Goal: Task Accomplishment & Management: Manage account settings

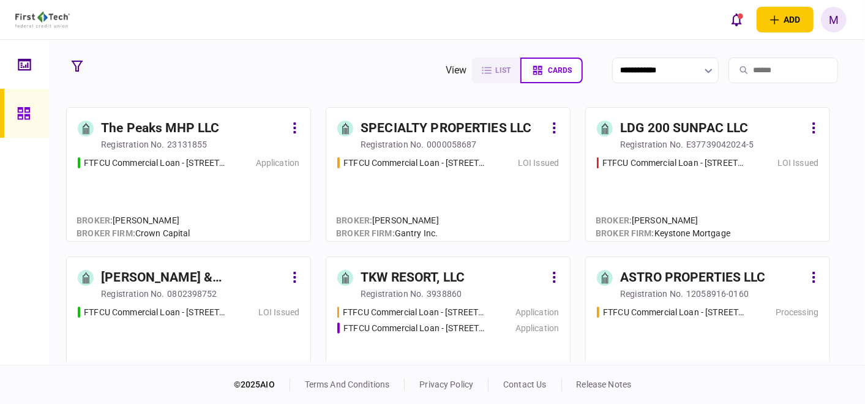
click at [240, 280] on div "[PERSON_NAME] & [PERSON_NAME] PROPERTY HOLDINGS, LLC" at bounding box center [193, 278] width 184 height 20
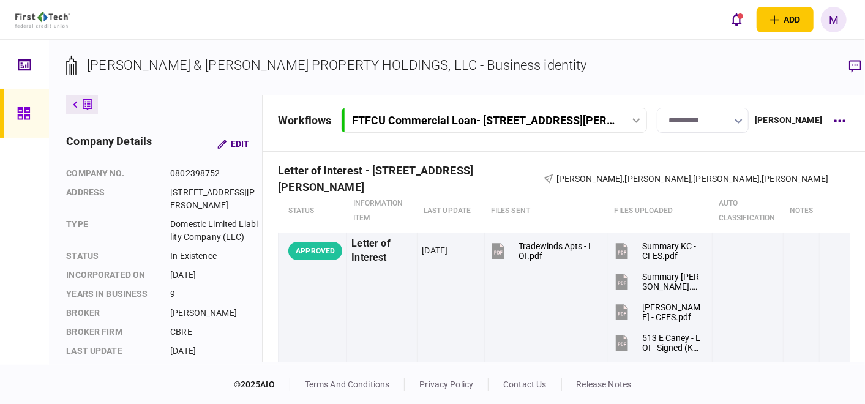
click at [739, 119] on icon "button" at bounding box center [738, 121] width 8 height 5
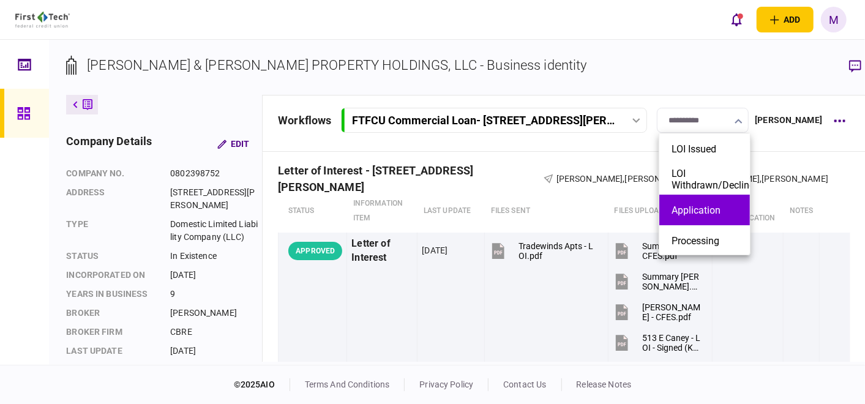
click at [709, 208] on button "Application" at bounding box center [704, 210] width 66 height 12
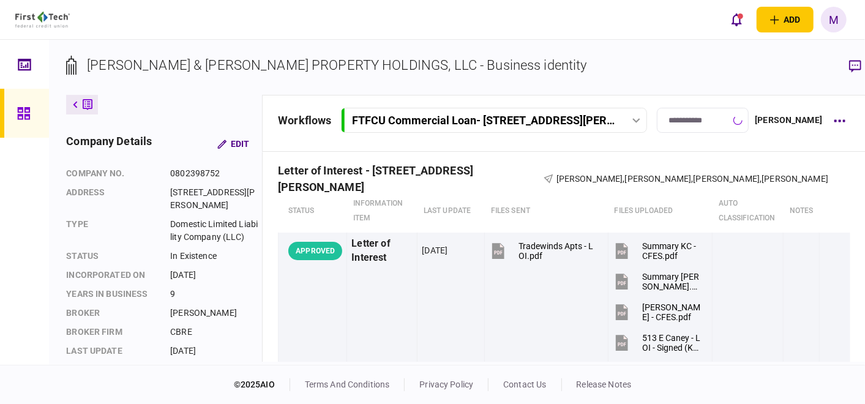
type input "**********"
click at [828, 122] on button "button" at bounding box center [839, 121] width 22 height 22
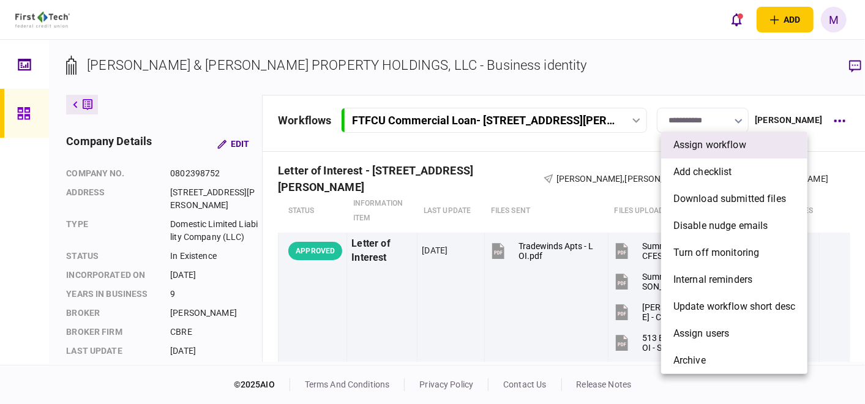
click at [723, 144] on span "assign workflow" at bounding box center [709, 145] width 73 height 15
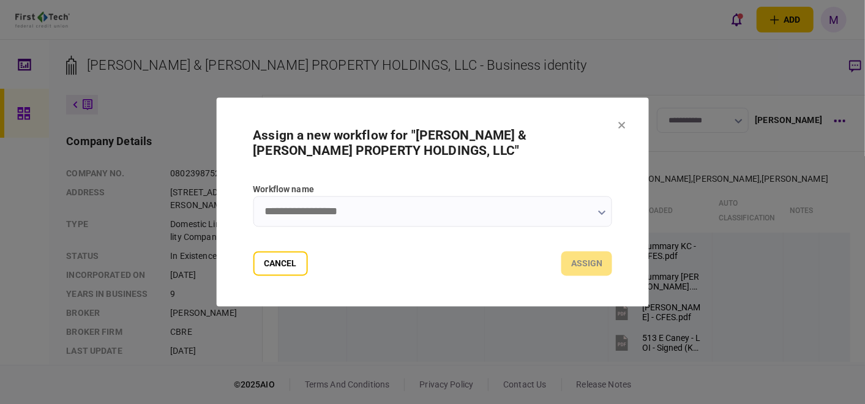
click at [596, 212] on input "Workflow name" at bounding box center [432, 211] width 359 height 31
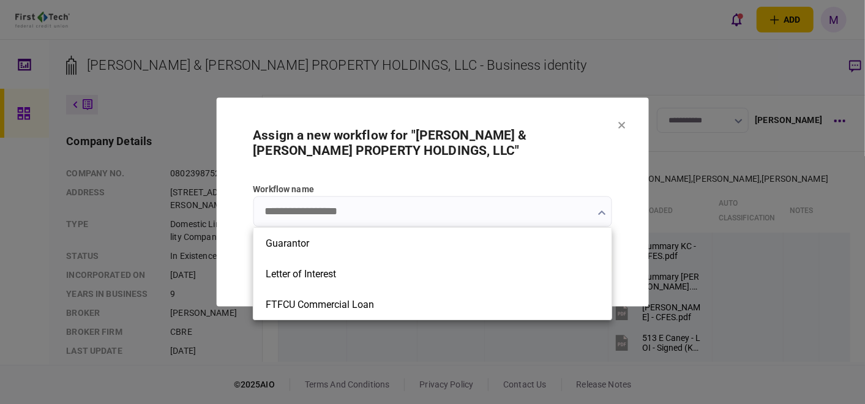
click at [615, 68] on div at bounding box center [432, 202] width 865 height 404
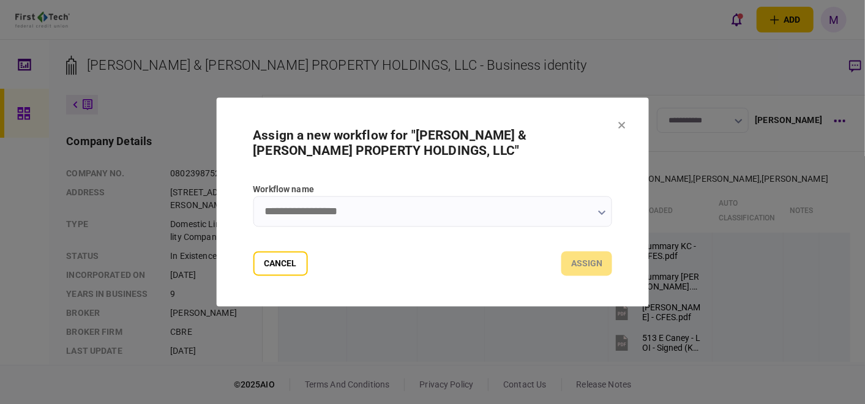
click at [619, 124] on icon at bounding box center [621, 125] width 7 height 7
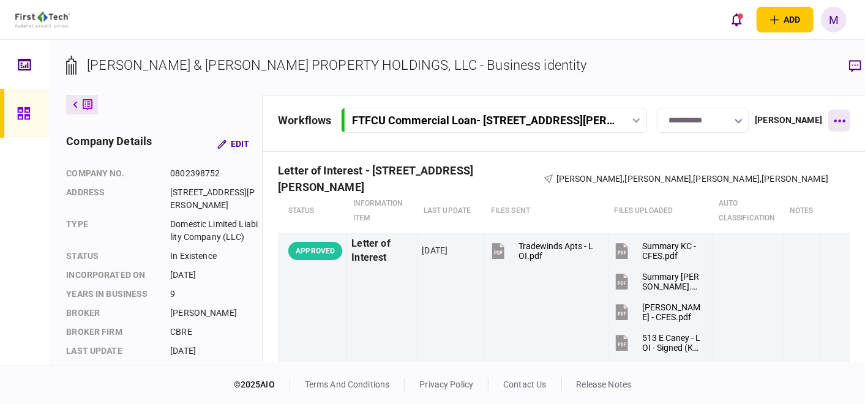
click at [828, 119] on button "button" at bounding box center [839, 121] width 22 height 22
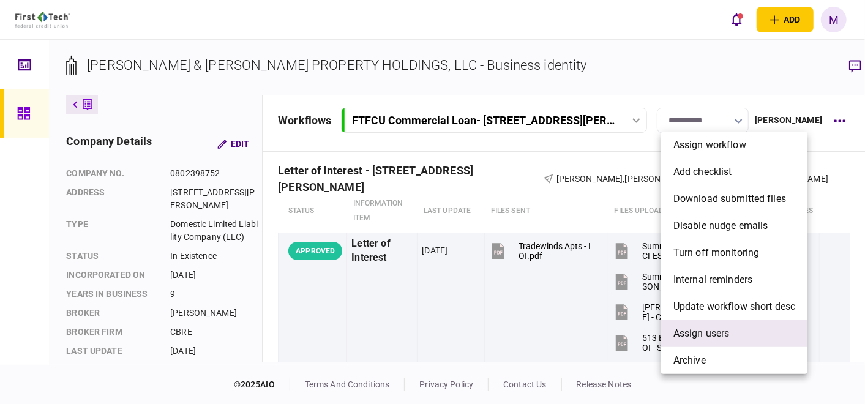
click at [717, 335] on span "Assign users" at bounding box center [701, 333] width 56 height 15
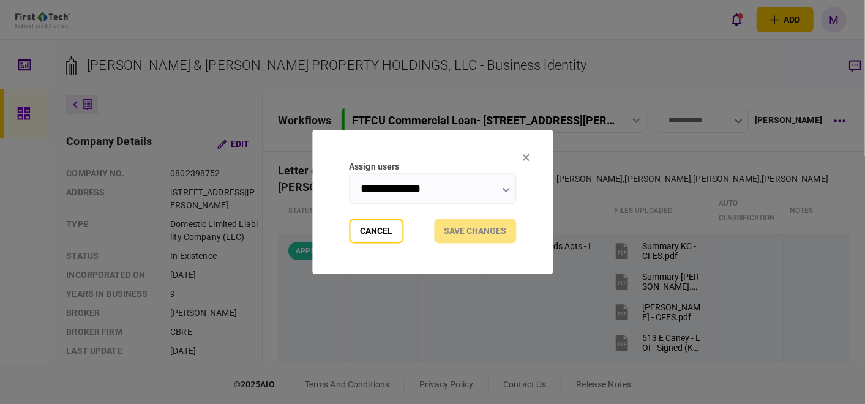
click at [507, 186] on button "button" at bounding box center [506, 190] width 8 height 10
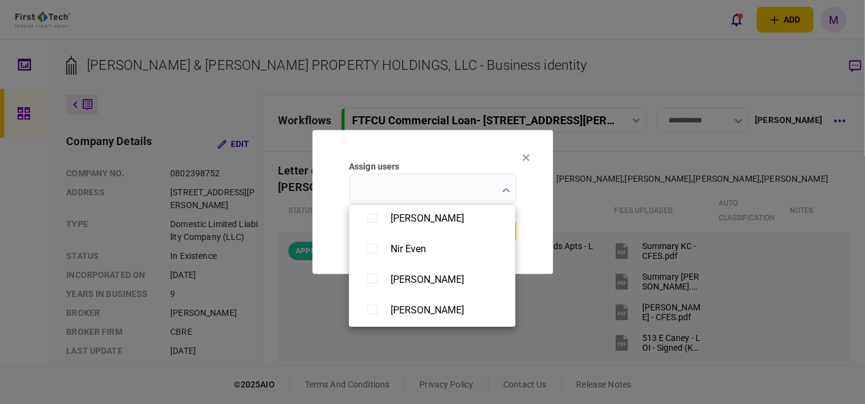
scroll to position [340, 0]
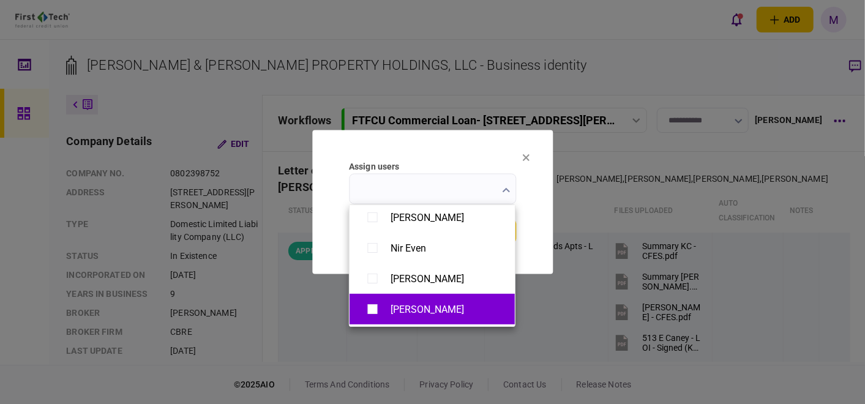
click at [434, 310] on div "[PERSON_NAME]" at bounding box center [426, 310] width 73 height 12
type input "**********"
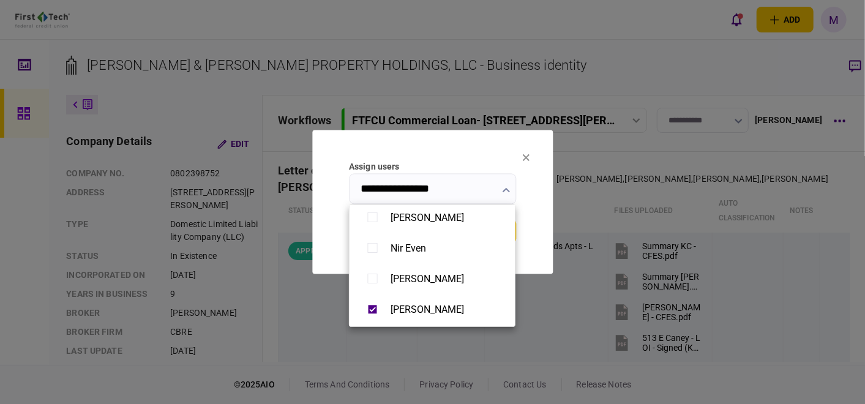
click at [526, 341] on div at bounding box center [432, 202] width 865 height 404
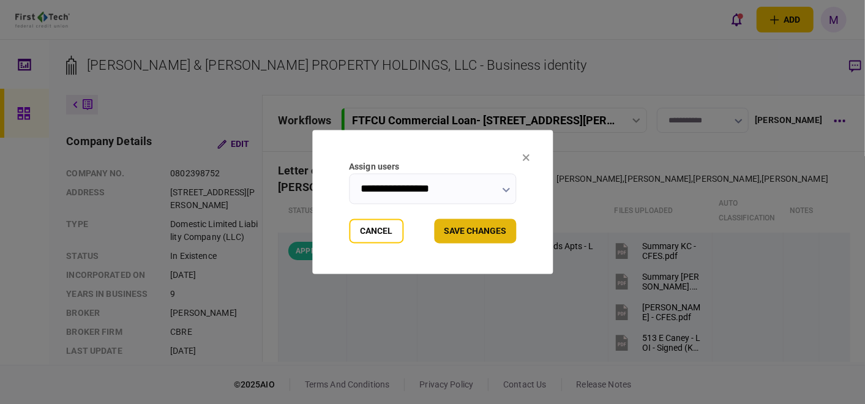
click at [484, 232] on button "Save changes" at bounding box center [475, 231] width 82 height 24
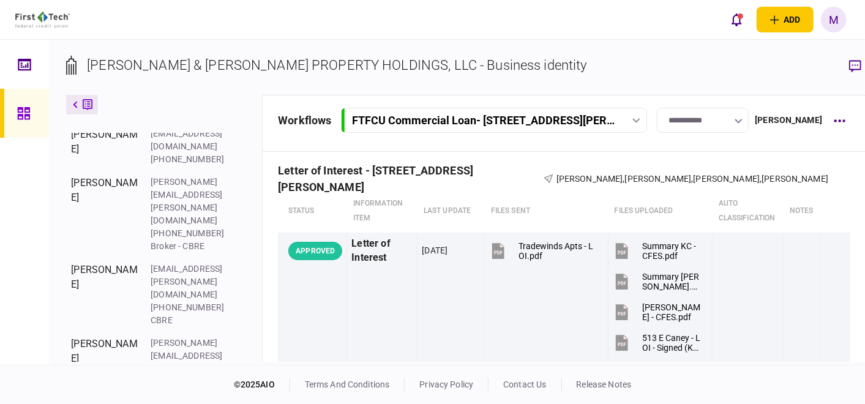
scroll to position [401, 0]
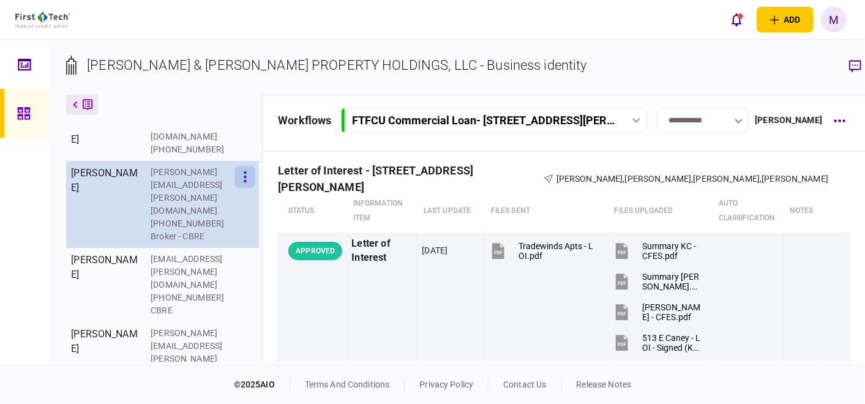
click at [245, 182] on icon "button" at bounding box center [245, 176] width 2 height 11
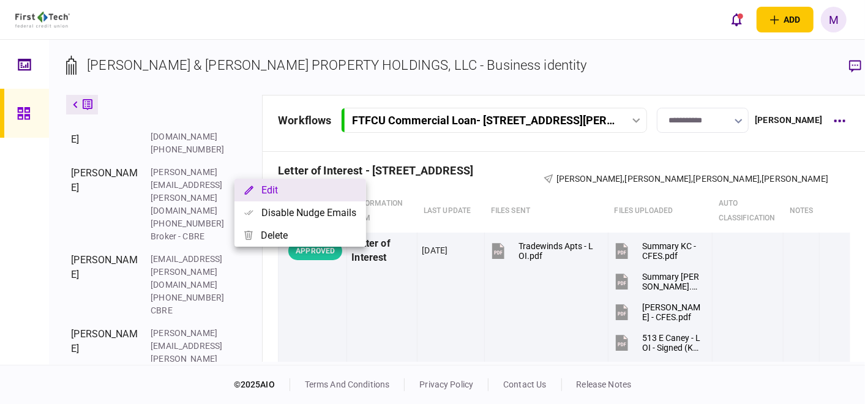
click at [278, 192] on button "Edit" at bounding box center [300, 190] width 132 height 23
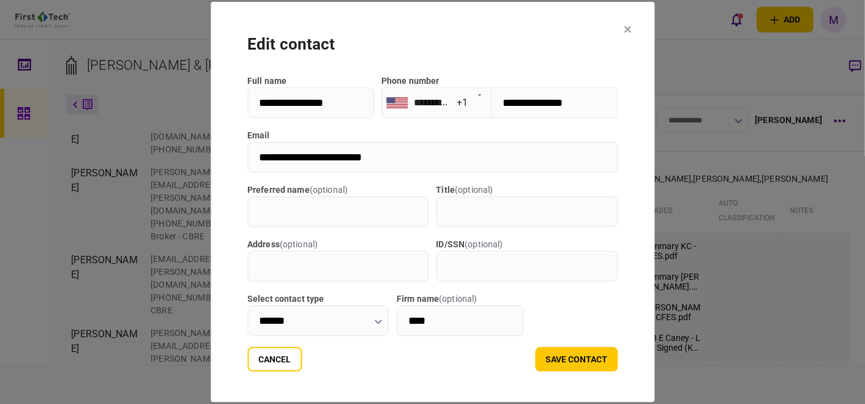
drag, startPoint x: 379, startPoint y: 156, endPoint x: 226, endPoint y: 158, distance: 153.6
click at [247, 158] on input "**********" at bounding box center [432, 157] width 370 height 31
click at [613, 364] on button "save contact" at bounding box center [576, 359] width 83 height 24
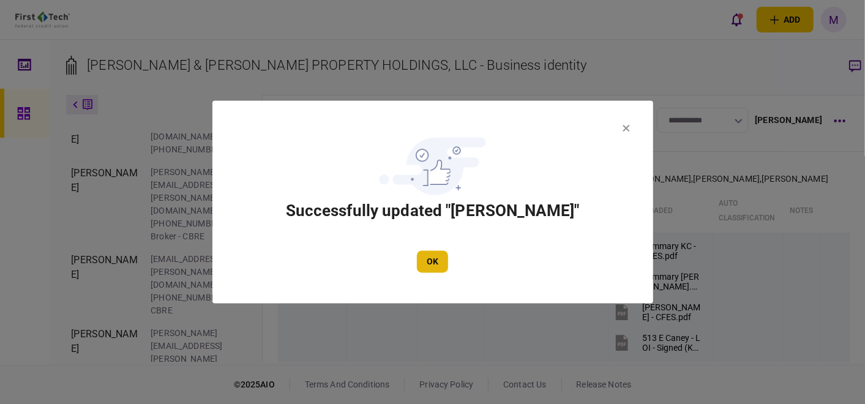
click at [435, 265] on button "OK" at bounding box center [432, 262] width 31 height 22
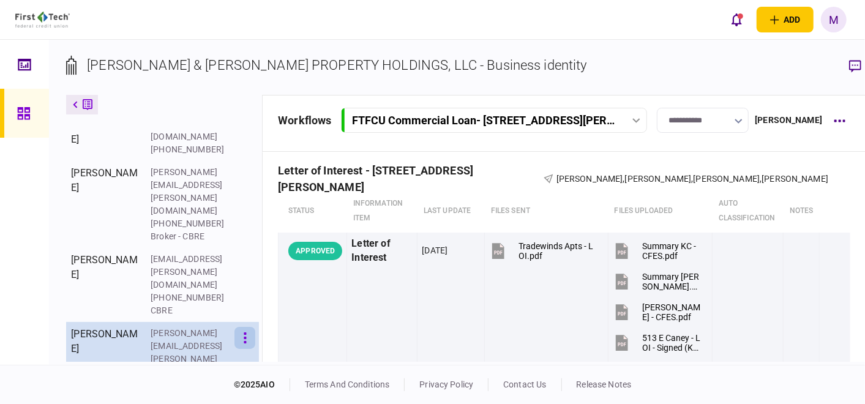
click at [244, 332] on icon "button" at bounding box center [245, 338] width 3 height 12
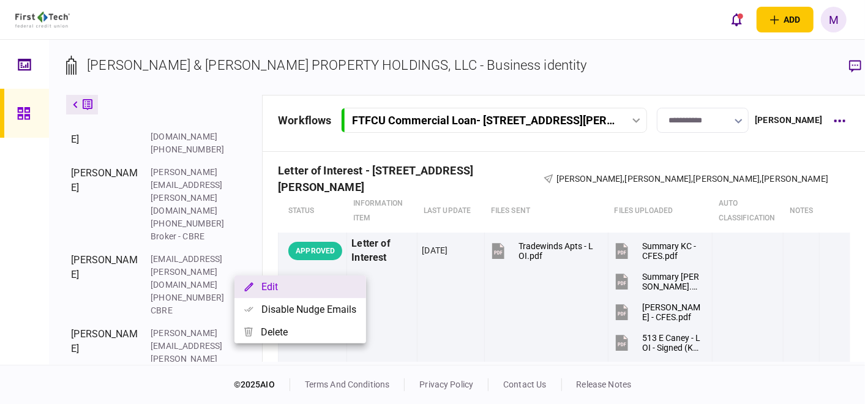
click at [255, 282] on button "Edit" at bounding box center [300, 286] width 132 height 23
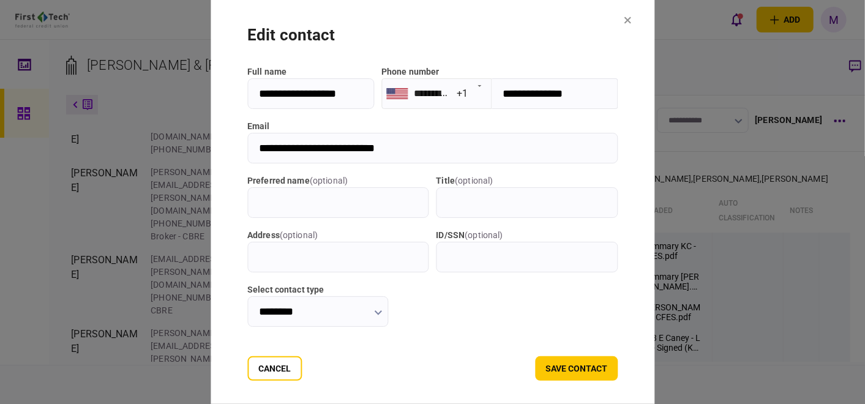
drag, startPoint x: 399, startPoint y: 147, endPoint x: 229, endPoint y: 152, distance: 170.2
click at [247, 152] on input "**********" at bounding box center [432, 148] width 370 height 31
click at [257, 371] on button "Cancel" at bounding box center [274, 368] width 54 height 24
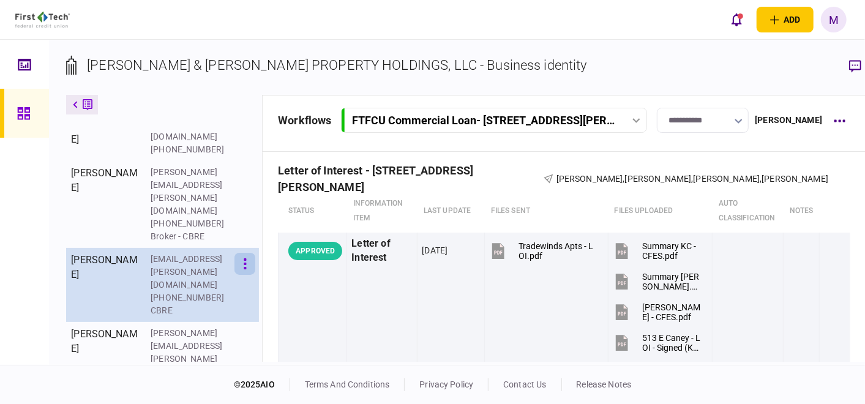
click at [247, 253] on button "button" at bounding box center [244, 264] width 21 height 22
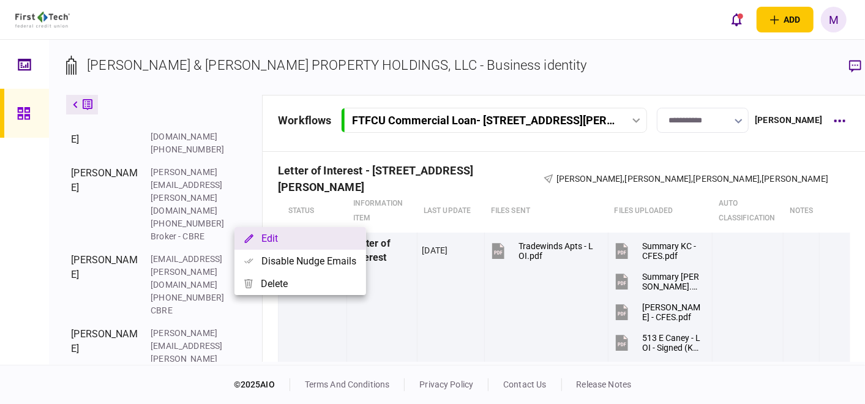
click at [269, 240] on button "Edit" at bounding box center [300, 238] width 132 height 23
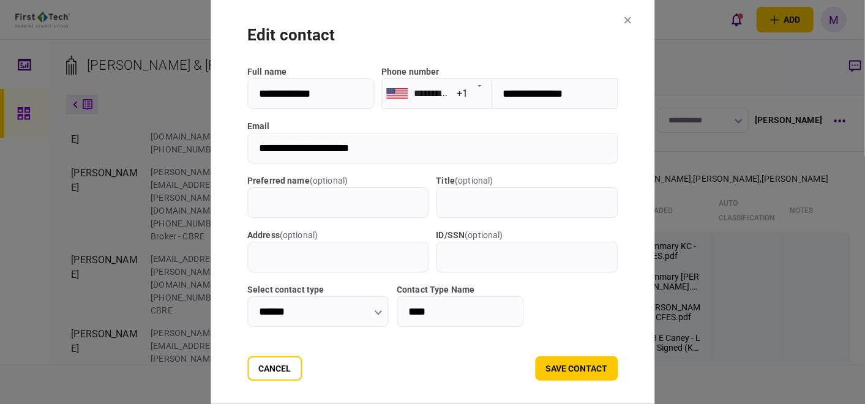
drag, startPoint x: 355, startPoint y: 144, endPoint x: 211, endPoint y: 141, distance: 143.8
click at [211, 141] on section "**********" at bounding box center [433, 202] width 444 height 419
click at [598, 365] on button "save contact" at bounding box center [576, 368] width 83 height 24
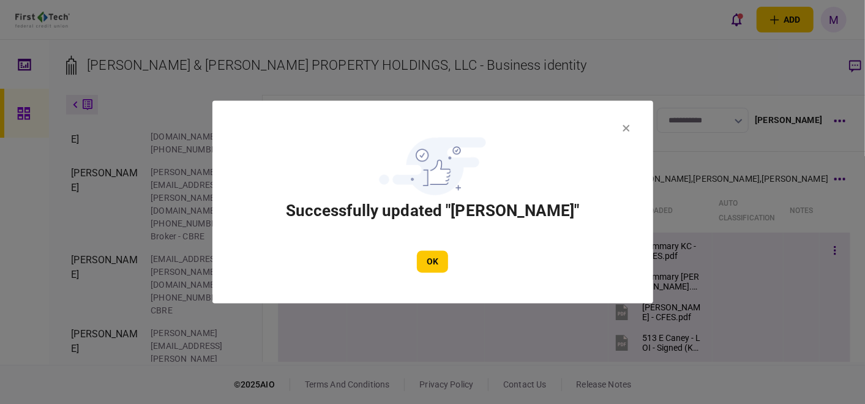
click at [431, 260] on button "OK" at bounding box center [432, 262] width 31 height 22
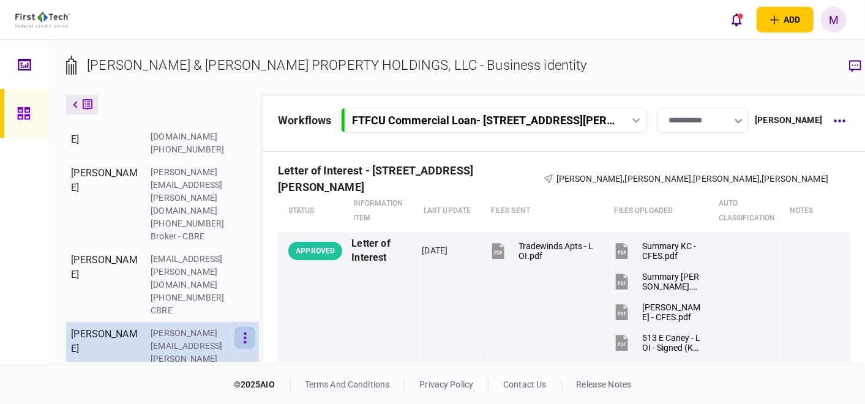
click at [239, 327] on button "button" at bounding box center [244, 338] width 21 height 22
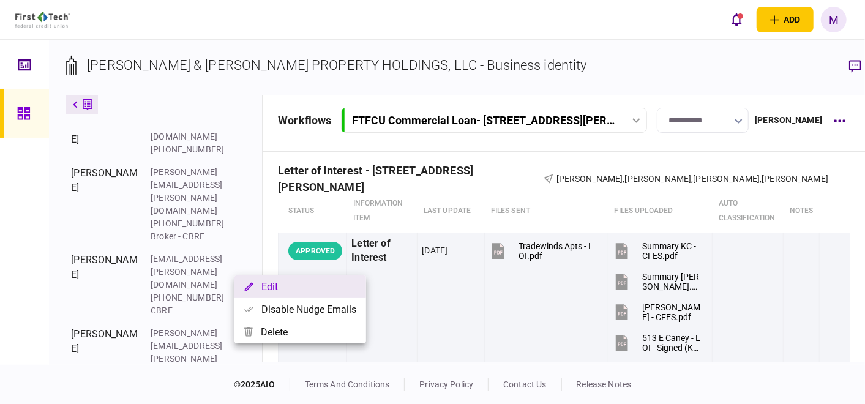
click at [271, 283] on button "Edit" at bounding box center [300, 286] width 132 height 23
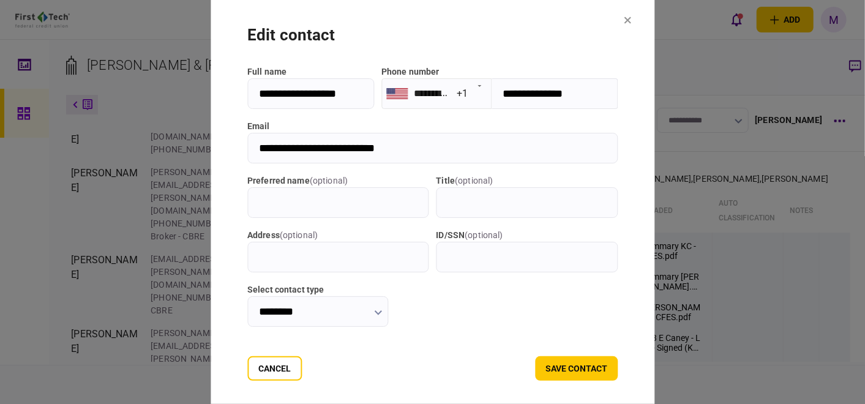
drag, startPoint x: 409, startPoint y: 147, endPoint x: 226, endPoint y: 149, distance: 183.0
click at [247, 149] on input "**********" at bounding box center [432, 148] width 370 height 31
click at [606, 367] on button "save contact" at bounding box center [576, 368] width 83 height 24
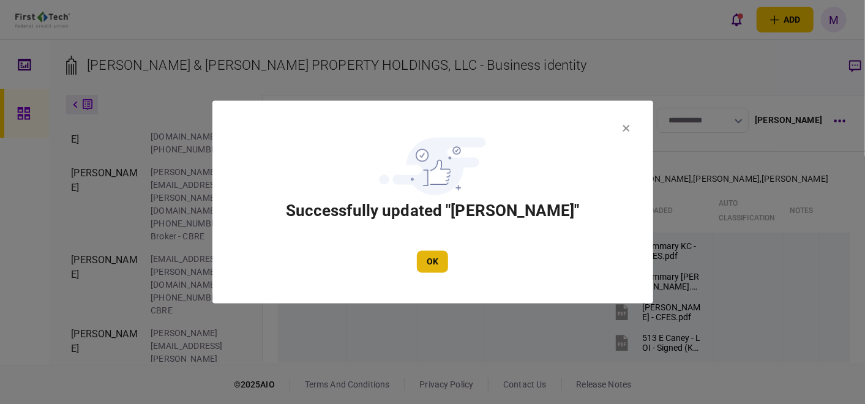
click at [442, 263] on button "OK" at bounding box center [432, 262] width 31 height 22
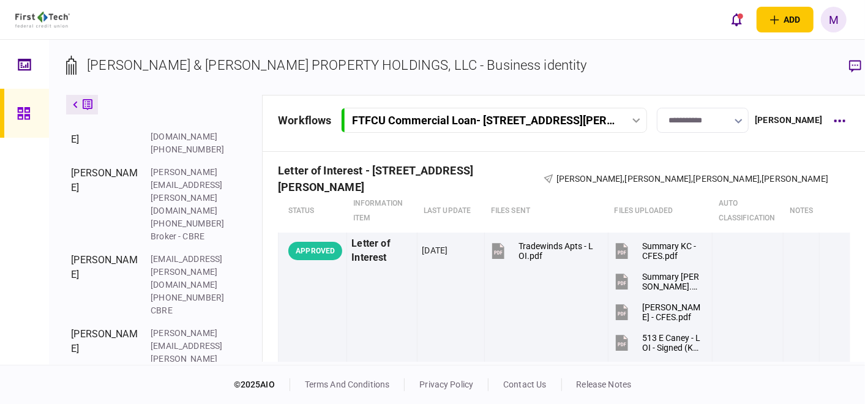
click at [849, 60] on icon "button" at bounding box center [855, 66] width 12 height 12
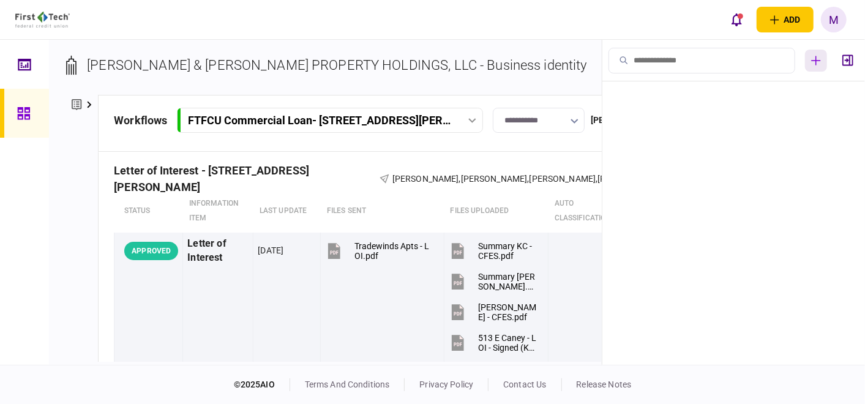
click at [818, 59] on icon "button" at bounding box center [816, 61] width 10 height 10
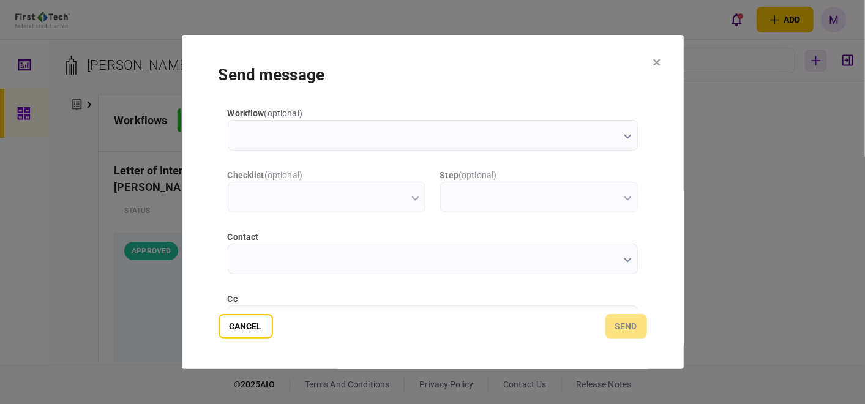
scroll to position [0, 0]
click at [625, 262] on icon "button" at bounding box center [627, 260] width 7 height 5
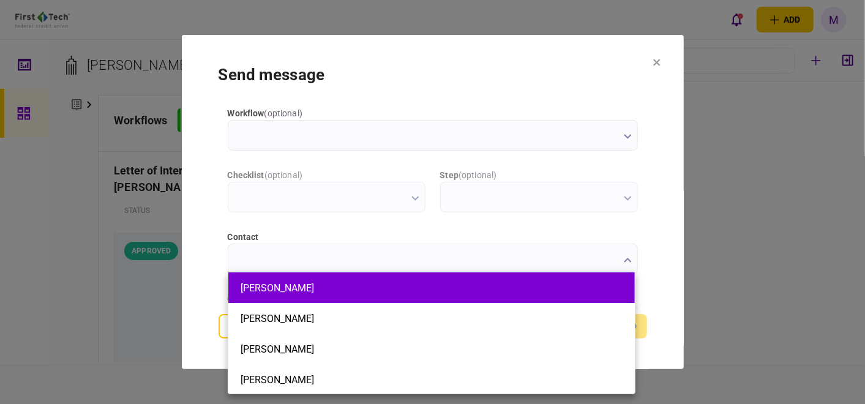
click at [356, 295] on li "[PERSON_NAME]" at bounding box center [431, 287] width 406 height 31
type input "**********"
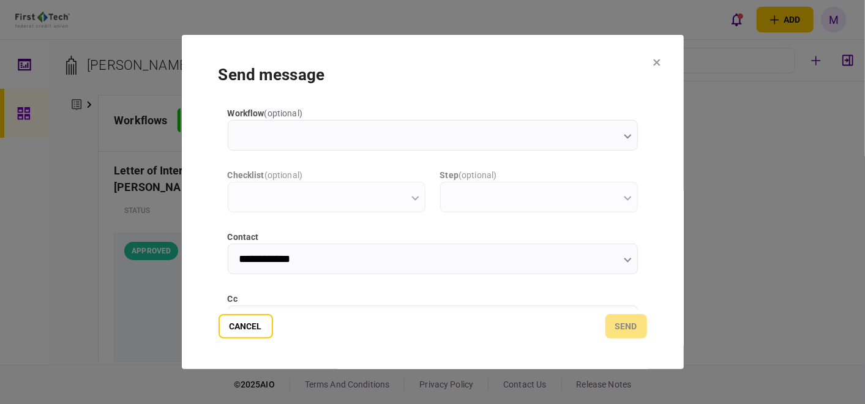
scroll to position [68, 0]
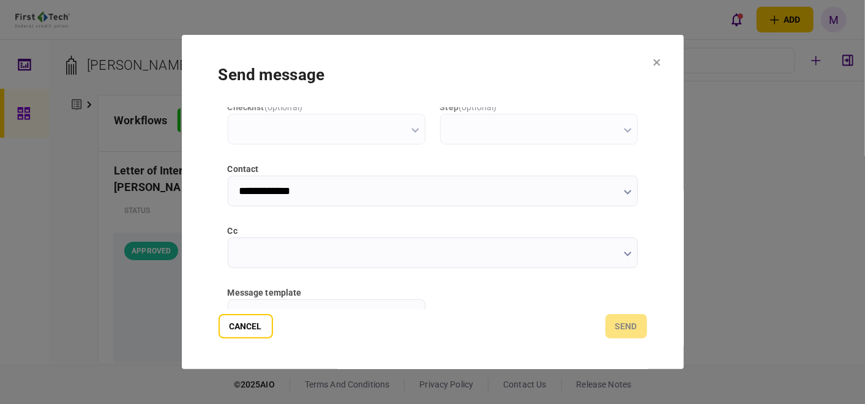
click at [625, 254] on icon "button" at bounding box center [628, 254] width 8 height 5
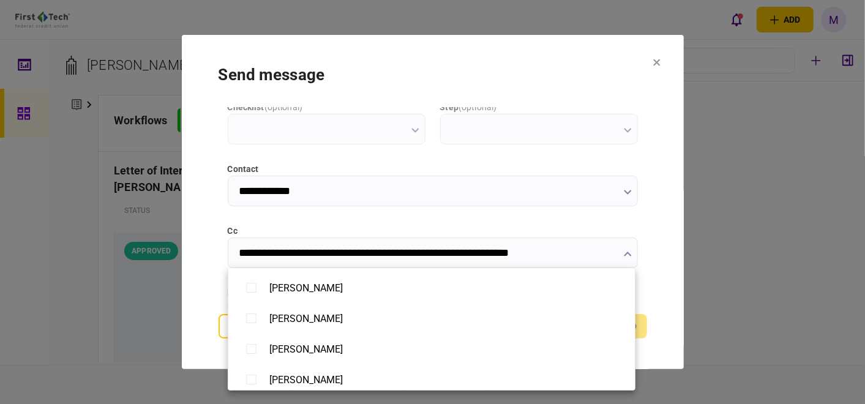
scroll to position [340, 0]
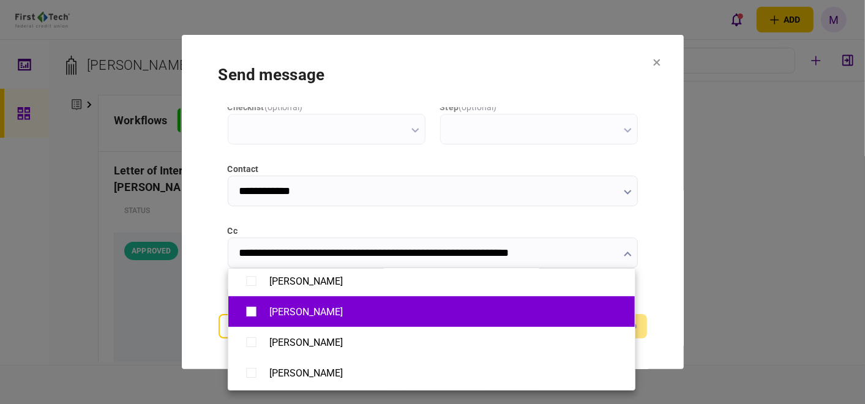
click at [294, 313] on div "[PERSON_NAME]" at bounding box center [305, 312] width 73 height 12
type input "**********"
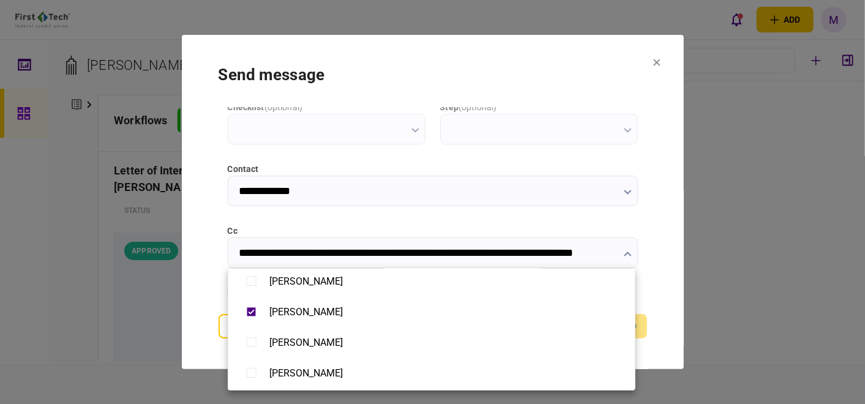
click at [657, 294] on div at bounding box center [432, 202] width 865 height 404
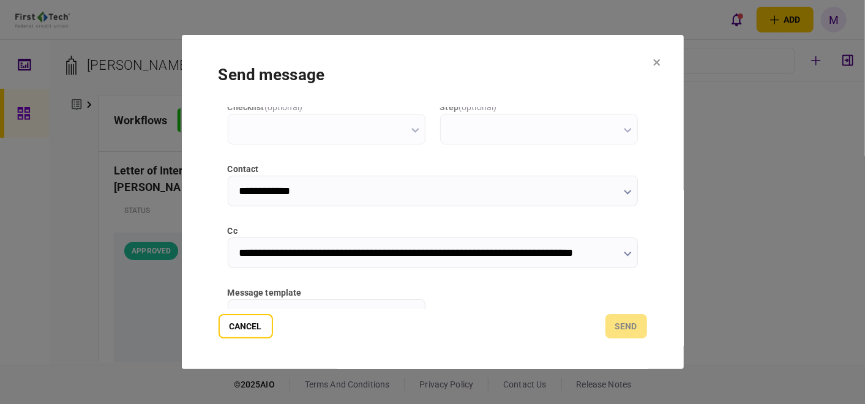
scroll to position [136, 0]
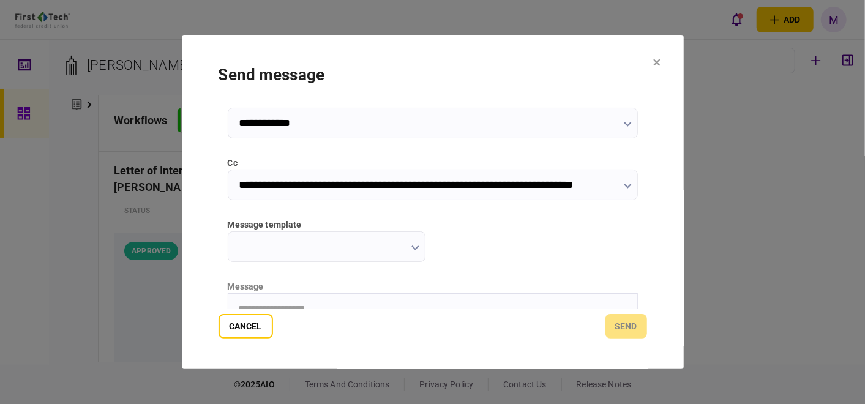
click at [415, 247] on icon "button" at bounding box center [414, 247] width 7 height 5
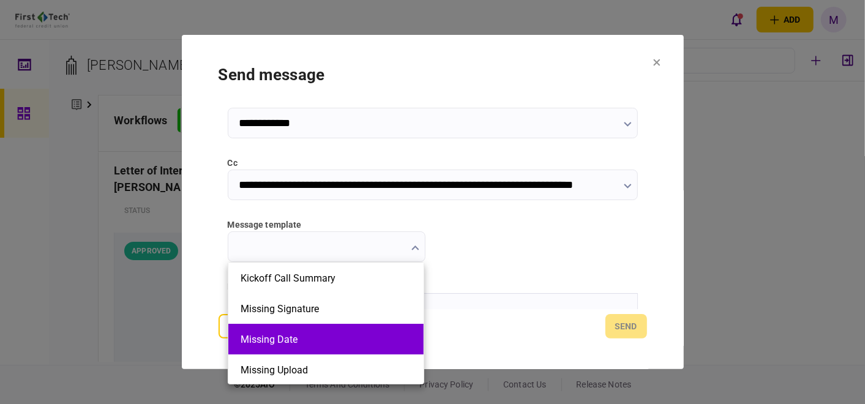
scroll to position [68, 0]
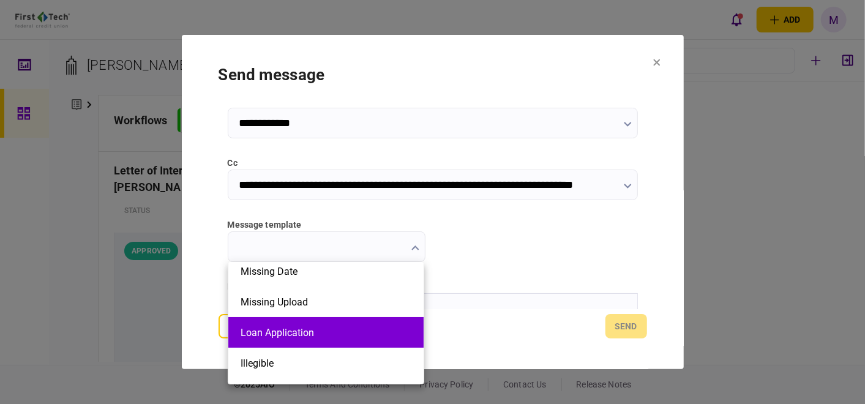
click at [355, 329] on button "Loan Application" at bounding box center [325, 333] width 171 height 12
type input "**********"
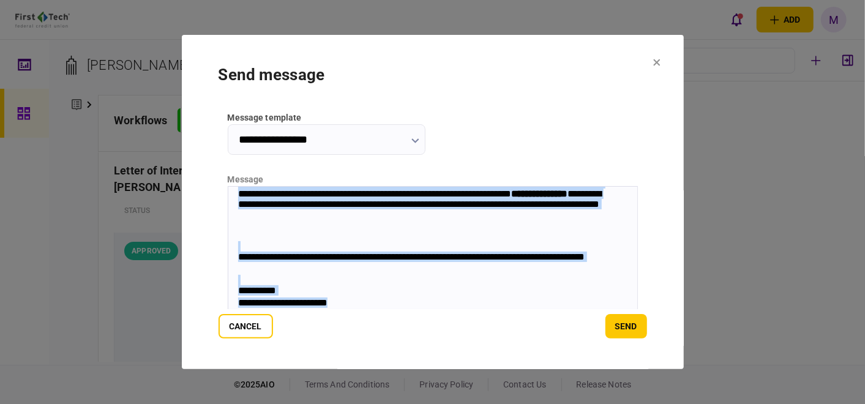
scroll to position [272, 0]
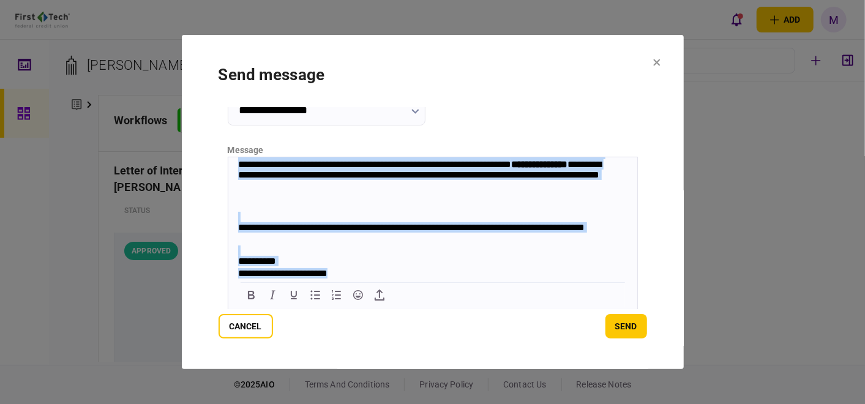
drag, startPoint x: 233, startPoint y: 163, endPoint x: 610, endPoint y: 442, distance: 469.4
copy body "**********"
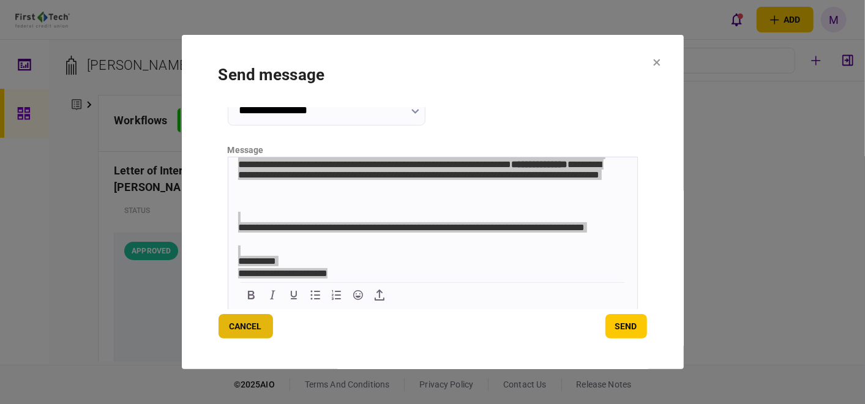
click at [256, 328] on button "Cancel" at bounding box center [245, 326] width 54 height 24
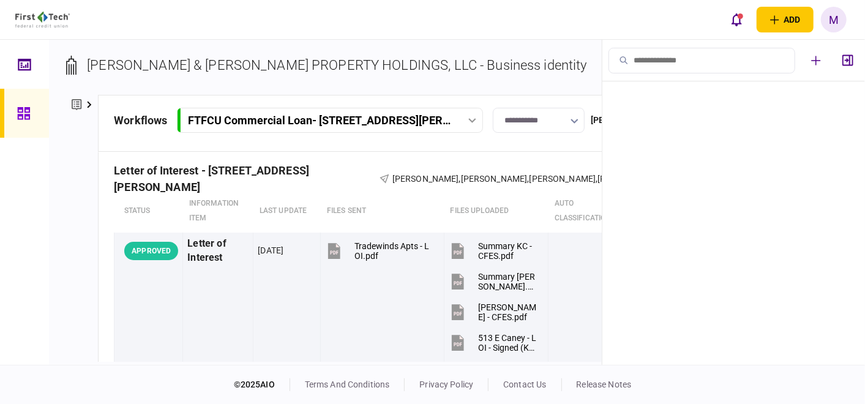
click at [466, 119] on div at bounding box center [472, 120] width 18 height 5
click at [353, 121] on div "FTFCU Commercial Loan - [STREET_ADDRESS]" at bounding box center [320, 120] width 264 height 13
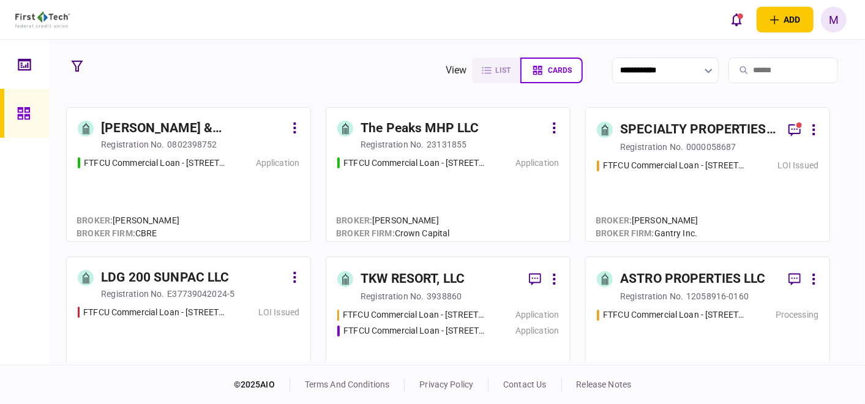
click at [288, 123] on div "[PERSON_NAME] & [PERSON_NAME] PROPERTY HOLDINGS, LLC registration no. 0802398752" at bounding box center [189, 135] width 222 height 32
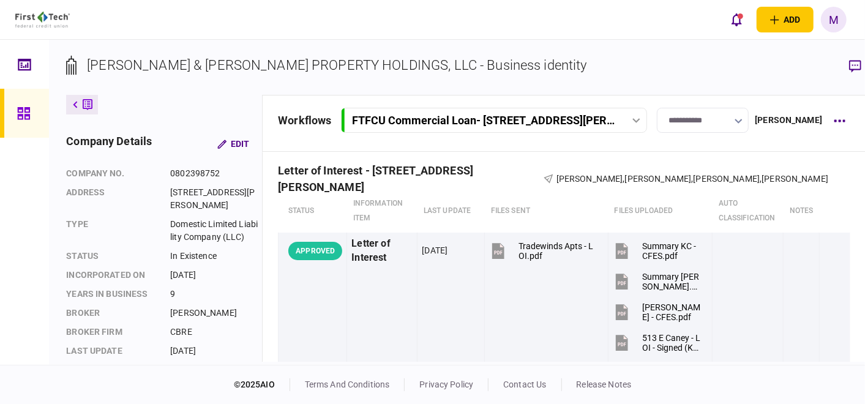
click at [636, 115] on div "FTFCU Commercial Loan - [STREET_ADDRESS]" at bounding box center [495, 120] width 300 height 13
click at [511, 140] on div "FTFCU Commercial Loan - [STREET_ADDRESS]" at bounding box center [477, 146] width 234 height 26
click at [545, 122] on div "FTFCU Commercial Loan - [STREET_ADDRESS]" at bounding box center [484, 120] width 264 height 13
click at [533, 140] on div "FTFCU Commercial Loan - [STREET_ADDRESS]" at bounding box center [477, 146] width 234 height 26
click at [541, 121] on div "FTFCU Commercial Loan - [STREET_ADDRESS]" at bounding box center [484, 120] width 264 height 13
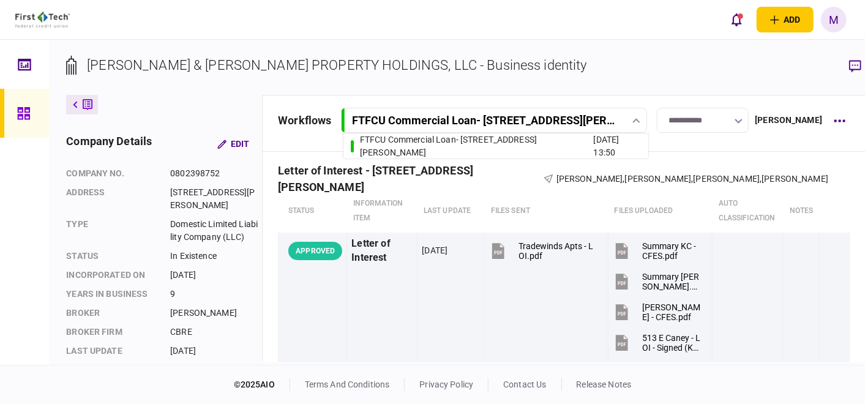
click at [631, 72] on section "[PERSON_NAME] & [PERSON_NAME] PROPERTY HOLDINGS, LLC - Business identity" at bounding box center [466, 75] width 800 height 40
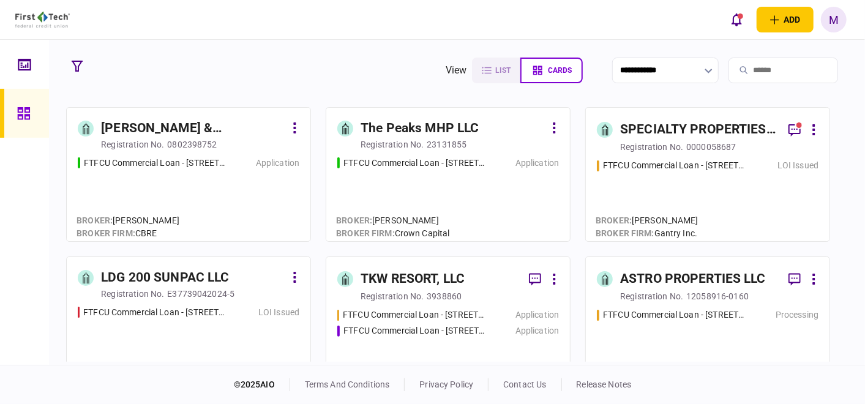
click at [181, 197] on div "FTFCU Commercial Loan - [STREET_ADDRESS] Application" at bounding box center [189, 194] width 222 height 74
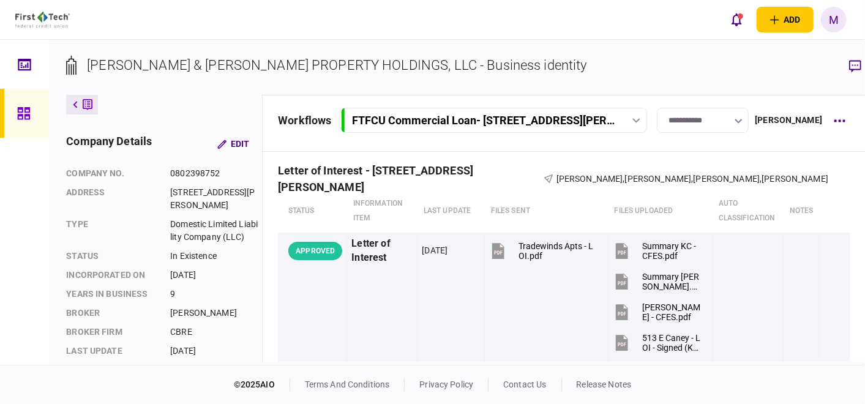
click at [86, 103] on icon at bounding box center [88, 105] width 10 height 13
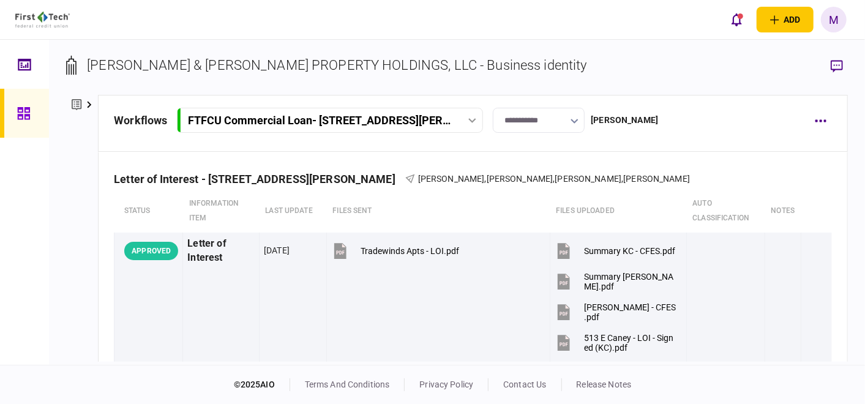
click at [86, 103] on icon at bounding box center [88, 104] width 5 height 7
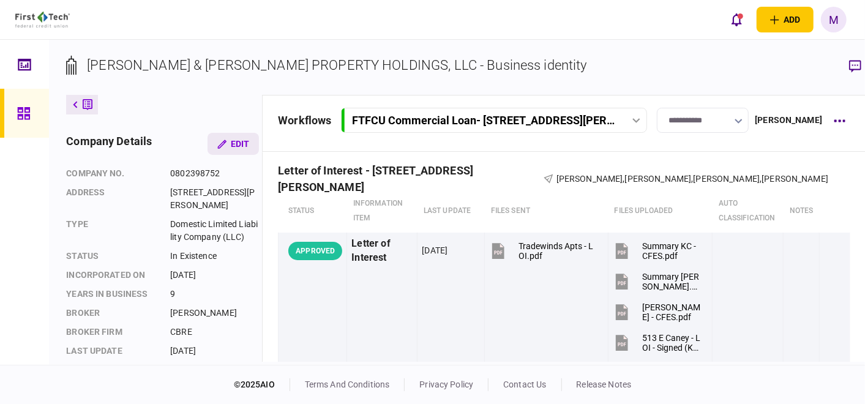
click at [236, 146] on button "Edit" at bounding box center [232, 144] width 51 height 22
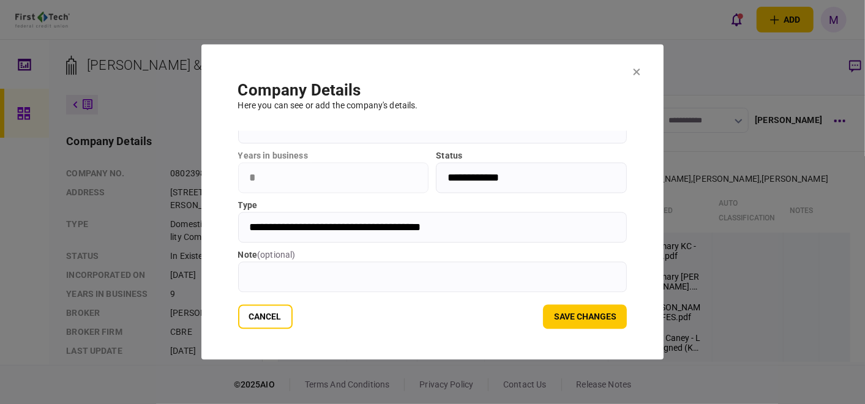
scroll to position [211, 0]
click at [272, 319] on button "Cancel" at bounding box center [265, 317] width 54 height 24
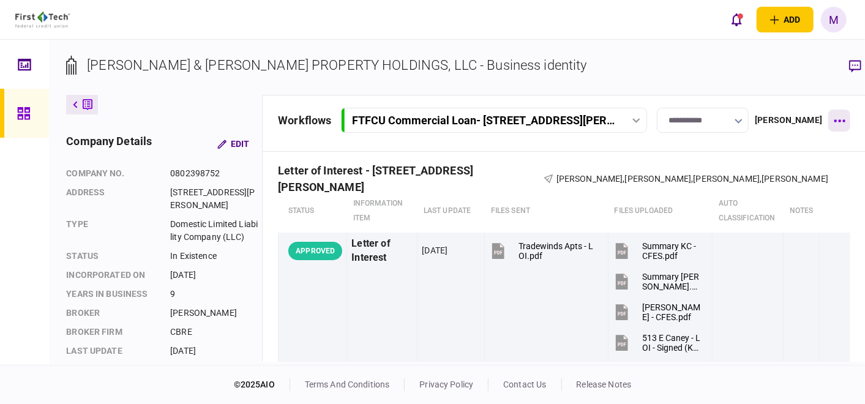
click at [834, 120] on icon "button" at bounding box center [839, 121] width 11 height 2
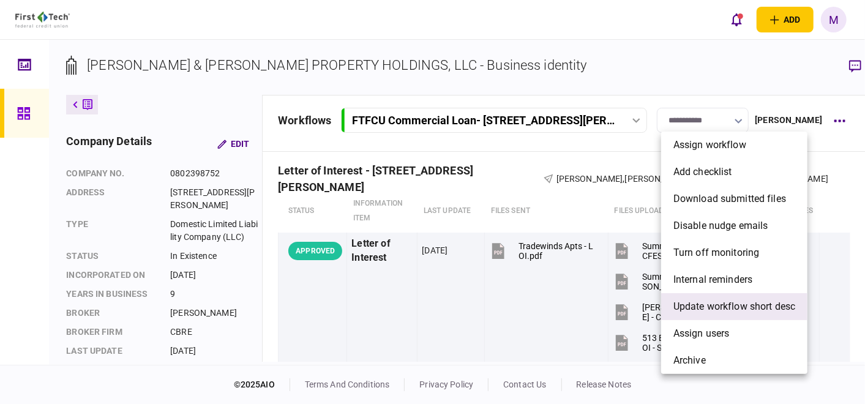
click at [739, 304] on span "Update workflow short desc" at bounding box center [734, 306] width 122 height 15
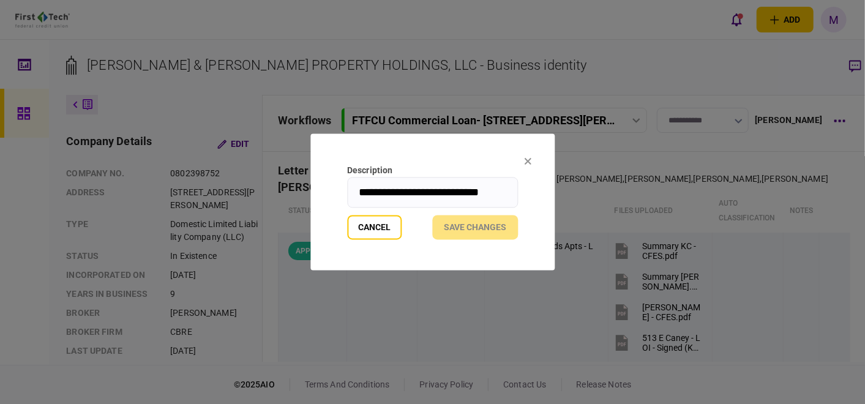
click at [416, 192] on input "**********" at bounding box center [432, 192] width 171 height 31
type input "**********"
click at [475, 223] on button "Save changes" at bounding box center [475, 227] width 86 height 24
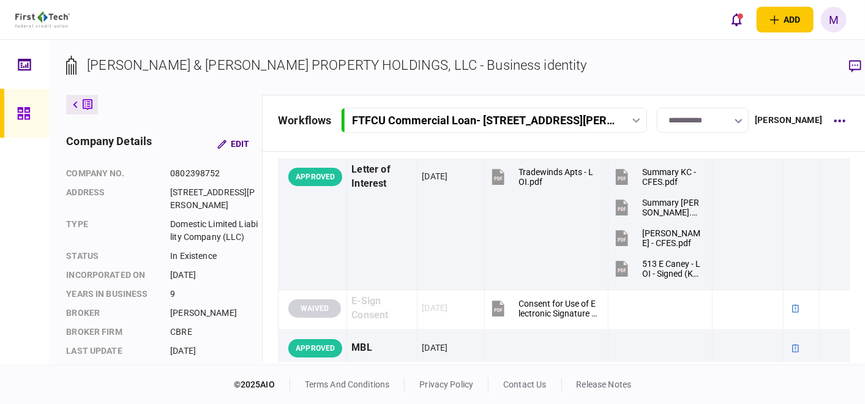
scroll to position [68, 0]
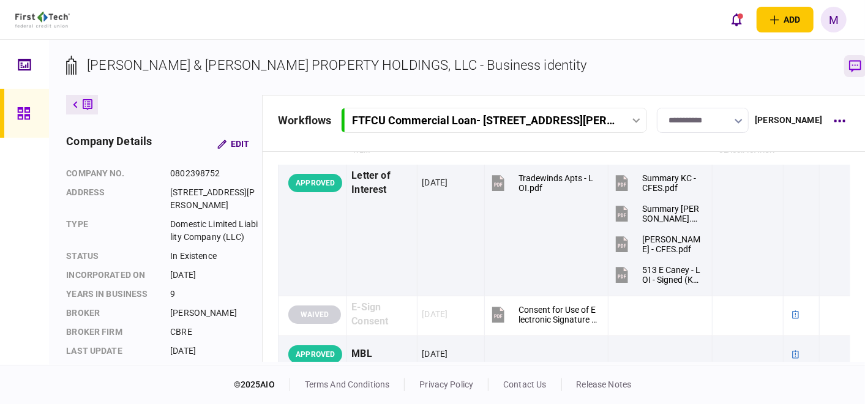
click at [849, 64] on icon "button" at bounding box center [855, 66] width 12 height 13
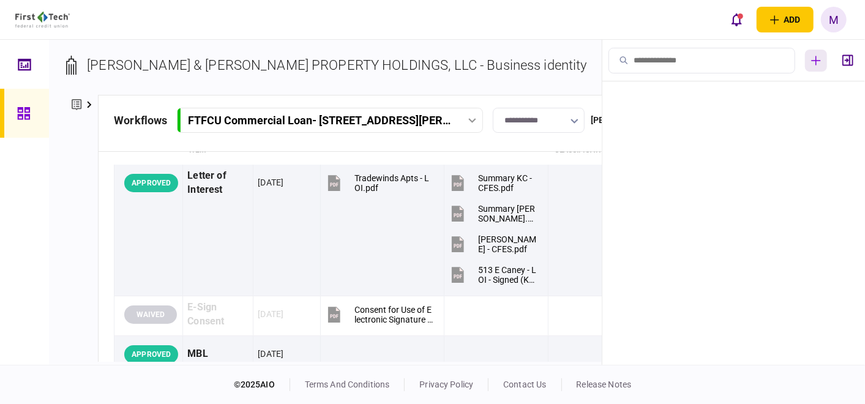
click at [816, 62] on icon "button" at bounding box center [816, 61] width 10 height 10
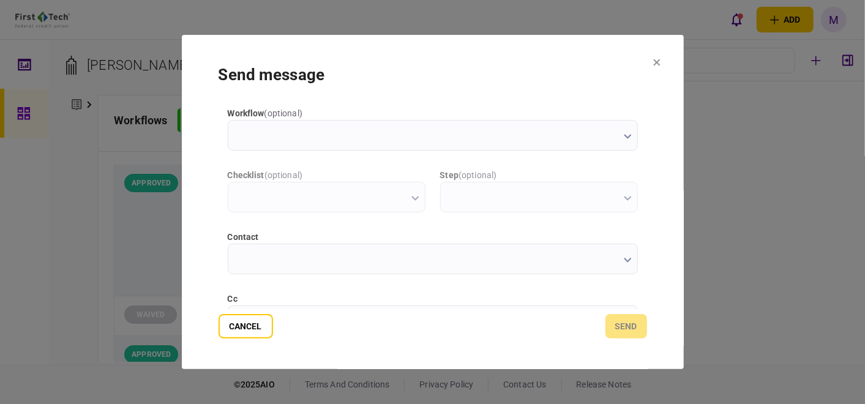
scroll to position [0, 0]
click at [624, 263] on button "button" at bounding box center [628, 260] width 8 height 10
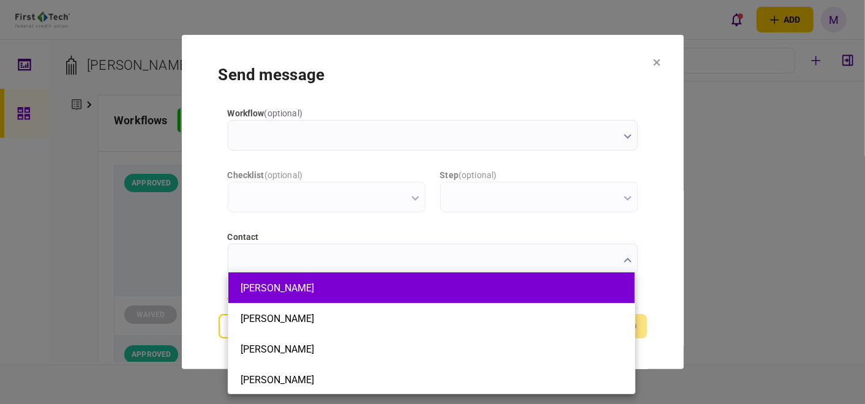
click at [308, 282] on button "[PERSON_NAME]" at bounding box center [431, 288] width 382 height 12
type input "**********"
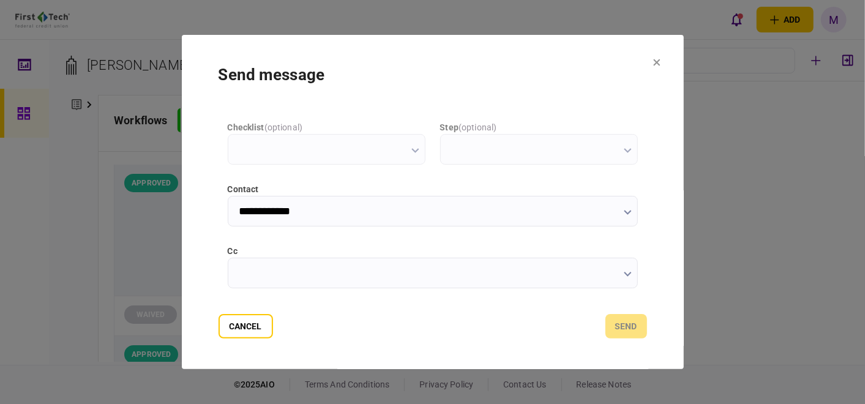
scroll to position [68, 0]
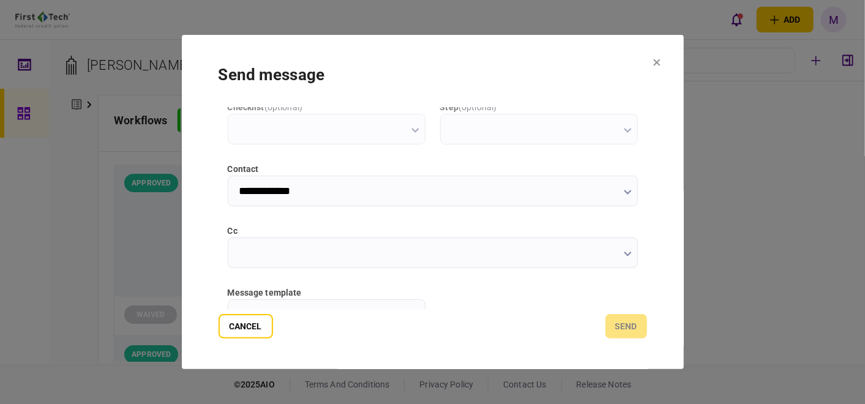
click at [628, 256] on icon "button" at bounding box center [628, 254] width 8 height 5
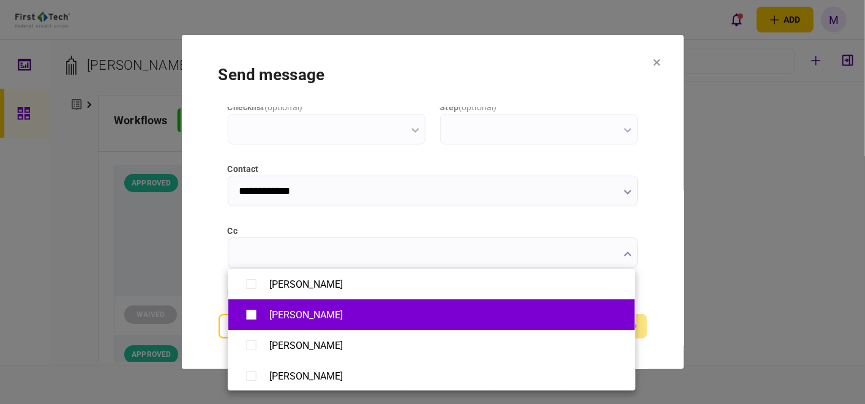
click at [488, 322] on div "[PERSON_NAME]" at bounding box center [431, 314] width 382 height 21
type input "**********"
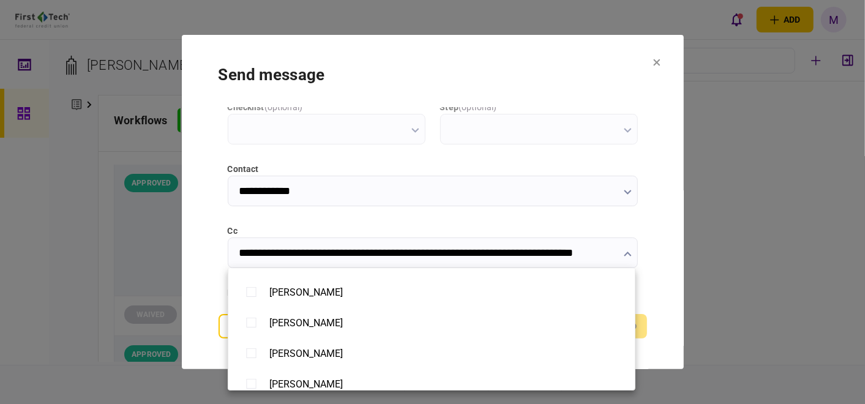
scroll to position [543, 0]
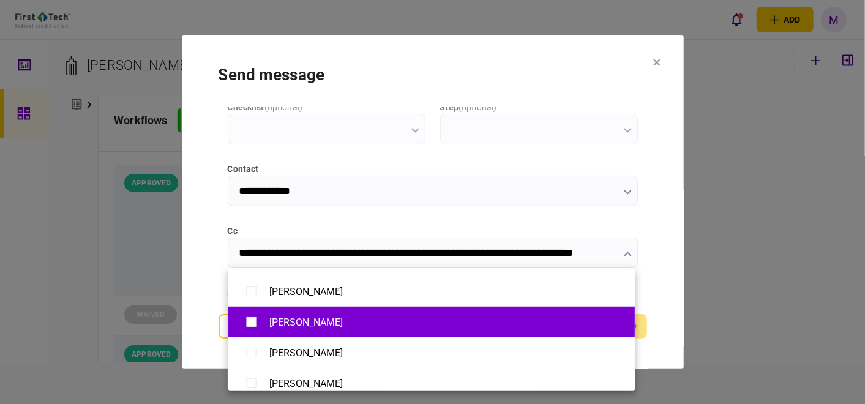
click at [281, 311] on div "[PERSON_NAME]" at bounding box center [431, 321] width 382 height 21
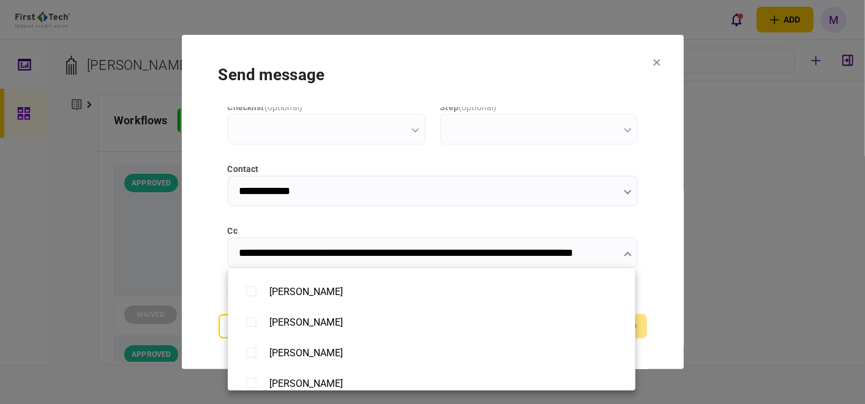
click at [560, 253] on div at bounding box center [432, 202] width 865 height 404
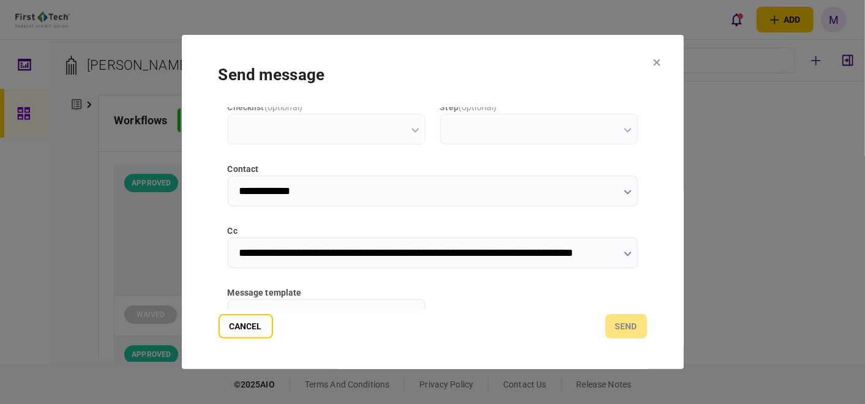
click at [568, 252] on input "**********" at bounding box center [433, 252] width 410 height 31
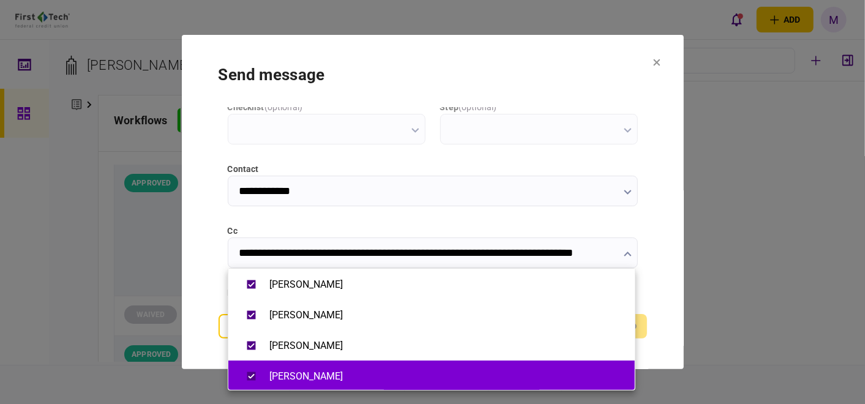
click at [318, 373] on div "[PERSON_NAME]" at bounding box center [305, 376] width 73 height 12
type input "**********"
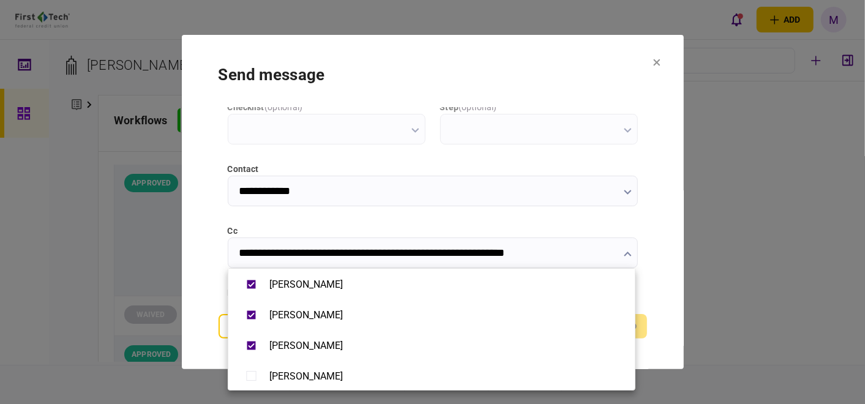
click at [662, 285] on div at bounding box center [432, 202] width 865 height 404
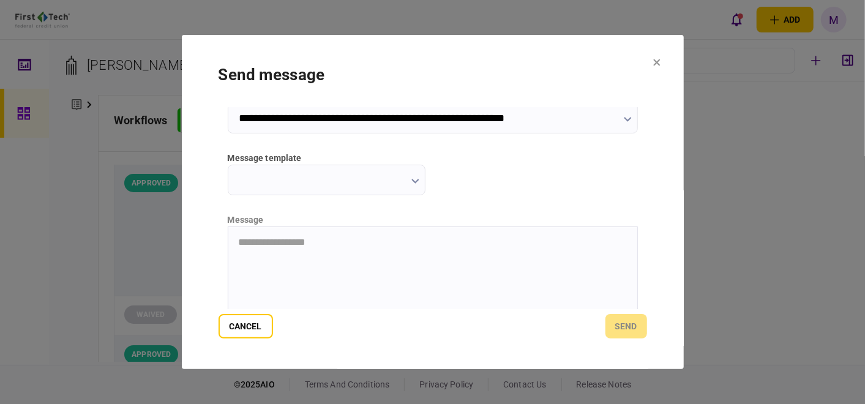
scroll to position [204, 0]
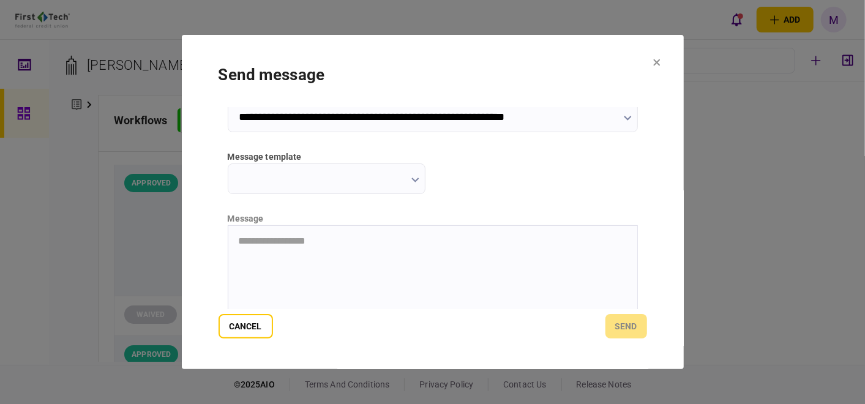
click at [411, 178] on icon "button" at bounding box center [414, 179] width 7 height 5
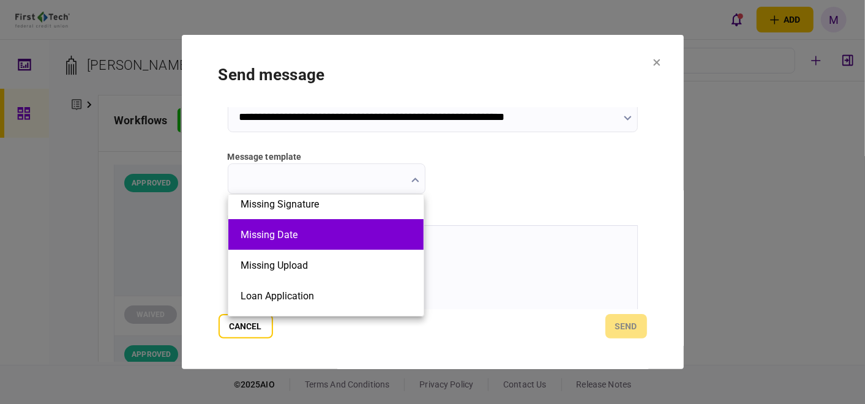
scroll to position [68, 0]
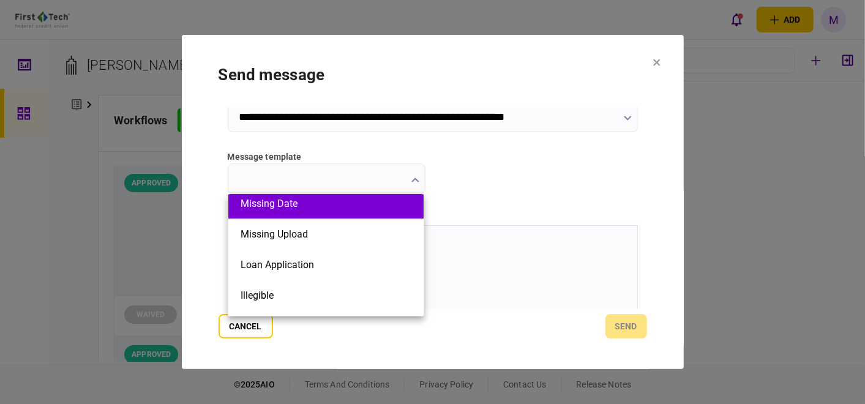
click at [364, 267] on button "Loan Application" at bounding box center [325, 265] width 171 height 12
type input "**********"
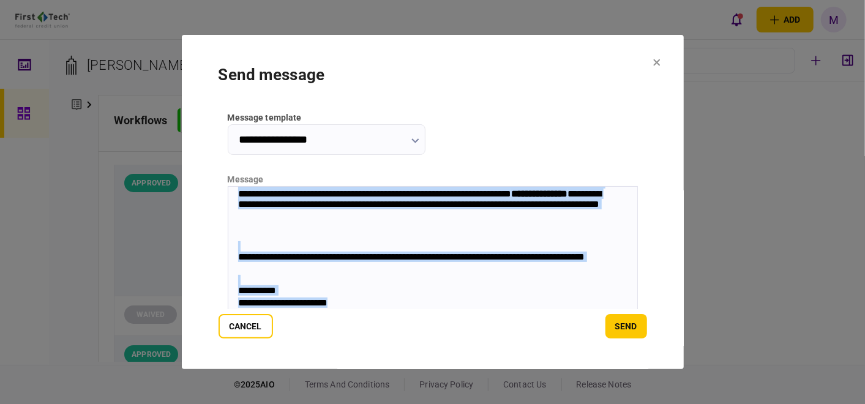
scroll to position [272, 0]
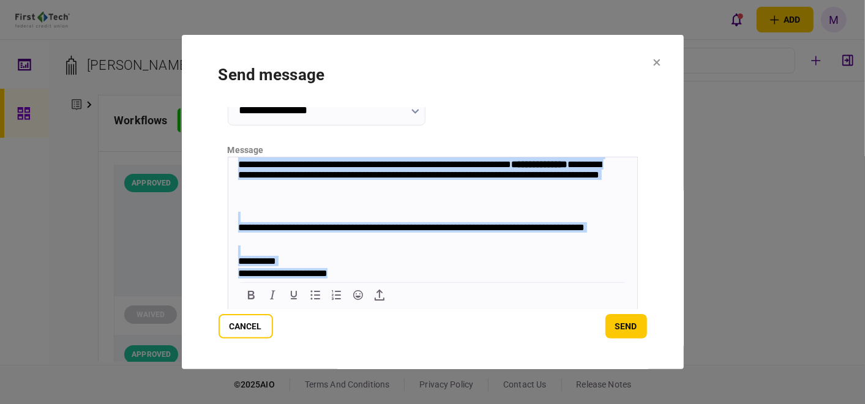
drag, startPoint x: 238, startPoint y: 165, endPoint x: 494, endPoint y: 291, distance: 286.0
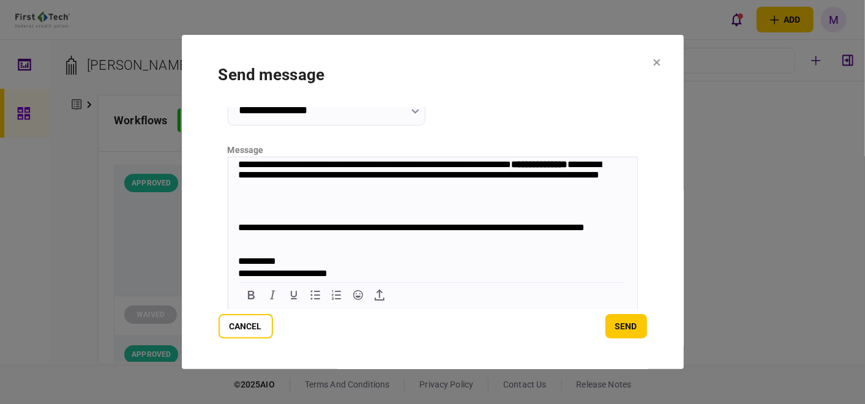
scroll to position [0, 0]
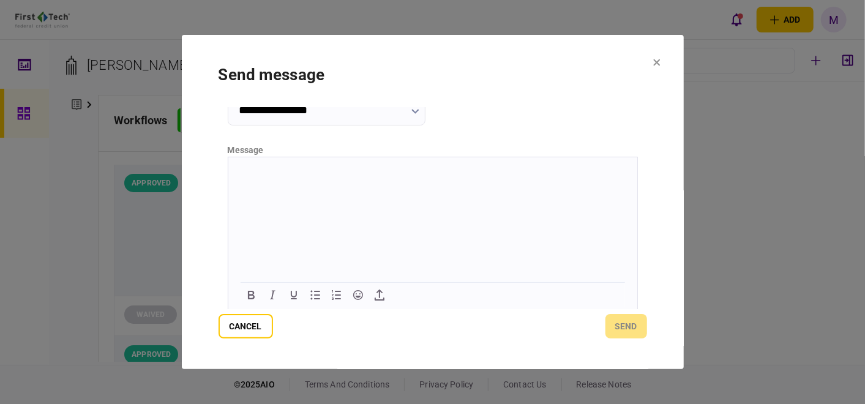
click at [359, 177] on p "Rich Text Area. Press ALT-0 for help." at bounding box center [431, 171] width 389 height 10
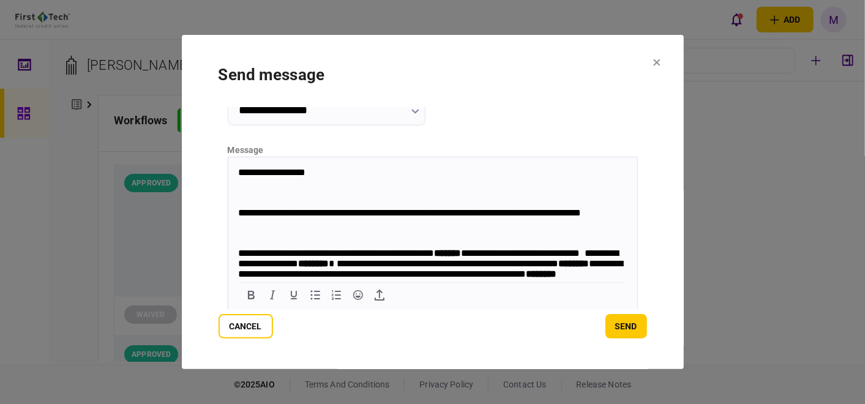
click at [238, 217] on span "**********" at bounding box center [408, 211] width 343 height 9
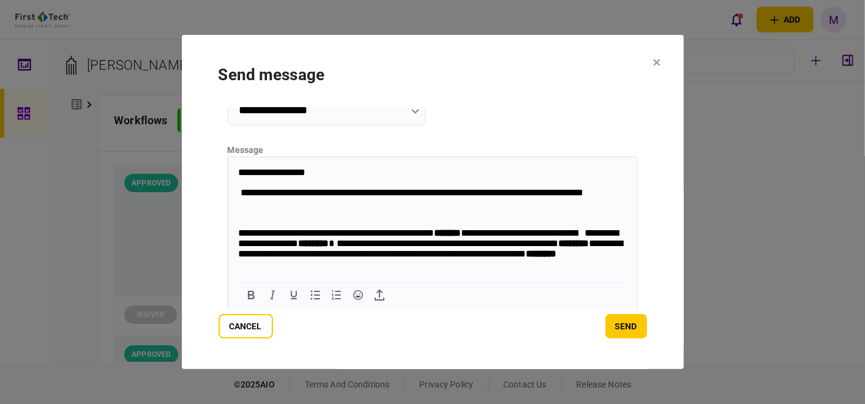
click at [236, 239] on body "**********" at bounding box center [432, 375] width 409 height 418
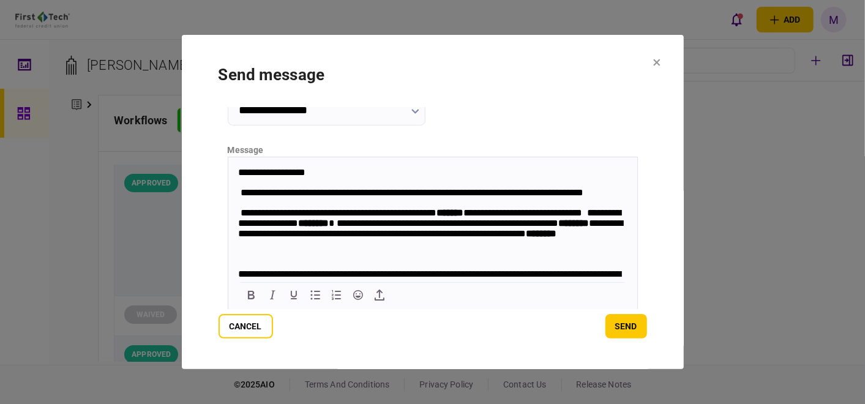
click at [242, 192] on span "**********" at bounding box center [411, 191] width 343 height 9
click at [240, 217] on span "**********" at bounding box center [429, 222] width 384 height 30
click at [238, 212] on span "Rich Text Area. Press ALT-0 for help." at bounding box center [238, 211] width 2 height 9
click at [242, 228] on span "**********" at bounding box center [429, 222] width 384 height 30
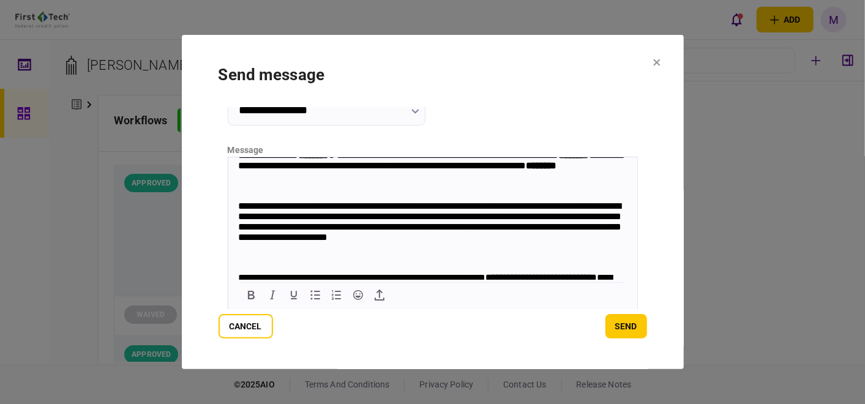
click at [239, 225] on span "**********" at bounding box center [428, 221] width 383 height 40
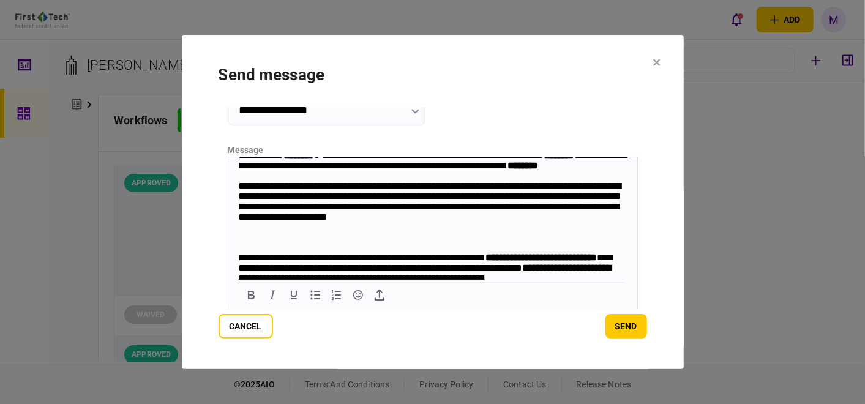
scroll to position [136, 0]
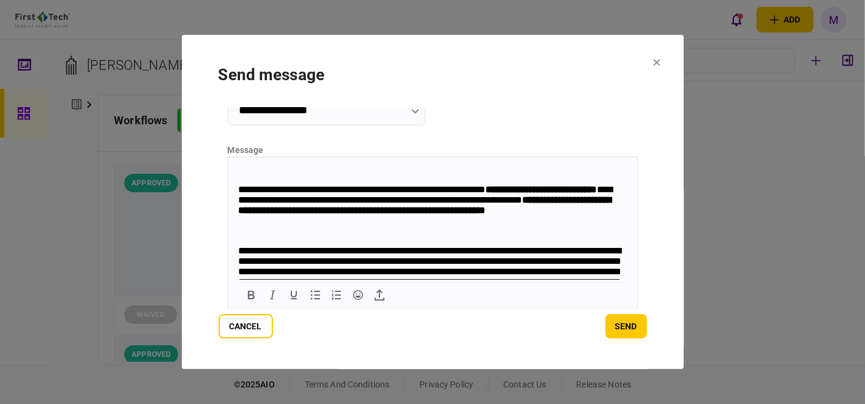
click at [239, 214] on span "**********" at bounding box center [424, 199] width 374 height 30
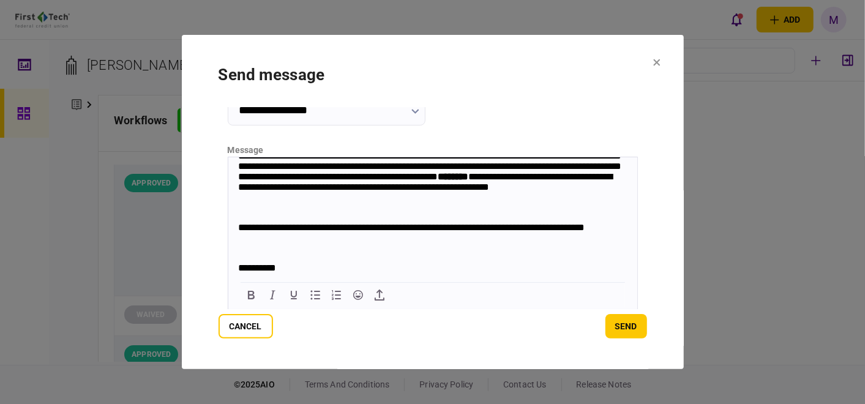
scroll to position [204, 0]
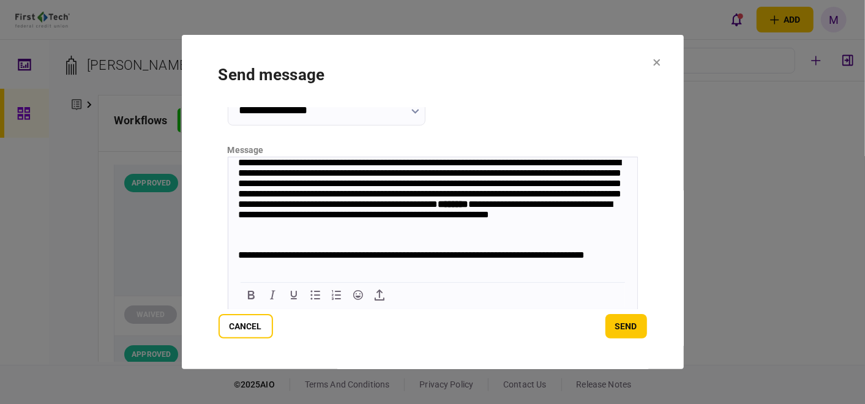
click at [237, 212] on span "**********" at bounding box center [428, 187] width 383 height 61
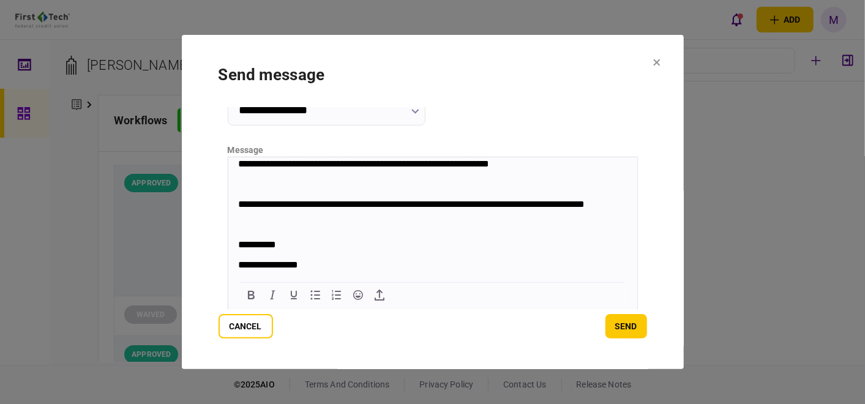
scroll to position [272, 0]
click at [239, 208] on span "**********" at bounding box center [410, 203] width 346 height 9
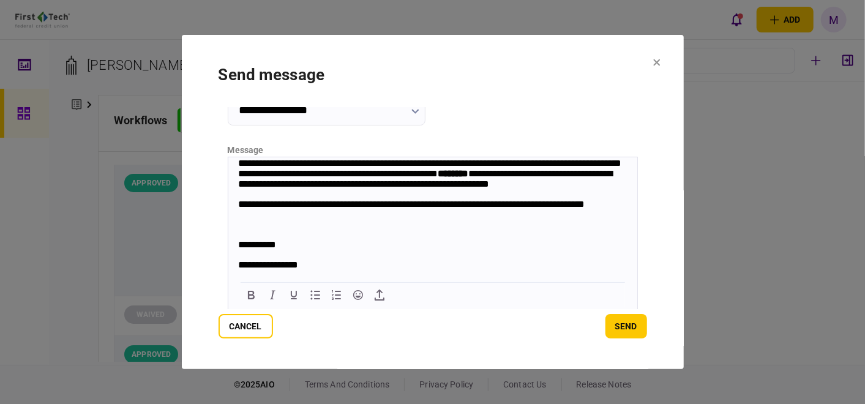
scroll to position [291, 0]
click at [238, 244] on span "**********" at bounding box center [256, 243] width 38 height 9
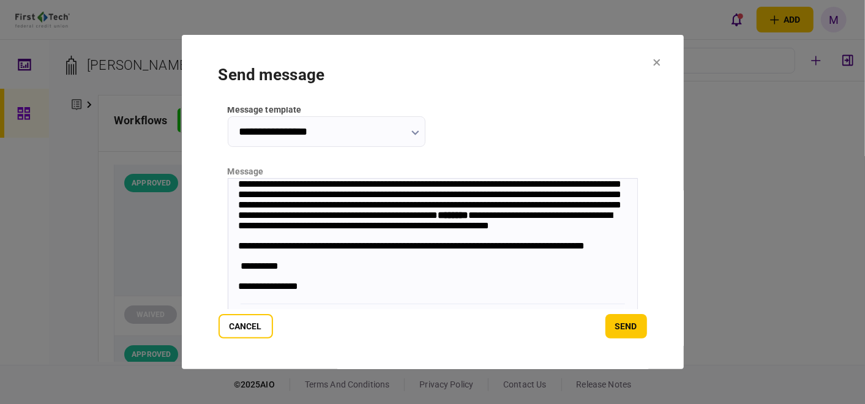
scroll to position [272, 0]
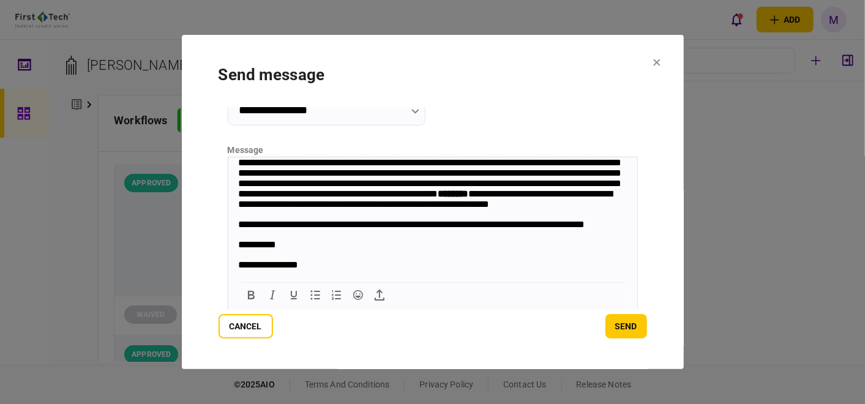
click at [240, 219] on span "**********" at bounding box center [410, 223] width 346 height 9
click at [237, 262] on body "**********" at bounding box center [432, 120] width 409 height 297
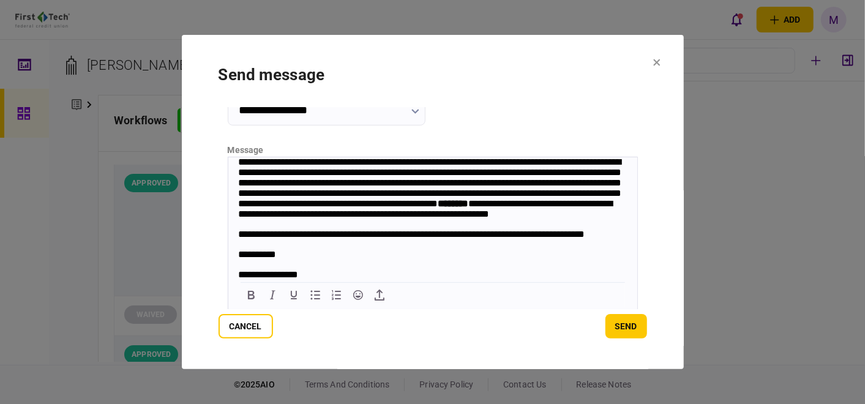
scroll to position [258, 0]
click at [237, 250] on span "**********" at bounding box center [256, 253] width 38 height 9
click at [437, 198] on strong "********" at bounding box center [452, 202] width 31 height 9
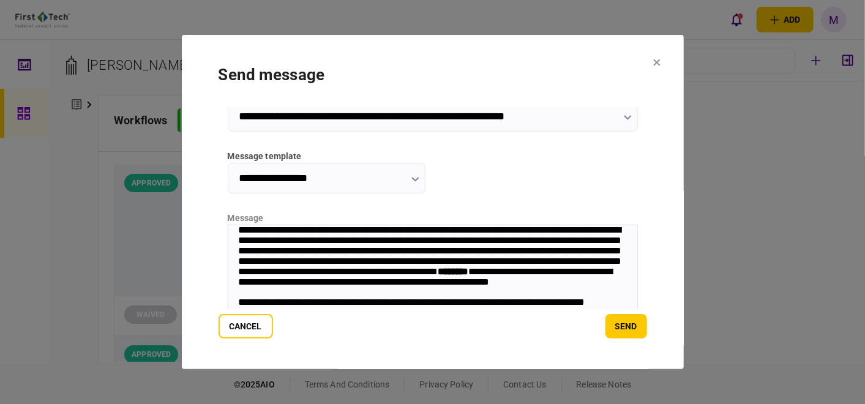
scroll to position [136, 0]
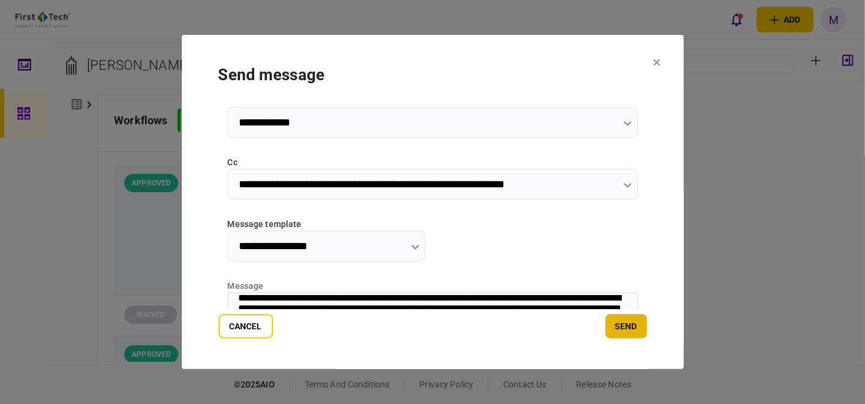
click at [638, 334] on button "send" at bounding box center [626, 326] width 42 height 24
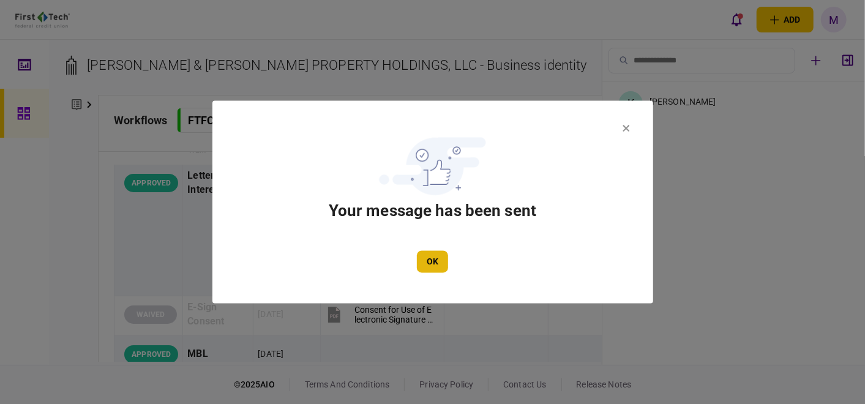
click at [436, 258] on button "OK" at bounding box center [432, 262] width 31 height 22
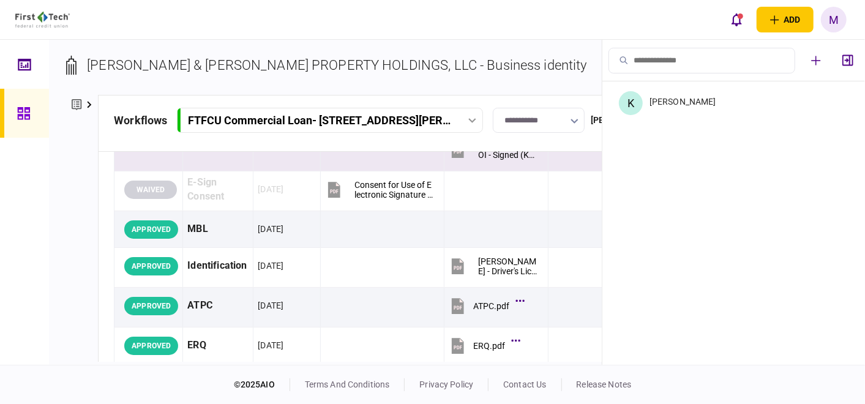
scroll to position [204, 0]
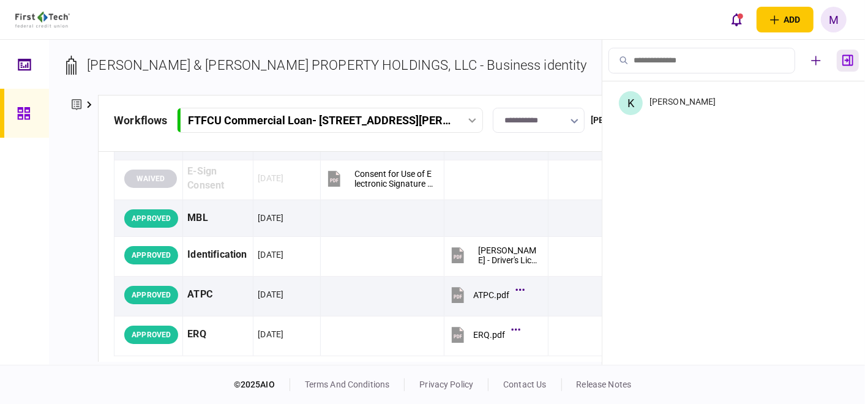
click at [848, 62] on icon "button" at bounding box center [847, 60] width 11 height 12
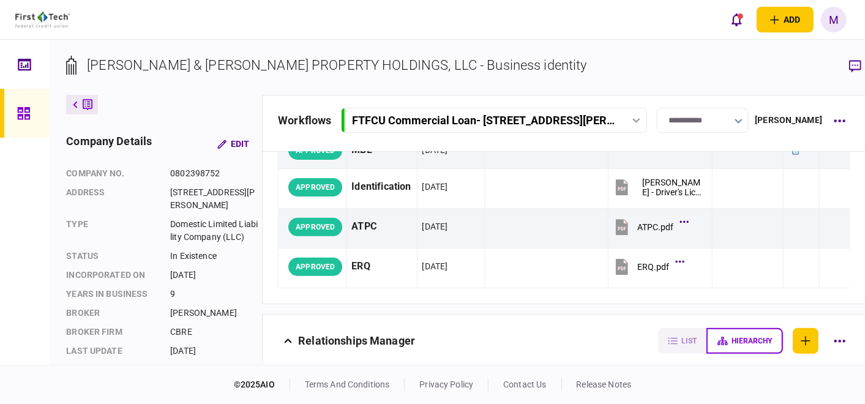
scroll to position [0, 0]
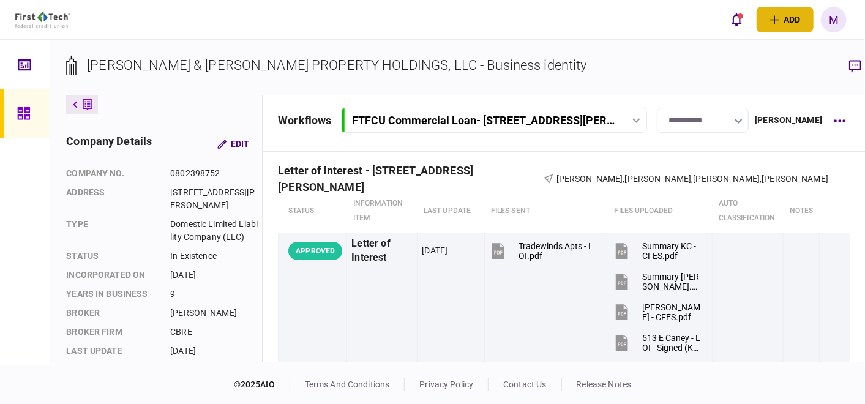
click at [776, 24] on button "add" at bounding box center [784, 20] width 57 height 26
click at [813, 78] on section "[PERSON_NAME] & [PERSON_NAME] PROPERTY HOLDINGS, LLC - Business identity" at bounding box center [466, 75] width 800 height 40
click at [849, 65] on icon "button" at bounding box center [855, 66] width 12 height 13
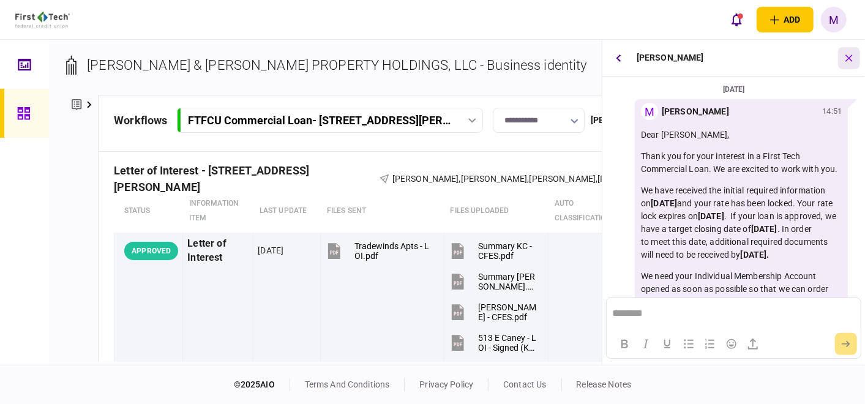
click at [847, 56] on icon "button" at bounding box center [848, 57] width 13 height 13
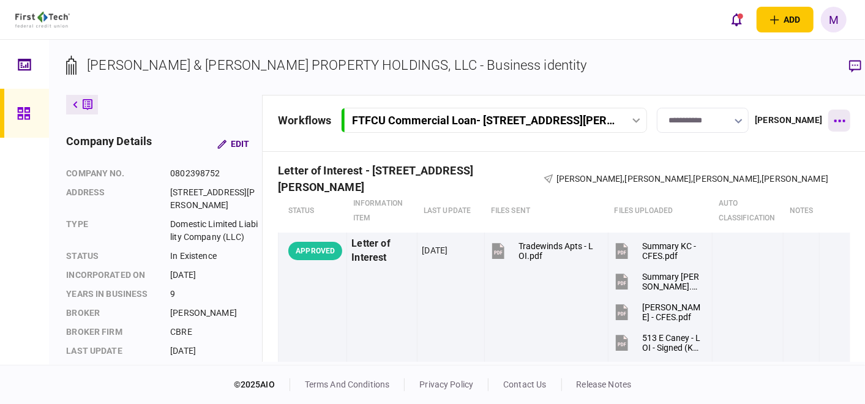
click at [828, 117] on button "button" at bounding box center [839, 121] width 22 height 22
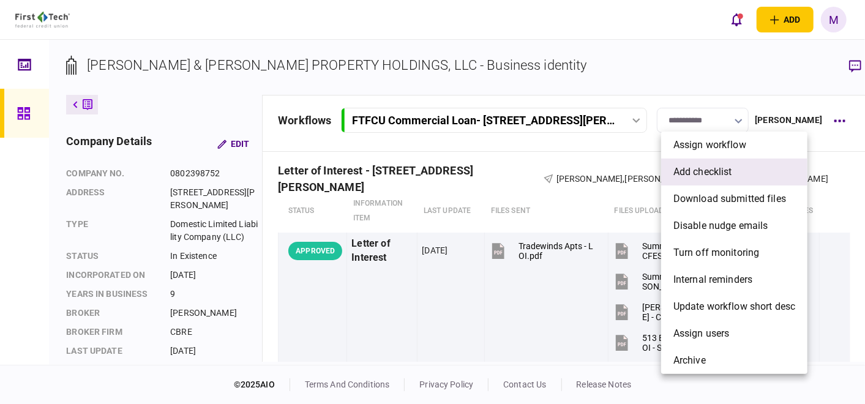
click at [742, 174] on li "add checklist" at bounding box center [734, 171] width 146 height 27
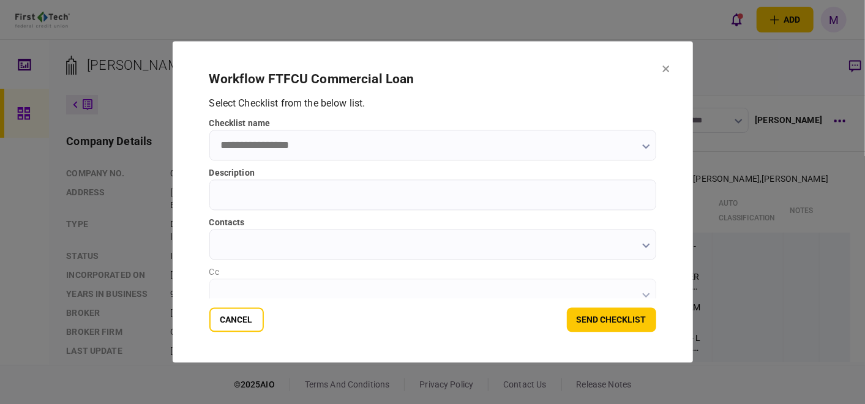
click at [644, 147] on icon "button" at bounding box center [645, 146] width 7 height 5
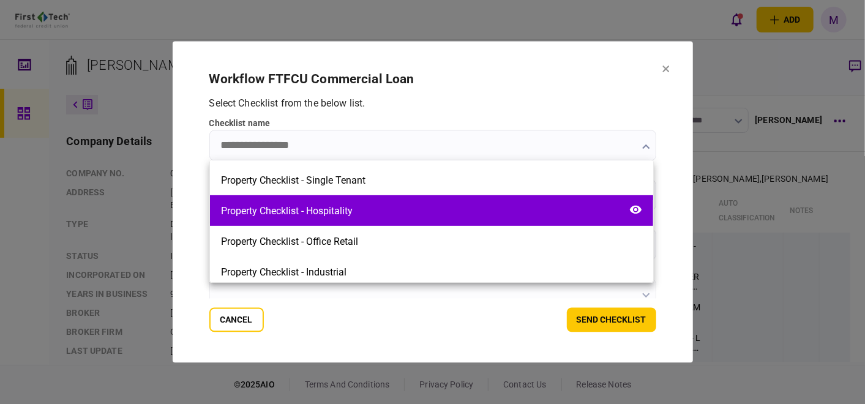
scroll to position [340, 0]
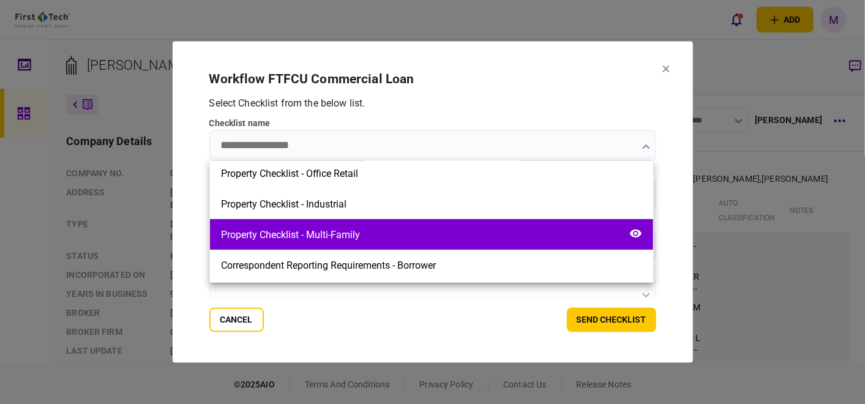
click at [384, 229] on div "Property Checklist - Multi-Family" at bounding box center [431, 234] width 443 height 31
type input "**********"
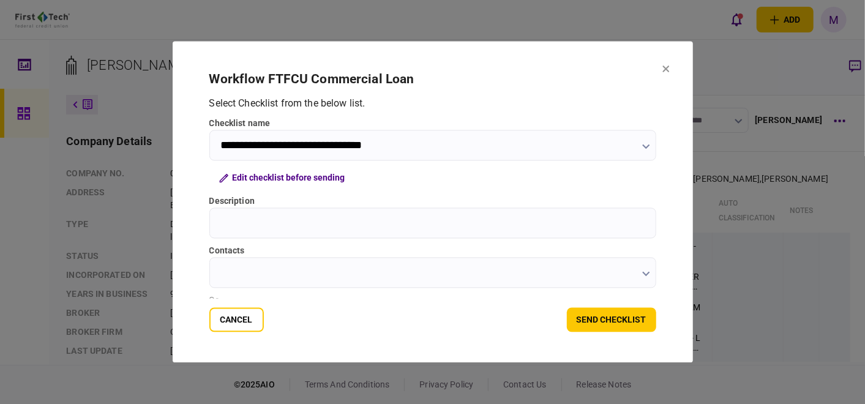
click at [580, 226] on input "Description" at bounding box center [432, 223] width 447 height 31
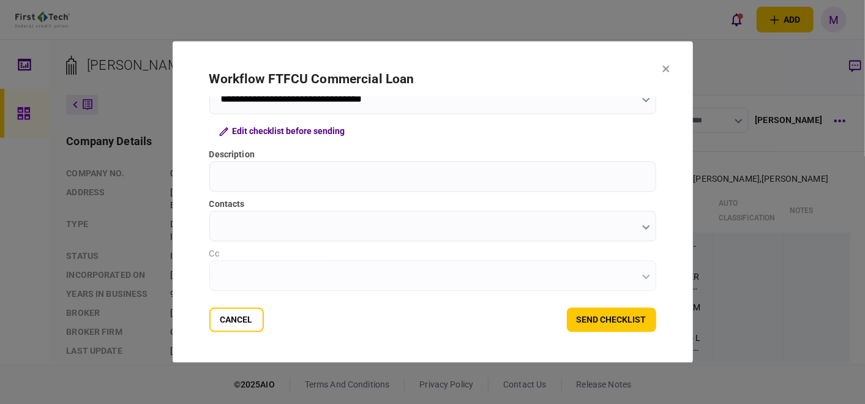
scroll to position [68, 0]
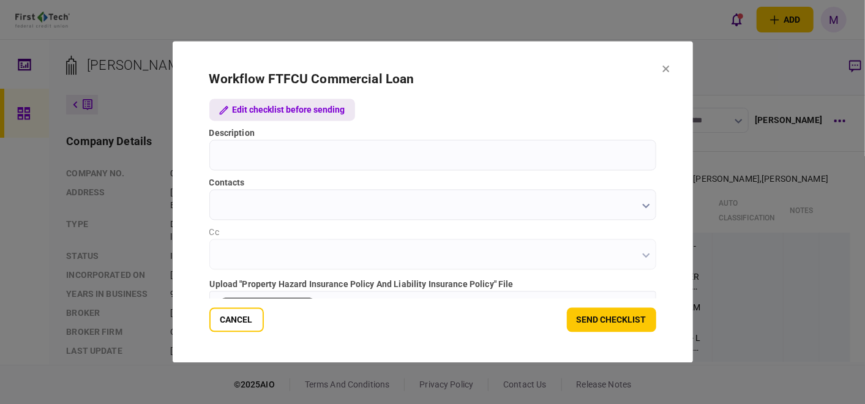
click at [286, 110] on button "Edit checklist before sending" at bounding box center [282, 110] width 146 height 22
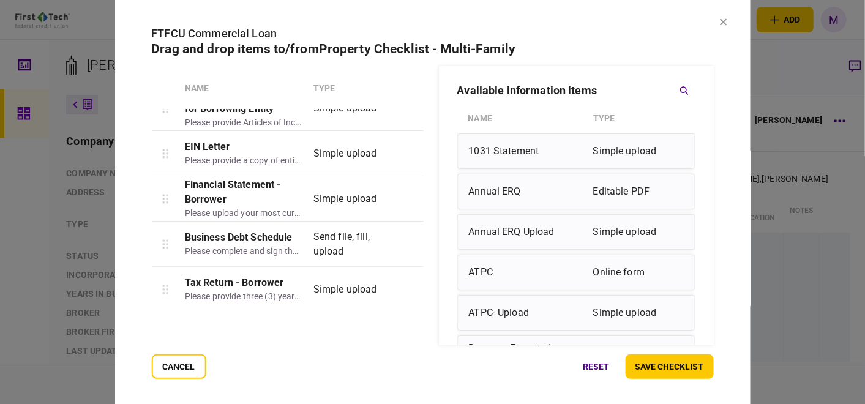
scroll to position [0, 0]
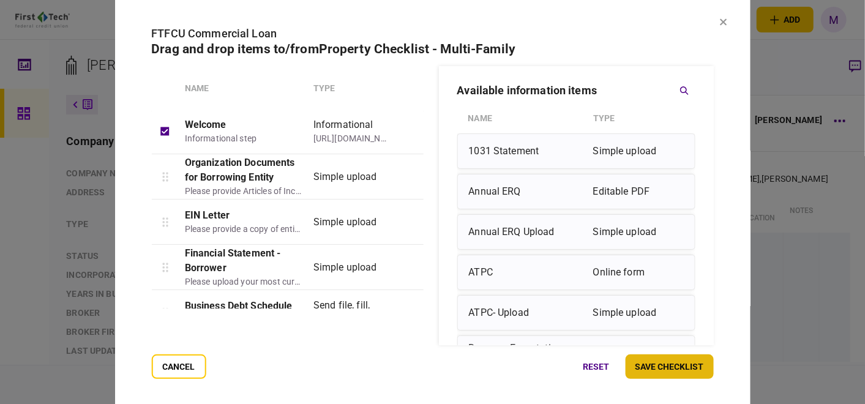
click at [655, 378] on button "save checklist" at bounding box center [669, 366] width 88 height 24
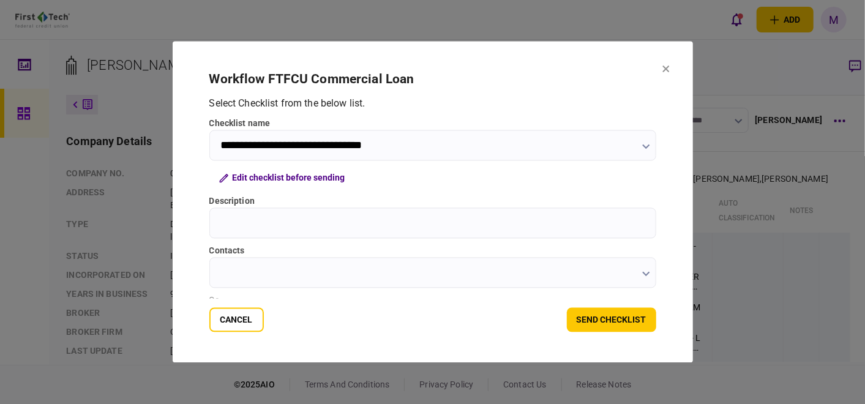
click at [304, 226] on input "Description" at bounding box center [432, 223] width 447 height 31
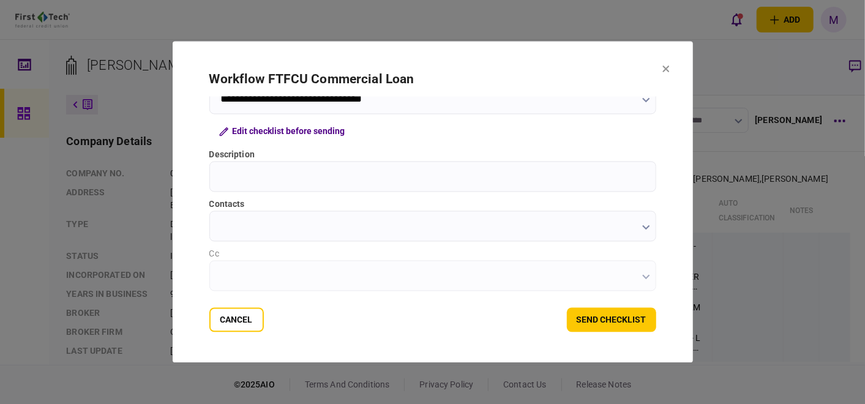
scroll to position [68, 0]
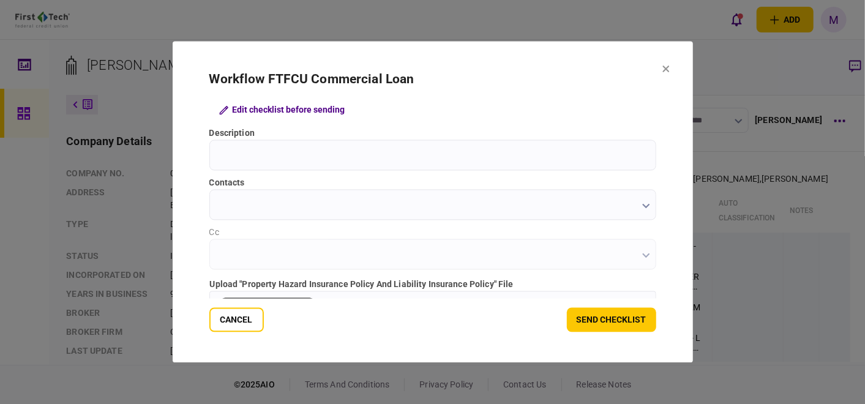
click at [643, 210] on button "button" at bounding box center [646, 206] width 8 height 10
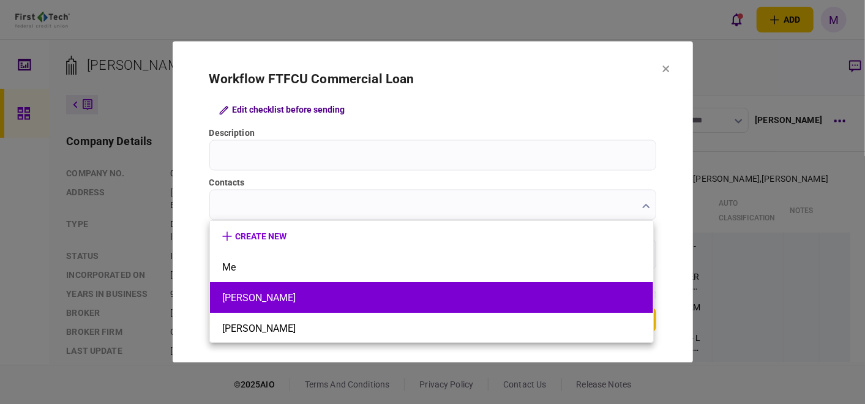
click at [393, 293] on button "[PERSON_NAME]" at bounding box center [431, 298] width 419 height 12
type input "**********"
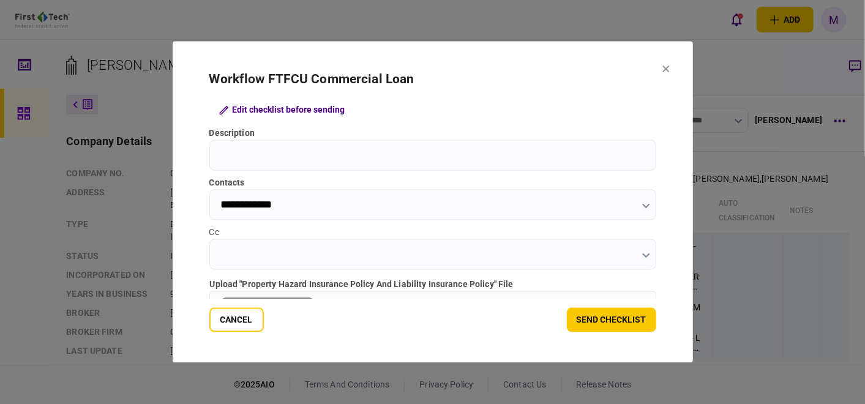
click at [638, 255] on input "Cc" at bounding box center [432, 254] width 447 height 31
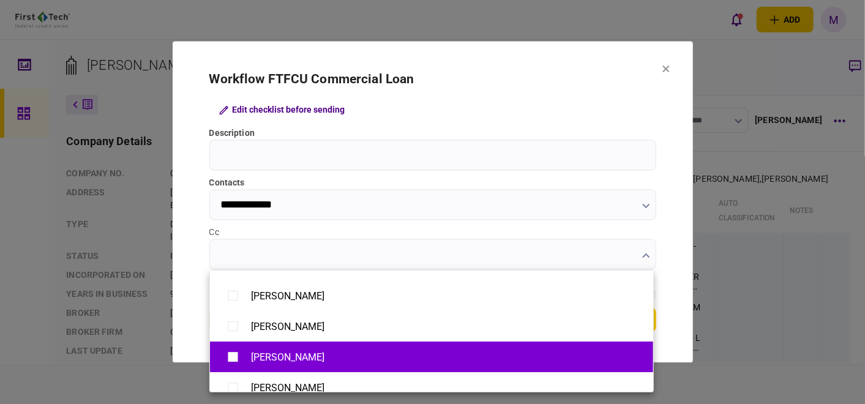
scroll to position [31, 0]
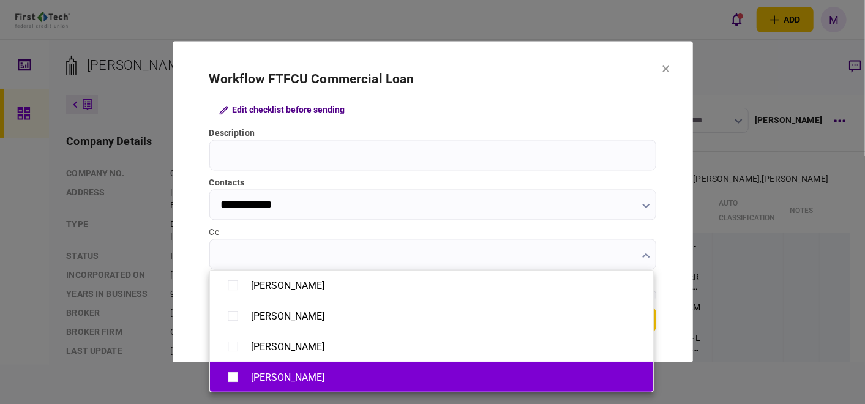
click at [360, 374] on div "[PERSON_NAME]" at bounding box center [431, 377] width 419 height 21
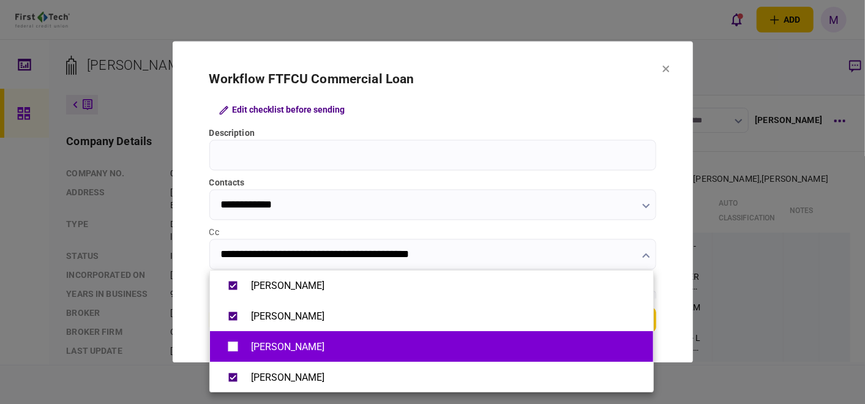
type input "**********"
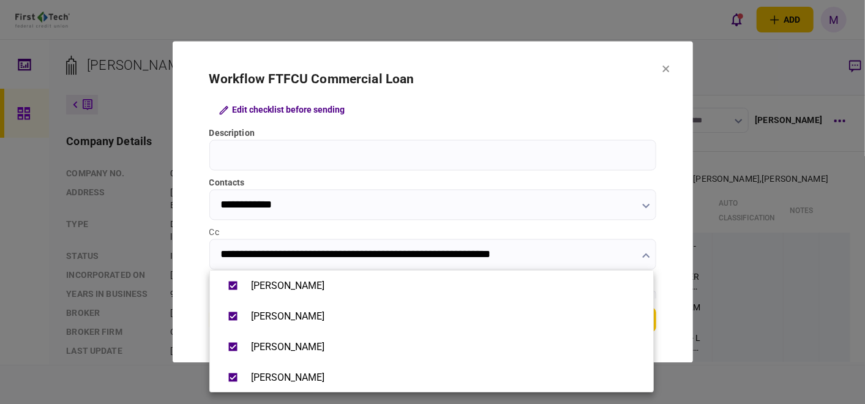
click at [363, 158] on div at bounding box center [432, 202] width 865 height 404
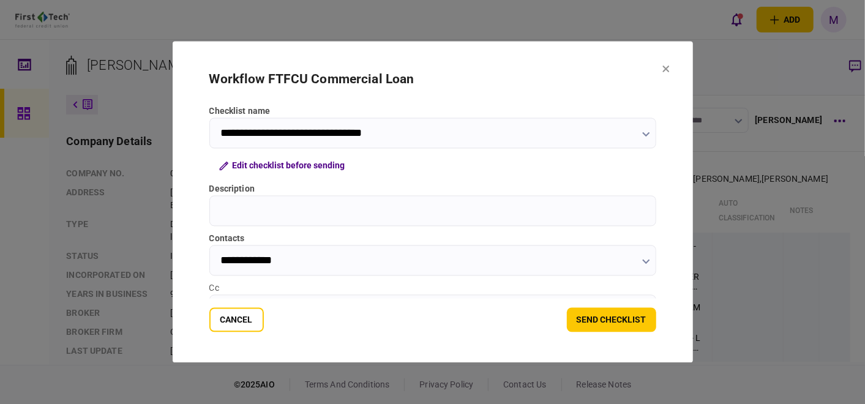
scroll to position [0, 0]
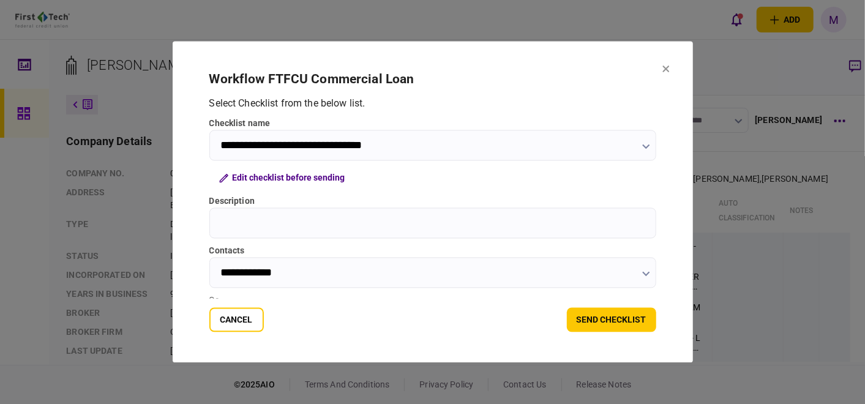
click at [424, 225] on input "Description" at bounding box center [432, 223] width 447 height 31
click at [382, 229] on input "Description" at bounding box center [432, 223] width 447 height 31
click at [247, 225] on input "Description" at bounding box center [432, 223] width 447 height 31
click at [324, 228] on input "Description" at bounding box center [432, 223] width 447 height 31
click at [310, 212] on input "Description" at bounding box center [432, 223] width 447 height 31
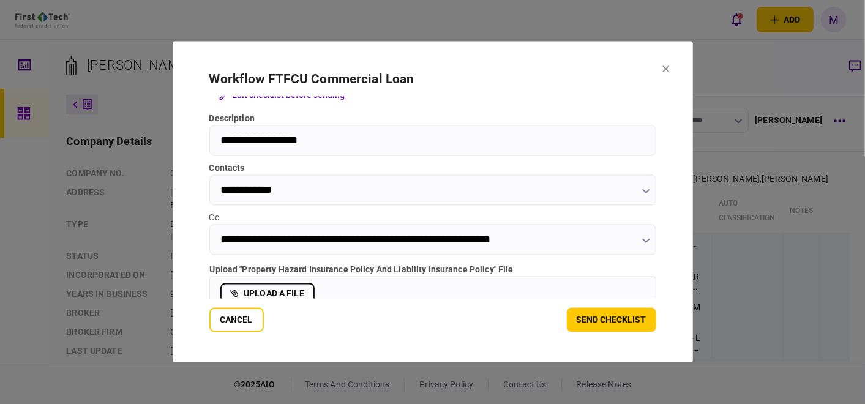
scroll to position [108, 0]
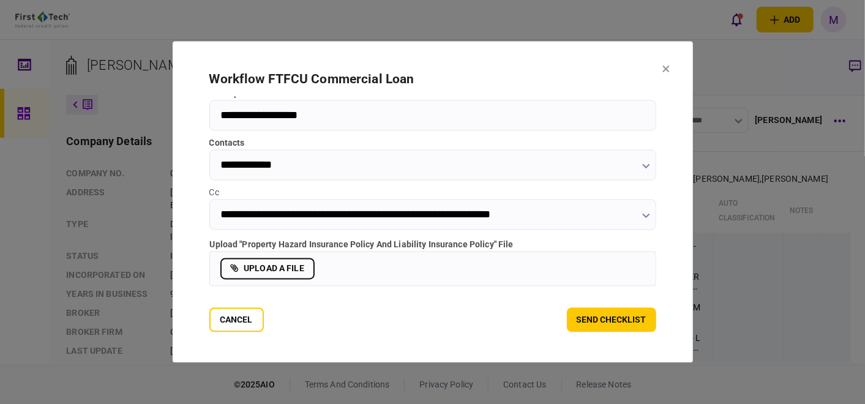
type input "**********"
click at [250, 267] on label "upload a file" at bounding box center [267, 268] width 94 height 21
click at [0, 0] on input "upload a file" at bounding box center [0, 0] width 0 height 0
click at [278, 266] on label "upload a file" at bounding box center [267, 268] width 94 height 21
click at [0, 0] on input "upload a file" at bounding box center [0, 0] width 0 height 0
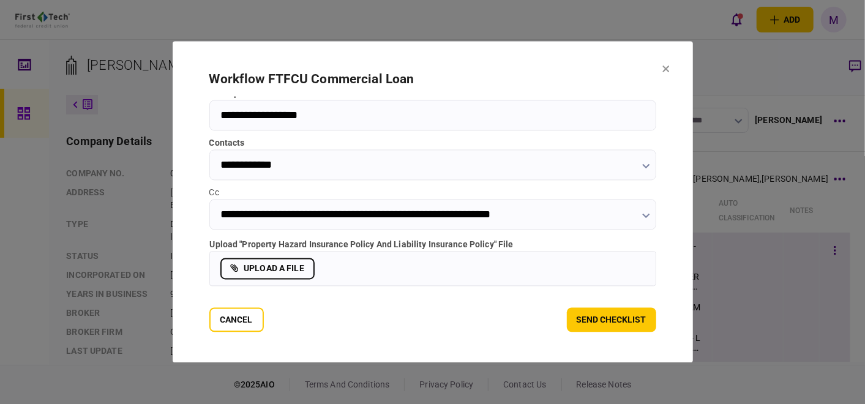
drag, startPoint x: 349, startPoint y: 275, endPoint x: 280, endPoint y: 352, distance: 103.6
click at [283, 370] on div at bounding box center [432, 202] width 865 height 404
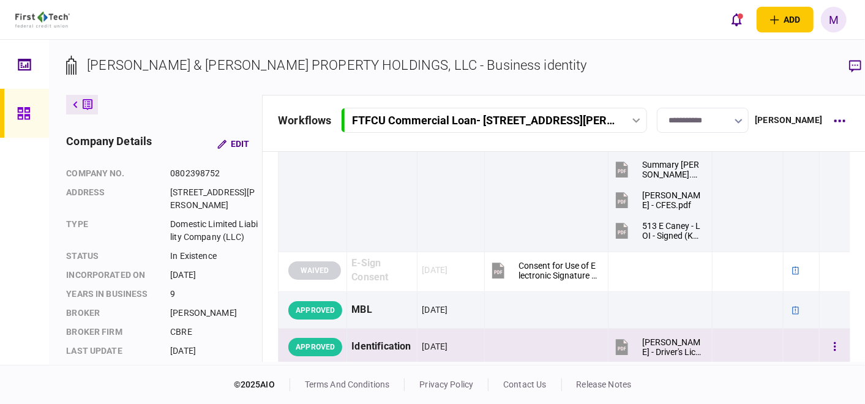
scroll to position [0, 0]
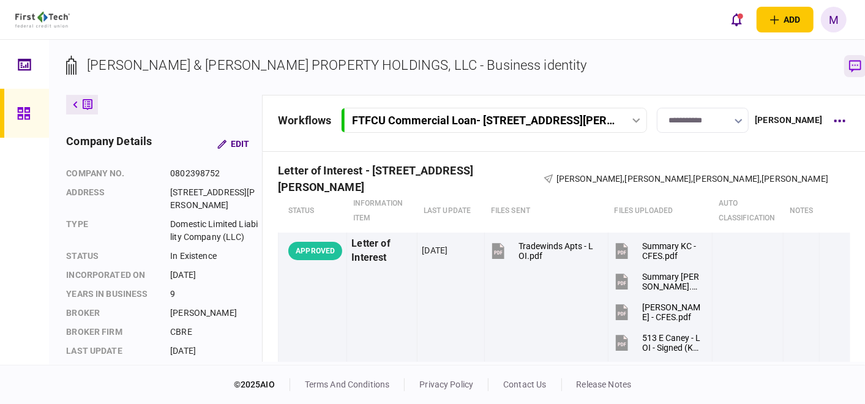
click at [849, 63] on icon "button" at bounding box center [855, 66] width 12 height 13
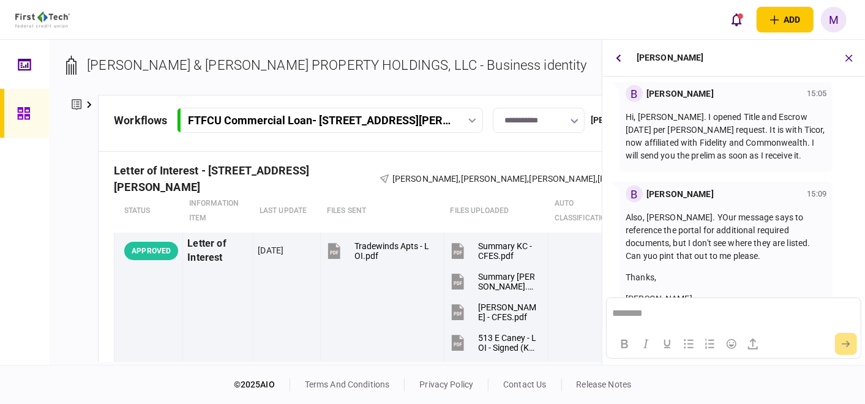
scroll to position [676, 0]
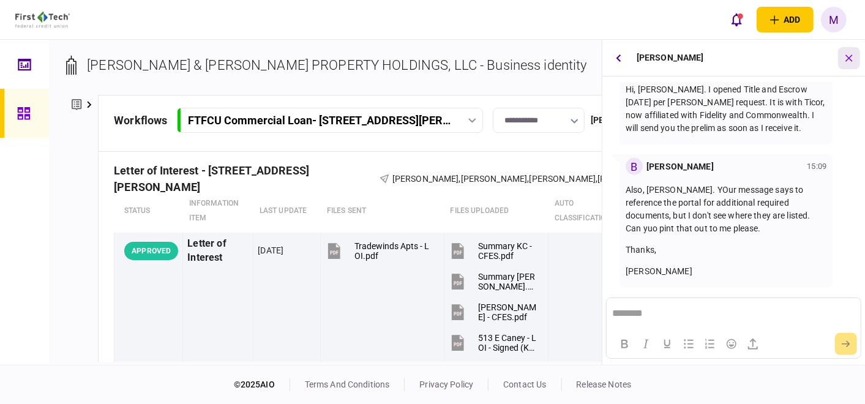
click at [846, 58] on icon "button" at bounding box center [849, 58] width 14 height 14
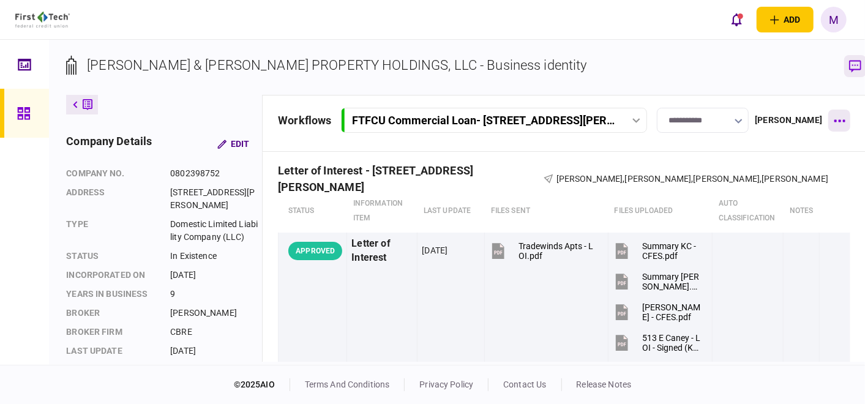
click at [829, 121] on button "button" at bounding box center [839, 121] width 22 height 22
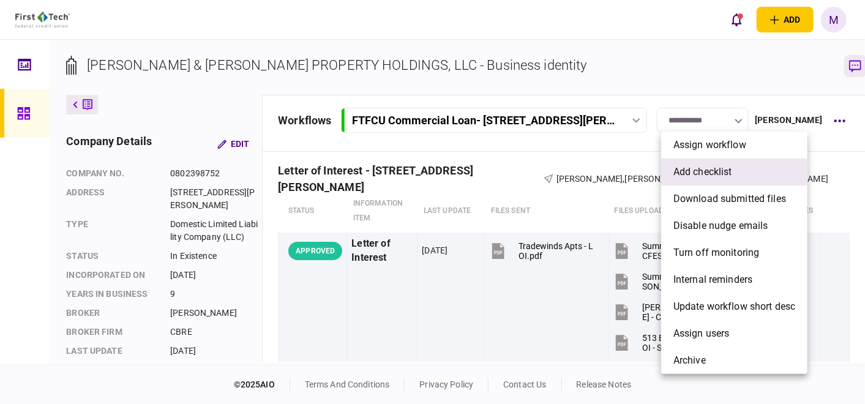
click at [708, 178] on span "add checklist" at bounding box center [702, 172] width 59 height 15
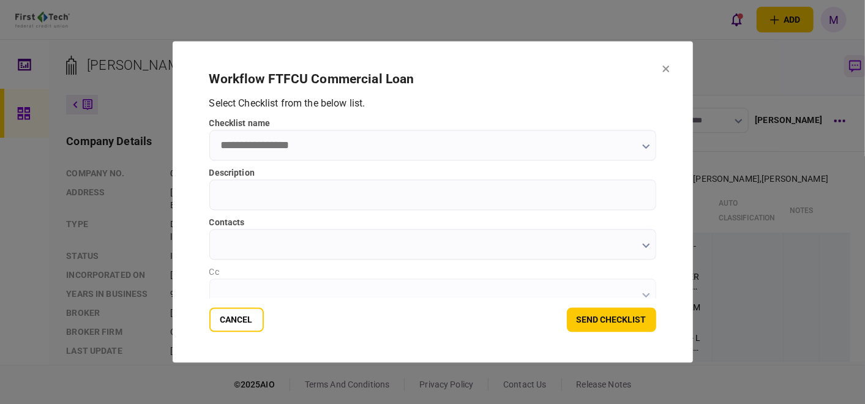
click at [322, 195] on input "Description" at bounding box center [432, 195] width 447 height 31
click at [318, 148] on input "checklist name" at bounding box center [432, 145] width 447 height 31
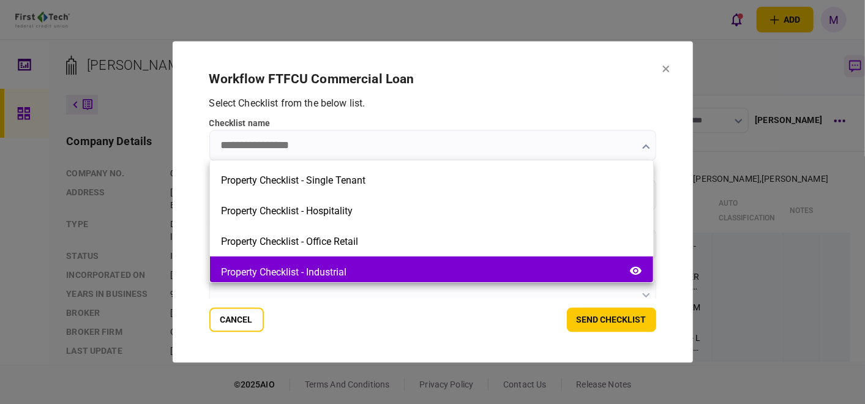
scroll to position [340, 0]
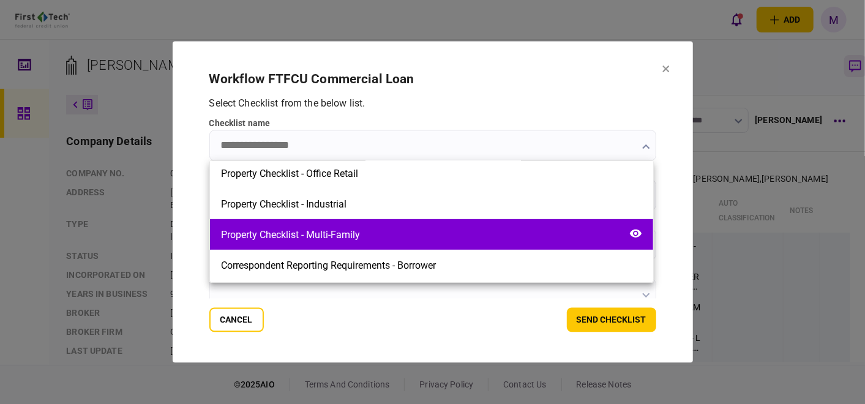
click at [373, 236] on div "Property Checklist - Multi-Family" at bounding box center [431, 234] width 443 height 31
type input "**********"
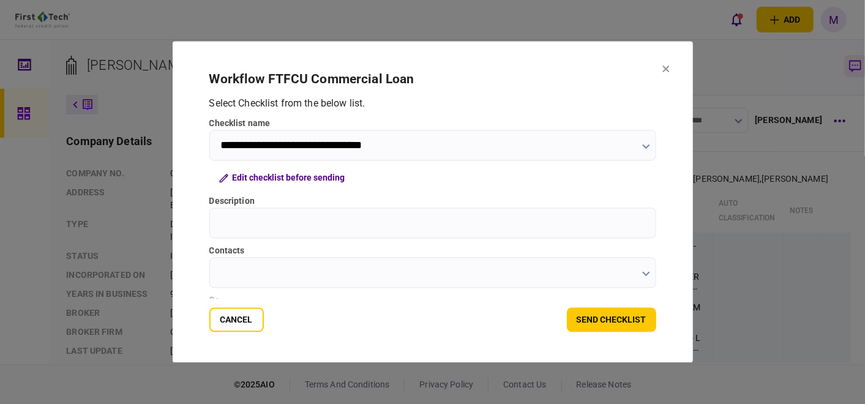
click at [320, 219] on input "Description" at bounding box center [432, 223] width 447 height 31
type input "**********"
click at [643, 271] on button "button" at bounding box center [646, 274] width 8 height 10
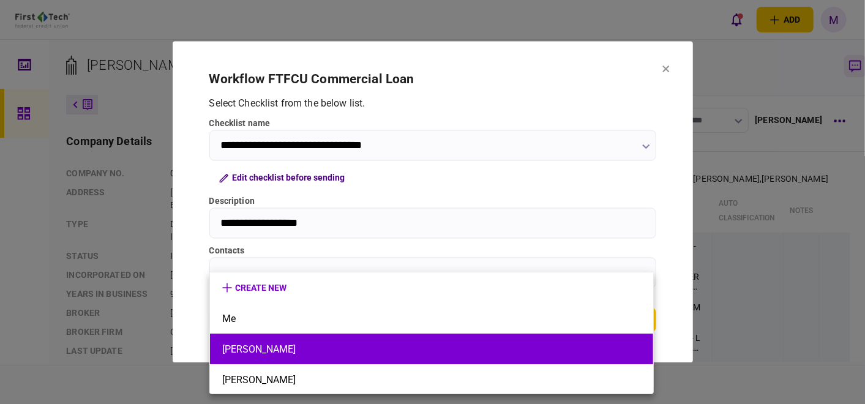
click at [341, 341] on li "[PERSON_NAME]" at bounding box center [431, 349] width 443 height 31
type input "**********"
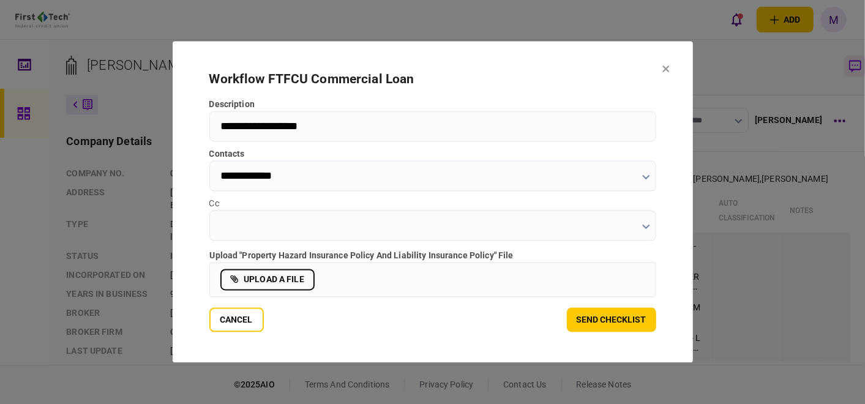
scroll to position [108, 0]
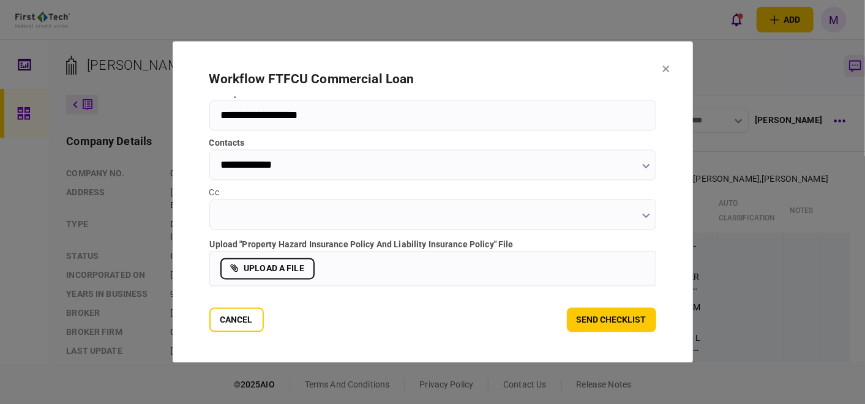
click at [643, 212] on button "button" at bounding box center [646, 216] width 8 height 10
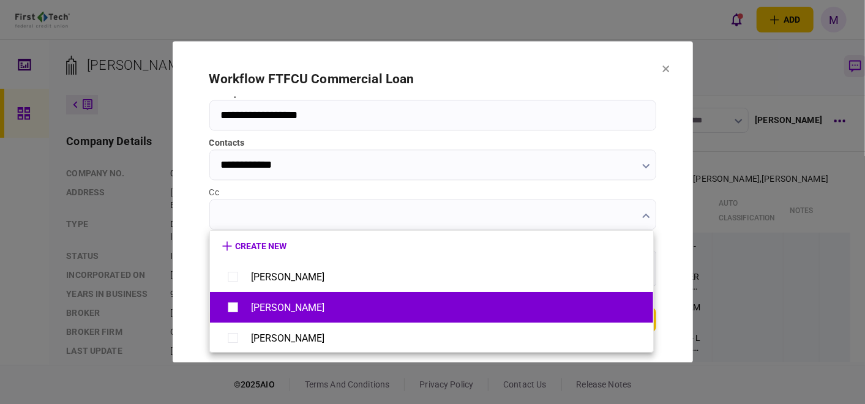
scroll to position [31, 0]
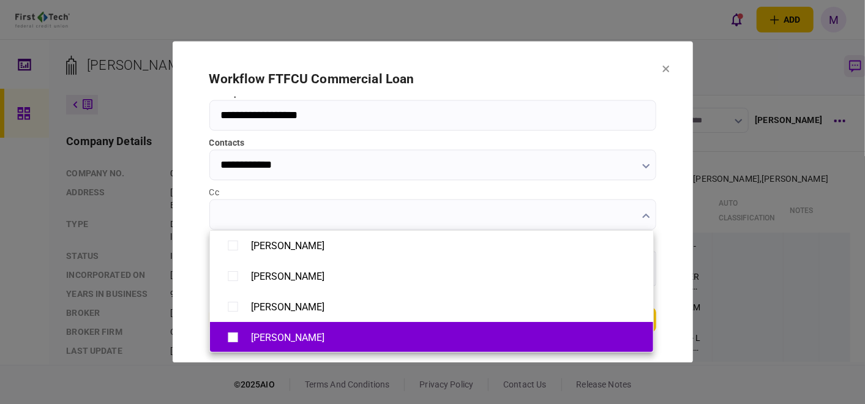
click at [304, 337] on div "[PERSON_NAME]" at bounding box center [287, 338] width 73 height 12
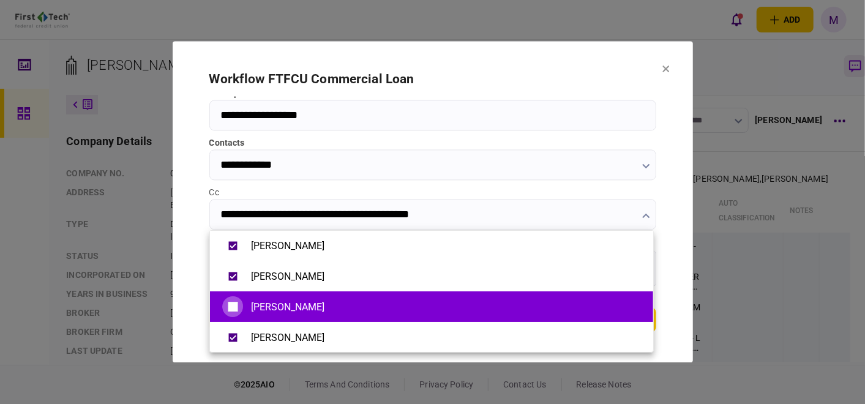
type input "**********"
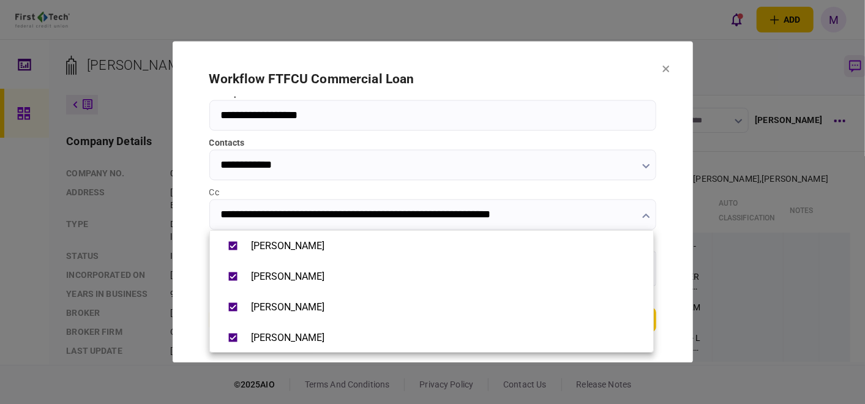
click at [669, 220] on div at bounding box center [432, 202] width 865 height 404
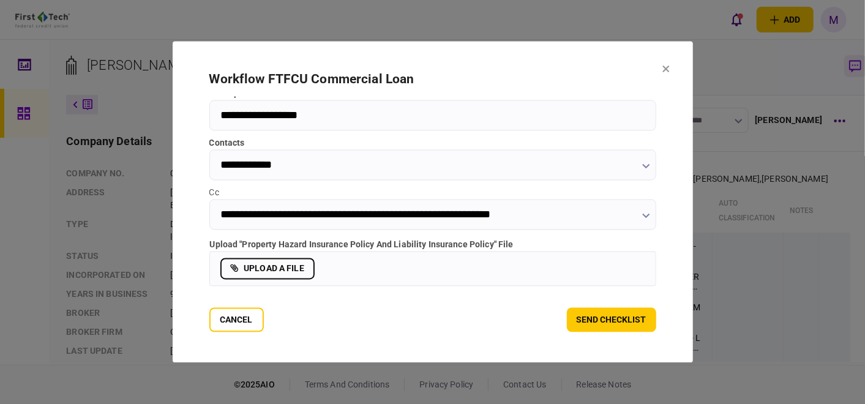
click at [280, 272] on label "upload a file" at bounding box center [267, 268] width 94 height 21
click at [0, 0] on input "upload a file" at bounding box center [0, 0] width 0 height 0
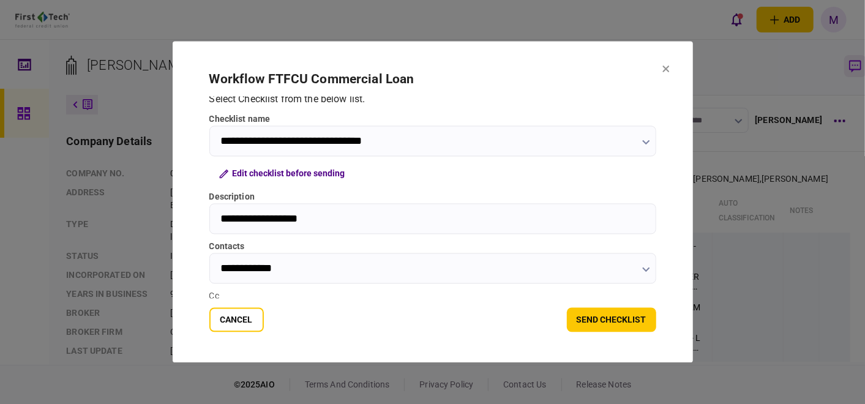
scroll to position [0, 0]
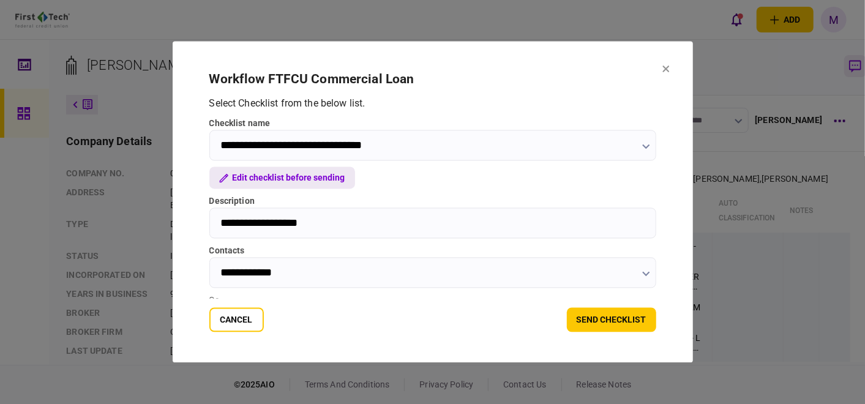
click at [320, 176] on button "Edit checklist before sending" at bounding box center [282, 178] width 146 height 22
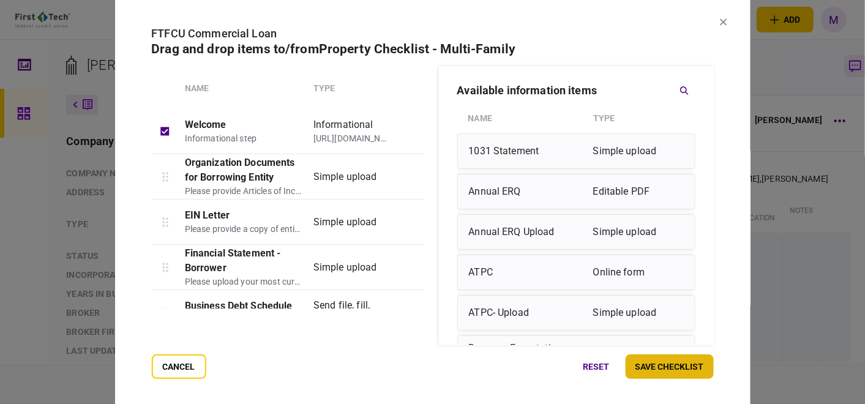
click at [649, 363] on button "save checklist" at bounding box center [669, 366] width 88 height 24
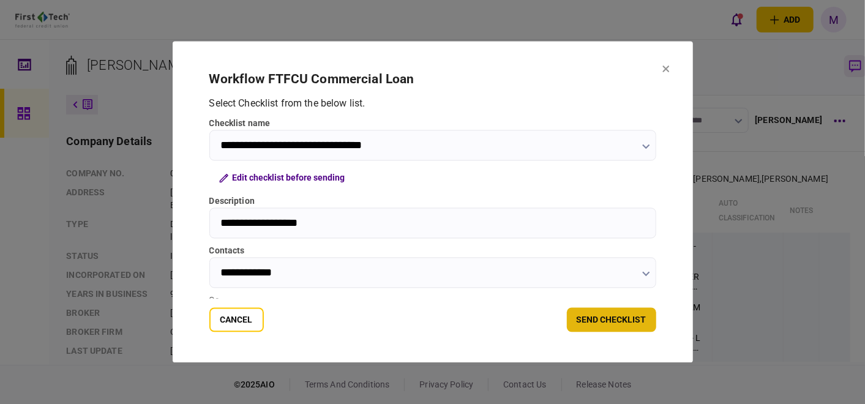
click at [611, 321] on button "send checklist" at bounding box center [611, 320] width 89 height 24
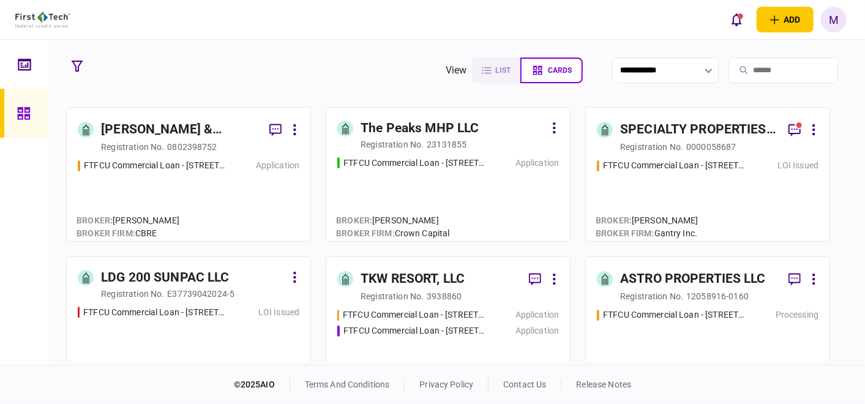
click at [439, 176] on div "FTFCU Commercial Loan - [STREET_ADDRESS] Application" at bounding box center [448, 194] width 222 height 74
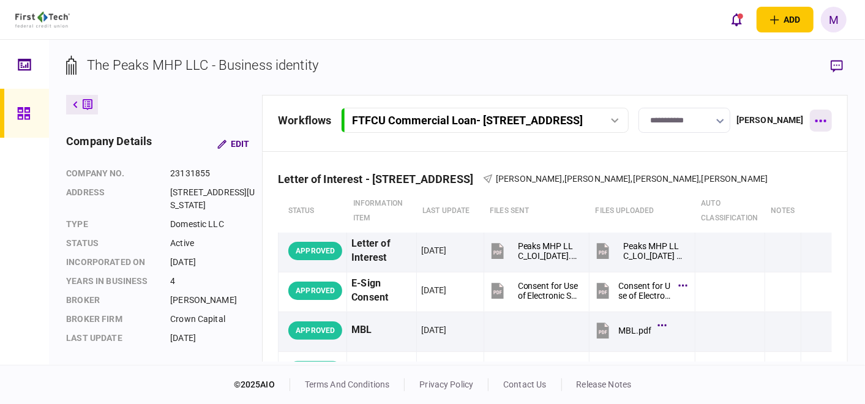
click at [815, 125] on button "button" at bounding box center [821, 121] width 22 height 22
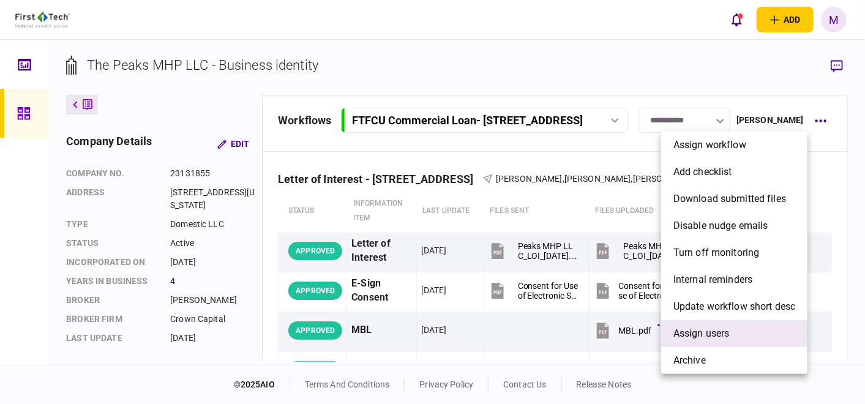
click at [731, 343] on li "Assign users" at bounding box center [734, 333] width 146 height 27
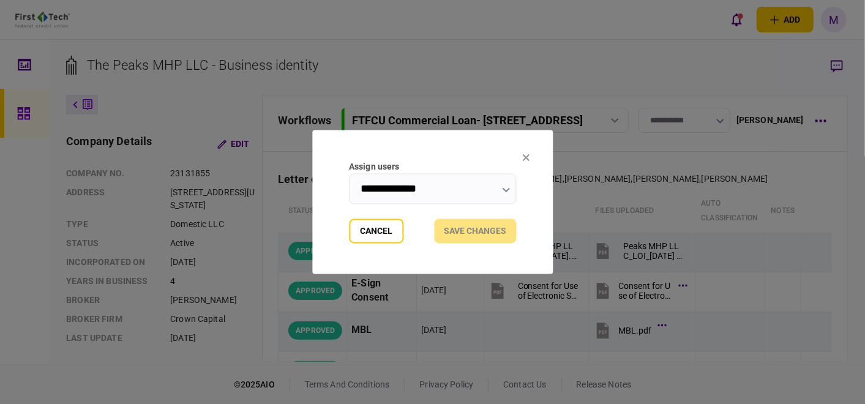
click at [508, 187] on button "button" at bounding box center [506, 190] width 8 height 10
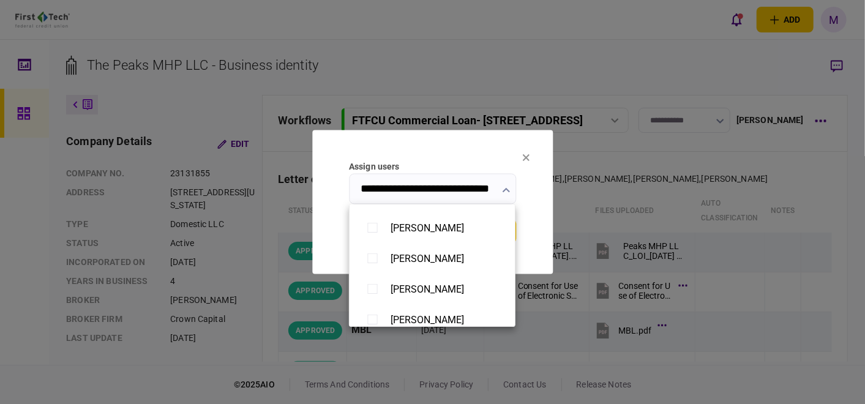
scroll to position [475, 0]
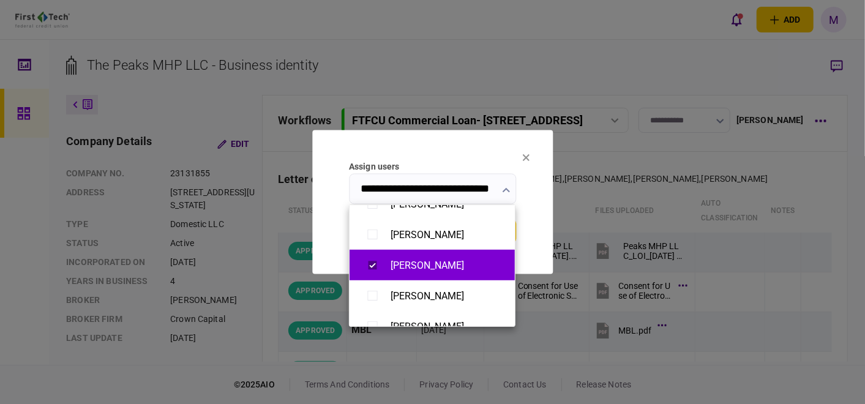
type input "**********"
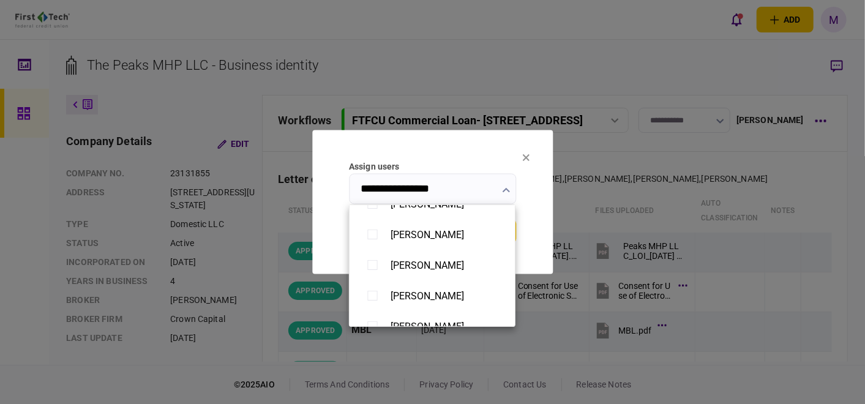
click at [542, 245] on div at bounding box center [432, 202] width 865 height 404
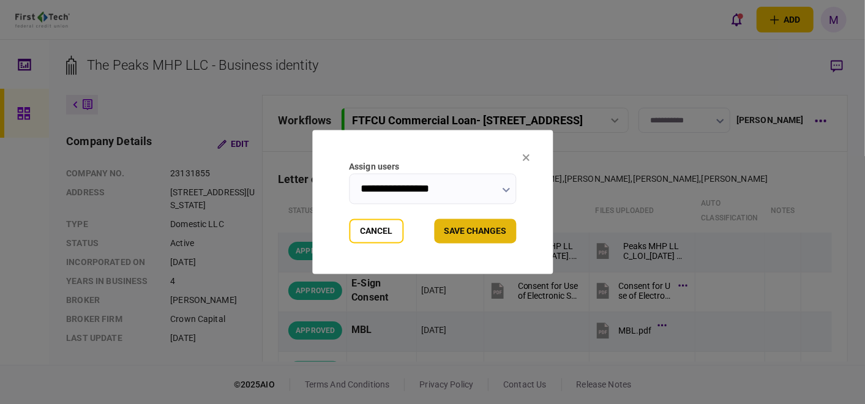
click at [472, 236] on button "Save changes" at bounding box center [475, 231] width 82 height 24
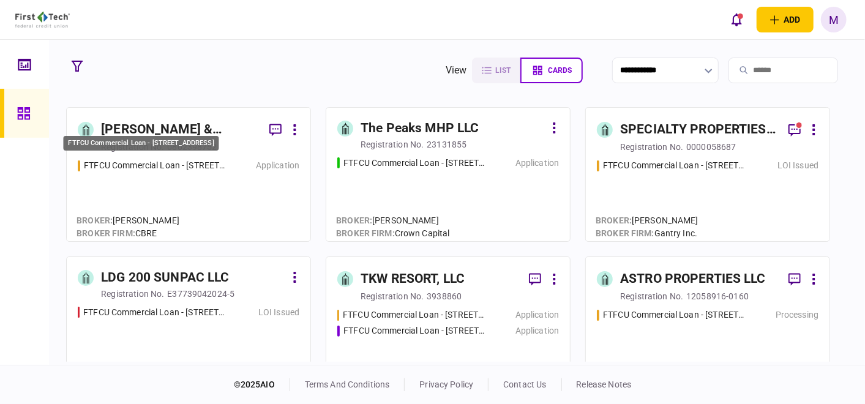
click at [164, 165] on div "FTFCU Commercial Loan - [STREET_ADDRESS]" at bounding box center [155, 165] width 143 height 13
click at [395, 187] on div "FTFCU Commercial Loan - [STREET_ADDRESS] Application" at bounding box center [448, 194] width 222 height 74
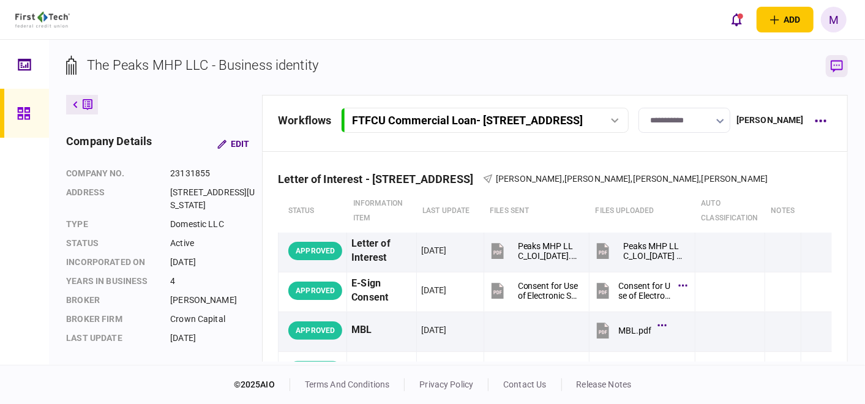
click at [838, 64] on icon "button" at bounding box center [836, 66] width 12 height 13
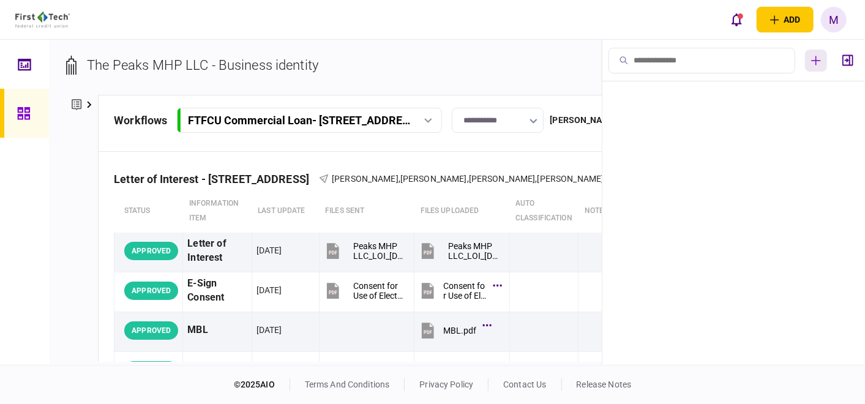
click at [818, 64] on icon "button" at bounding box center [816, 61] width 10 height 10
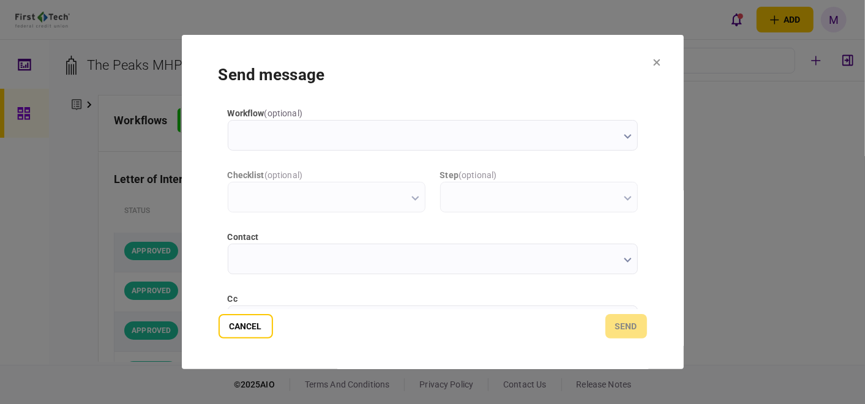
click at [624, 258] on icon "button" at bounding box center [628, 260] width 8 height 5
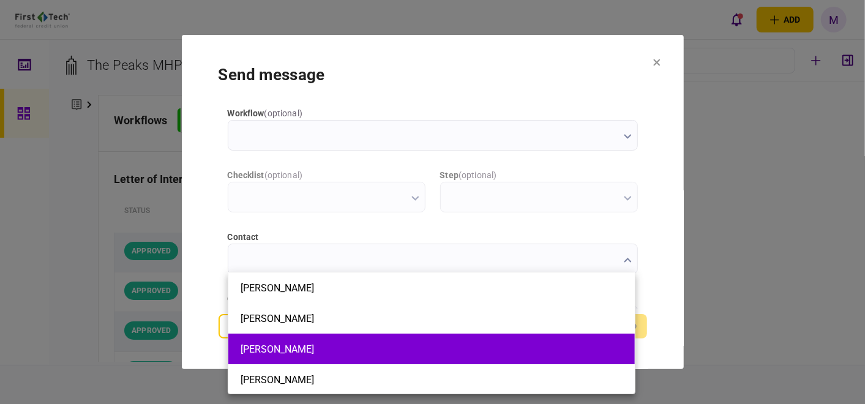
click at [315, 355] on li "[PERSON_NAME]" at bounding box center [431, 349] width 406 height 31
type input "**********"
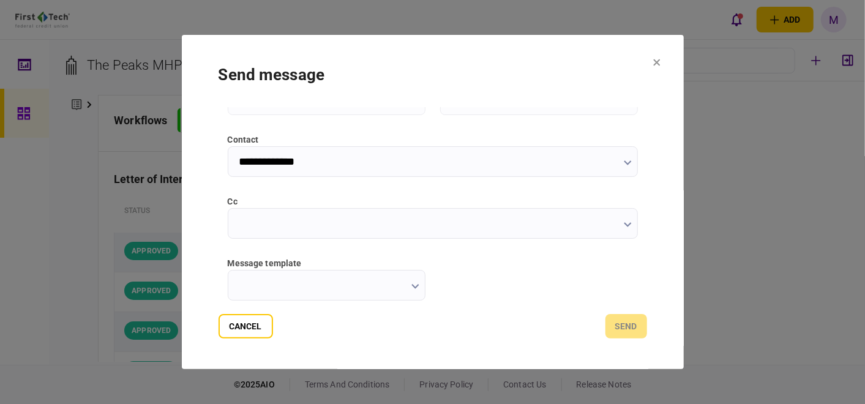
scroll to position [136, 0]
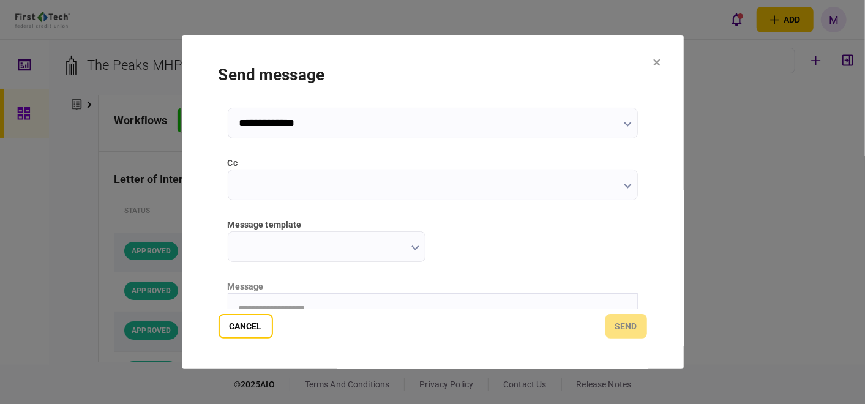
click at [622, 197] on input "cc" at bounding box center [433, 185] width 410 height 31
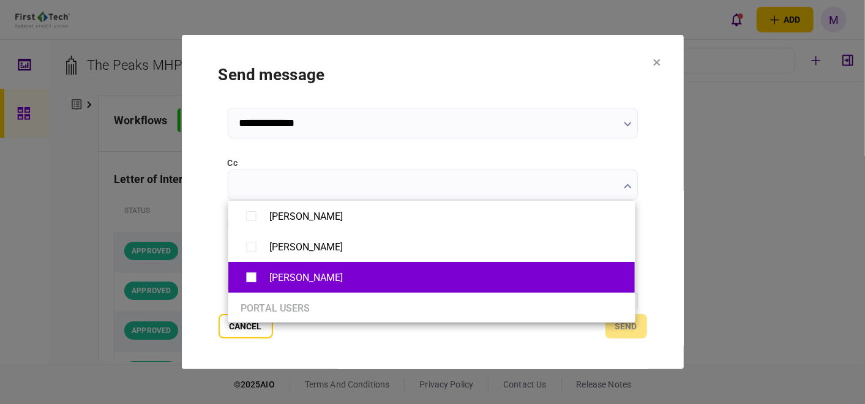
click at [298, 273] on div "[PERSON_NAME]" at bounding box center [305, 278] width 73 height 12
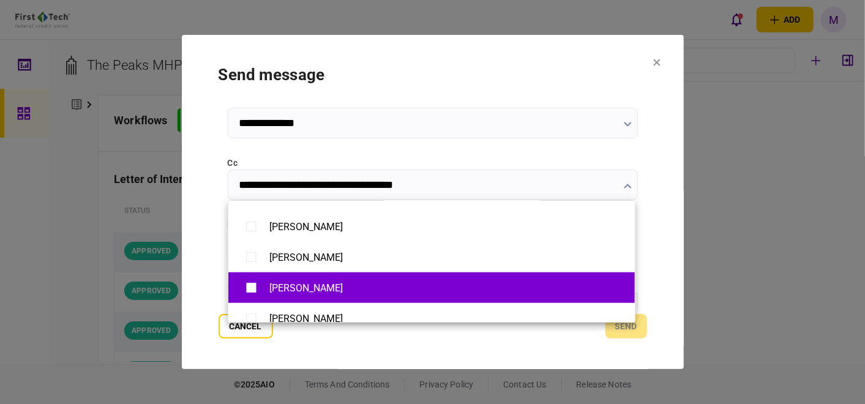
scroll to position [612, 0]
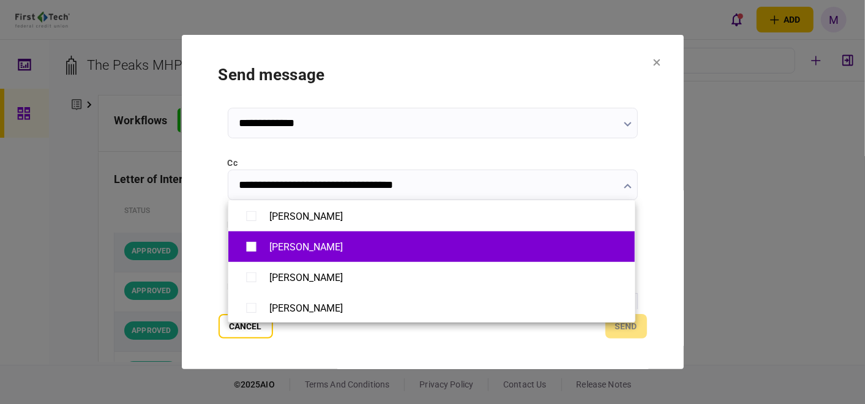
click at [294, 248] on div "[PERSON_NAME]" at bounding box center [305, 247] width 73 height 12
type input "**********"
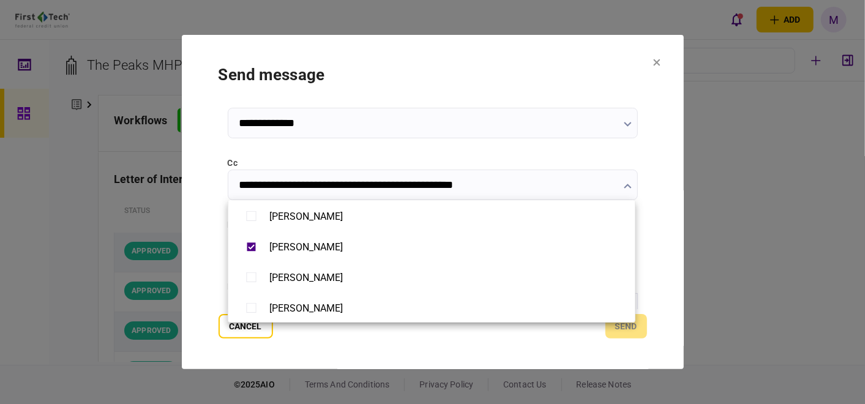
click at [654, 272] on div at bounding box center [432, 202] width 865 height 404
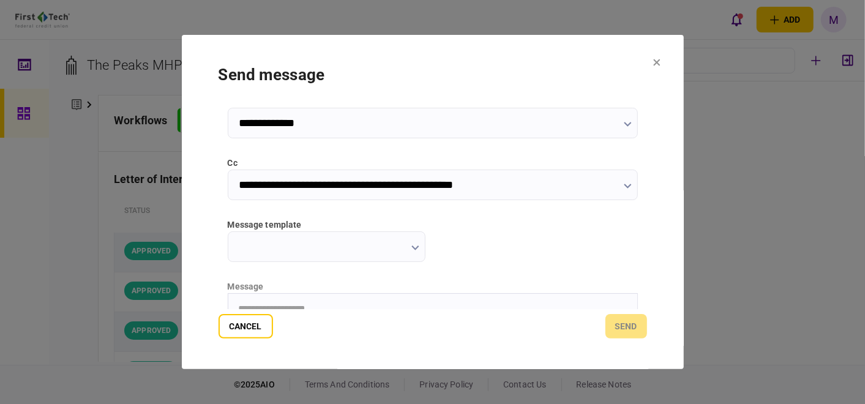
click at [415, 248] on icon "button" at bounding box center [414, 247] width 7 height 5
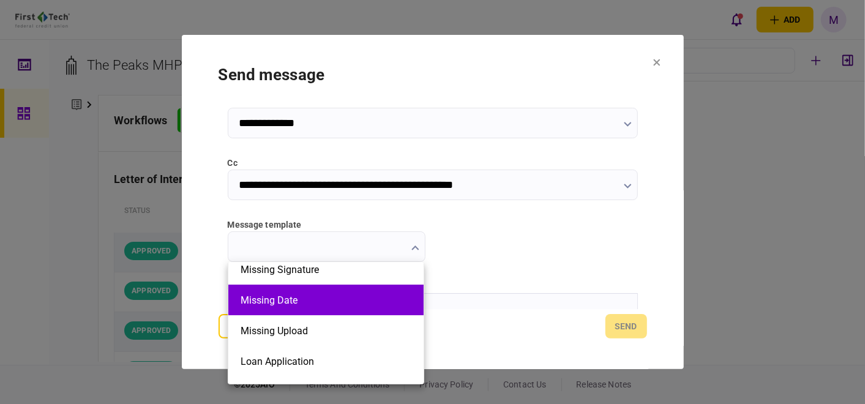
scroll to position [68, 0]
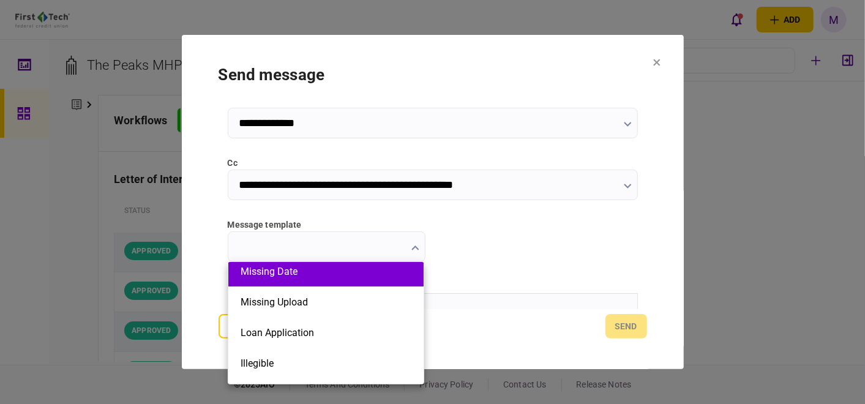
click at [360, 342] on li "Loan Application" at bounding box center [325, 332] width 195 height 31
type input "**********"
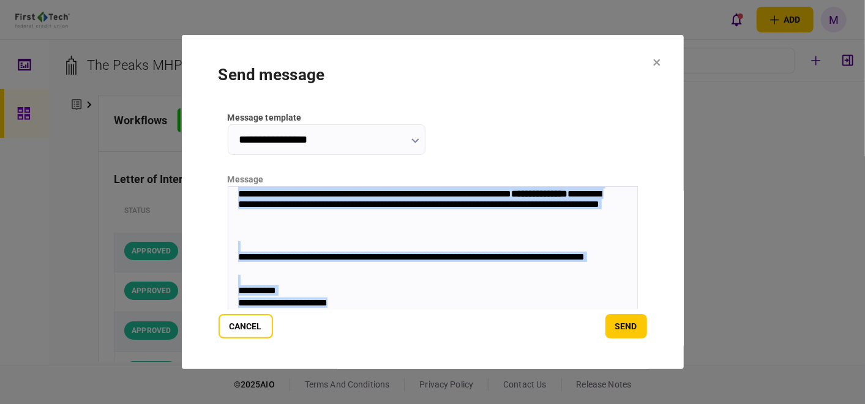
scroll to position [272, 0]
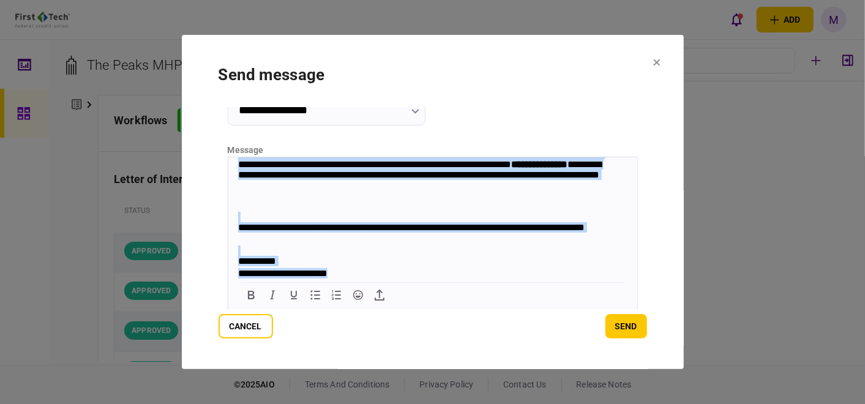
drag, startPoint x: 236, startPoint y: 165, endPoint x: 515, endPoint y: 293, distance: 306.4
copy body "**********"
click at [351, 277] on div "**********" at bounding box center [425, 273] width 377 height 12
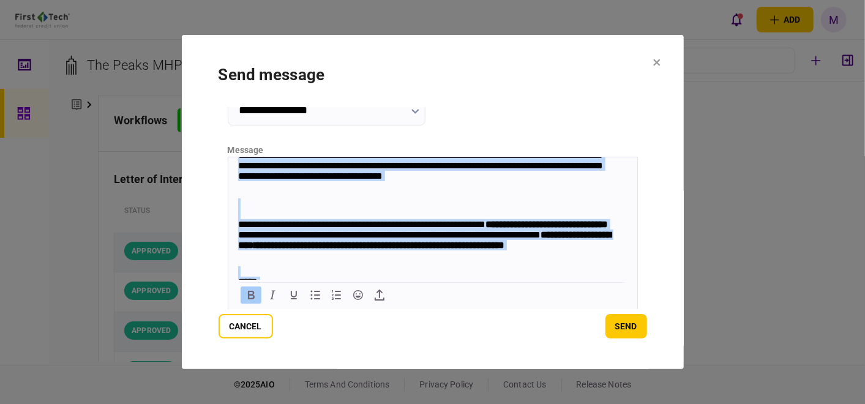
scroll to position [91, 0]
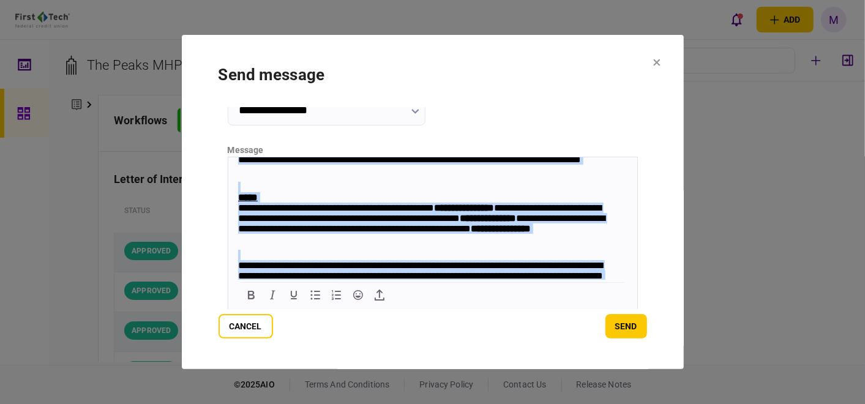
drag, startPoint x: 356, startPoint y: 277, endPoint x: 218, endPoint y: 148, distance: 188.3
click at [228, 148] on html "**********" at bounding box center [432, 397] width 409 height 662
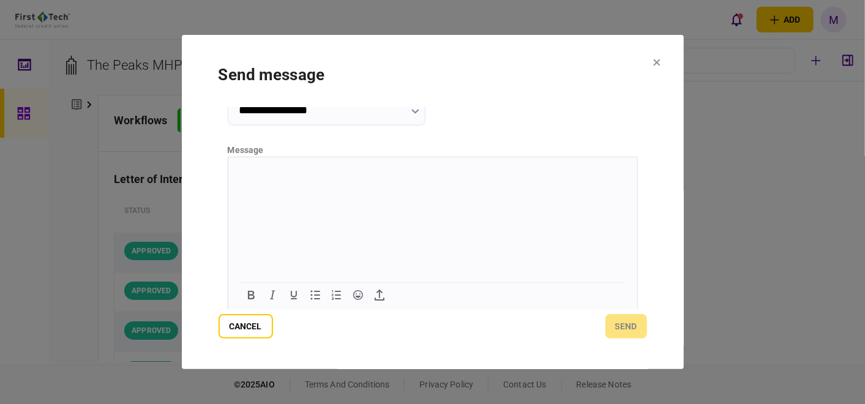
click at [305, 176] on p "Rich Text Area. Press ALT-0 for help." at bounding box center [431, 171] width 389 height 10
click at [275, 187] on html at bounding box center [432, 172] width 409 height 30
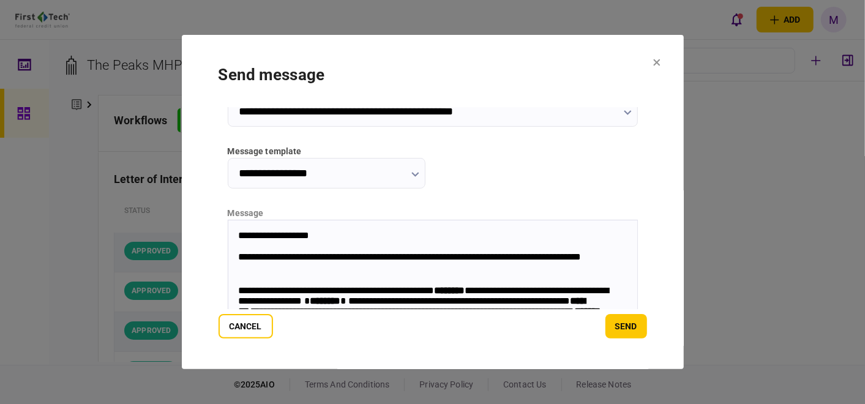
scroll to position [272, 0]
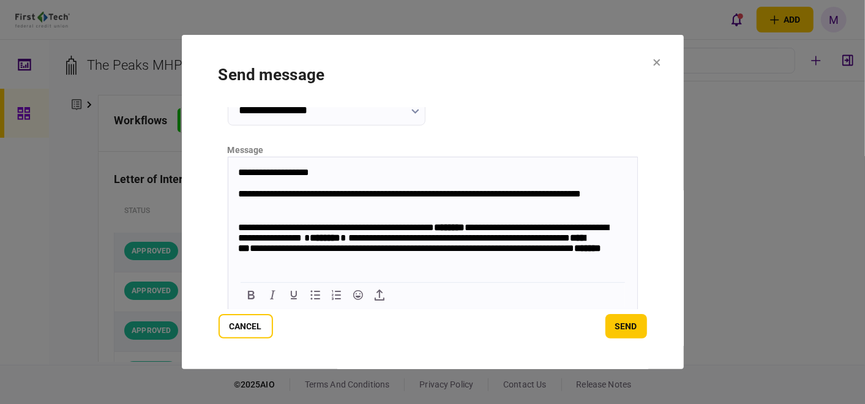
click at [240, 190] on p "**********" at bounding box center [425, 200] width 377 height 24
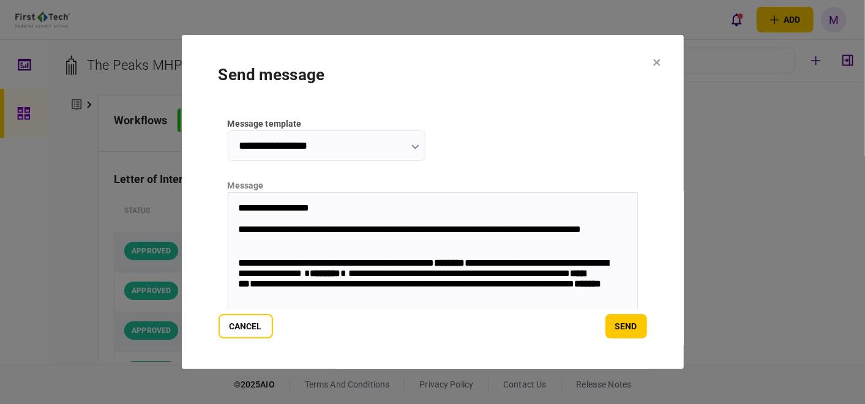
scroll to position [272, 0]
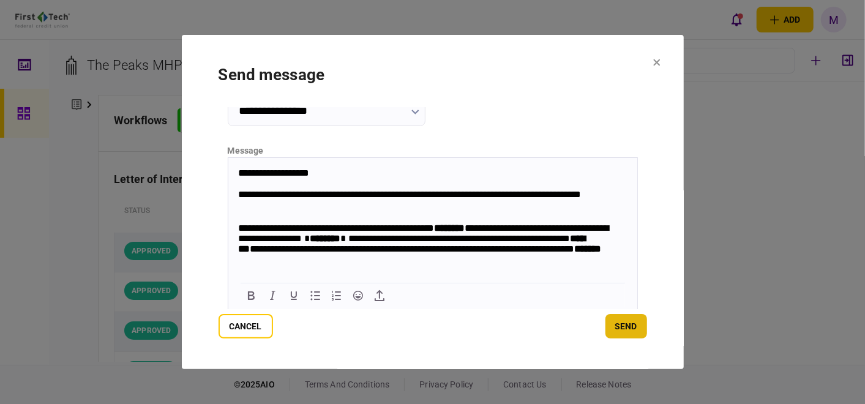
click at [625, 321] on button "send" at bounding box center [626, 326] width 42 height 24
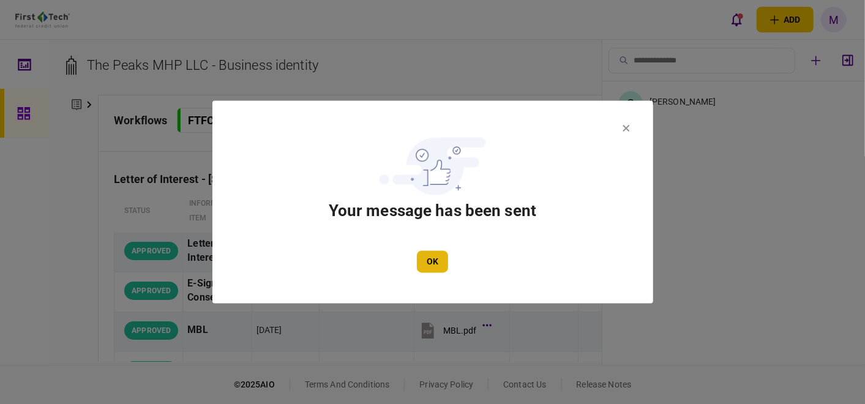
click at [431, 256] on button "OK" at bounding box center [432, 262] width 31 height 22
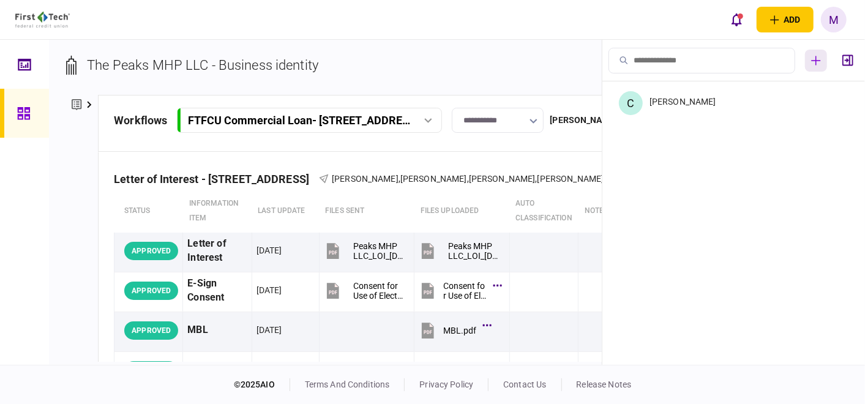
click at [818, 61] on icon "button" at bounding box center [815, 60] width 9 height 9
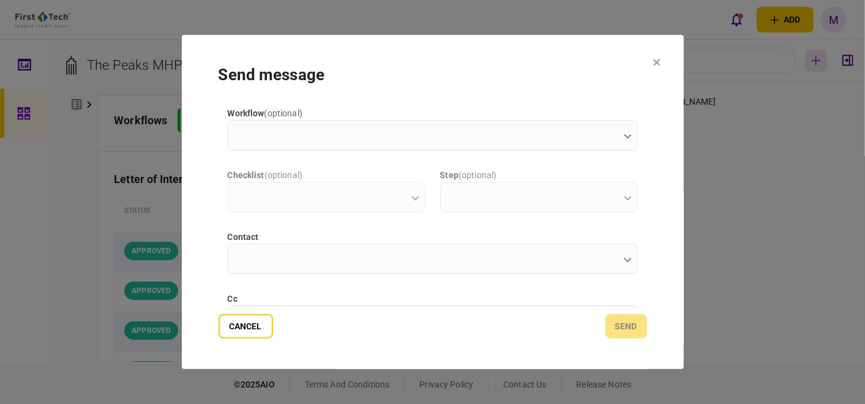
scroll to position [0, 0]
click at [656, 60] on icon at bounding box center [656, 62] width 7 height 7
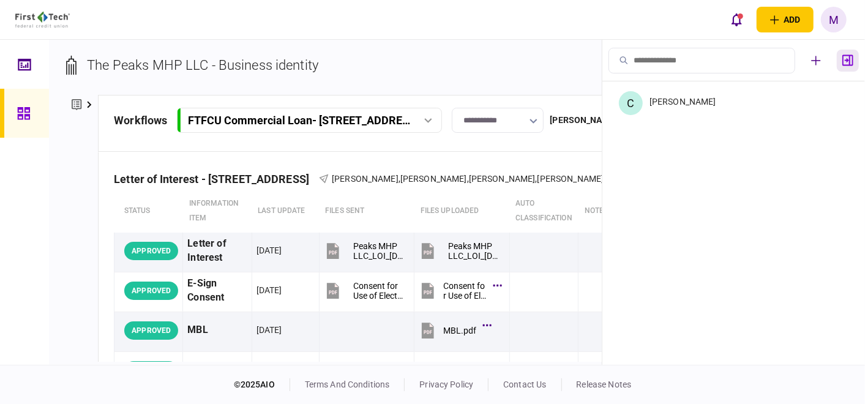
click at [854, 62] on button "button" at bounding box center [848, 61] width 22 height 22
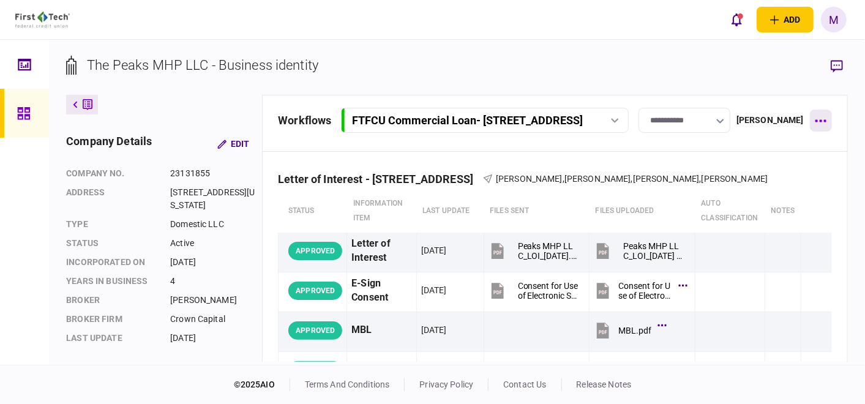
click at [812, 119] on button "button" at bounding box center [821, 121] width 22 height 22
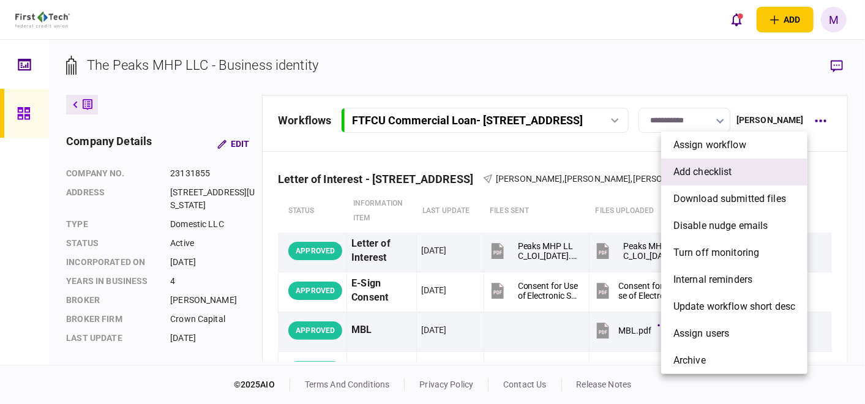
click at [722, 177] on span "add checklist" at bounding box center [702, 172] width 59 height 15
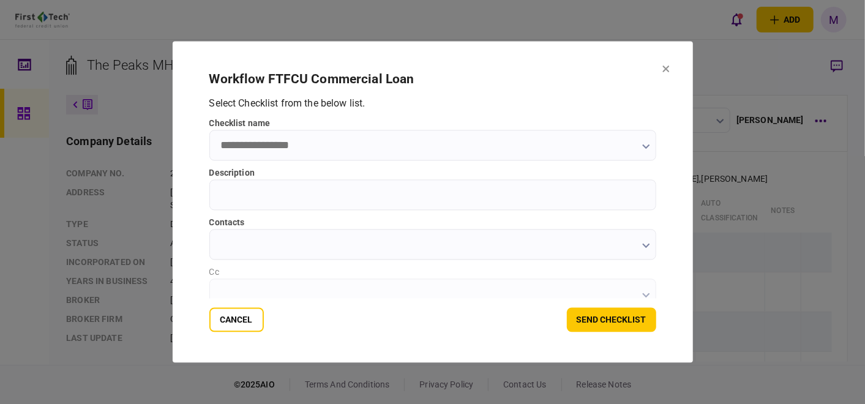
click at [642, 149] on button "button" at bounding box center [646, 146] width 8 height 10
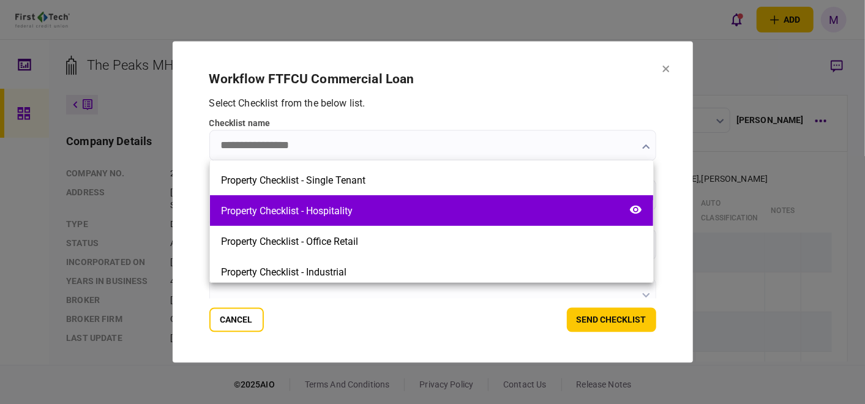
scroll to position [340, 0]
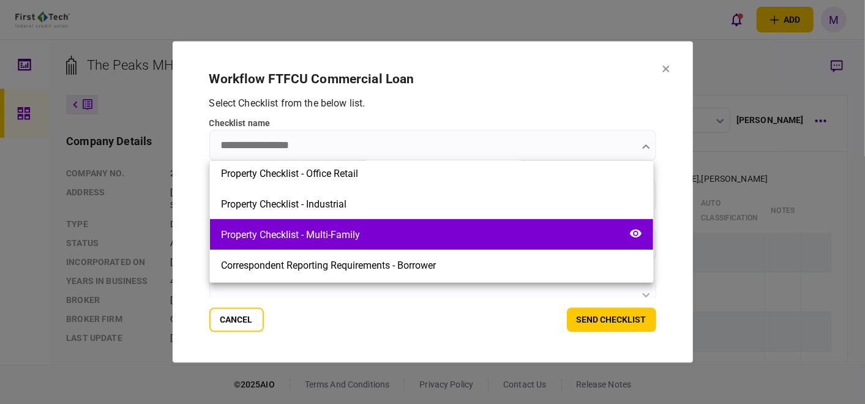
click at [337, 233] on div "Property Checklist - Multi-Family" at bounding box center [290, 235] width 139 height 12
type input "**********"
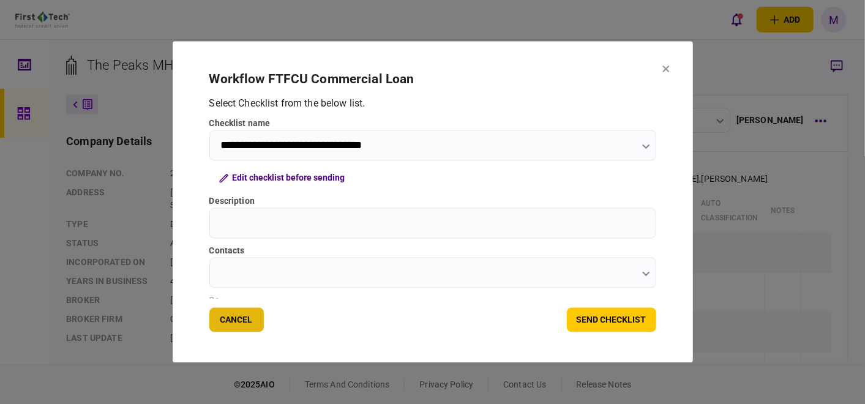
click at [228, 322] on button "Cancel" at bounding box center [236, 320] width 54 height 24
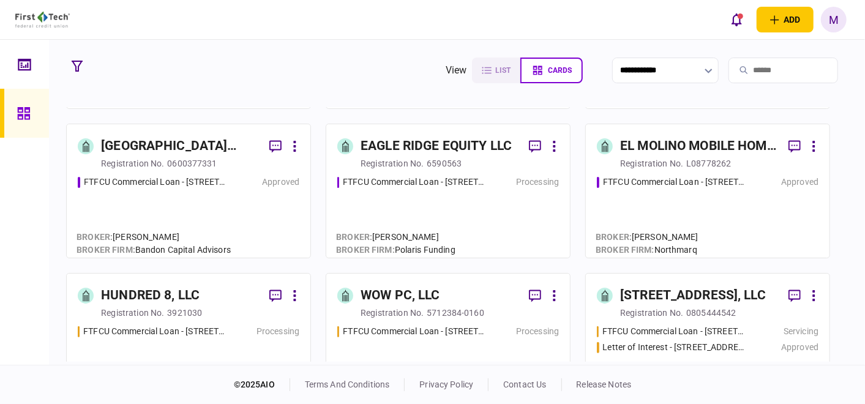
scroll to position [612, 0]
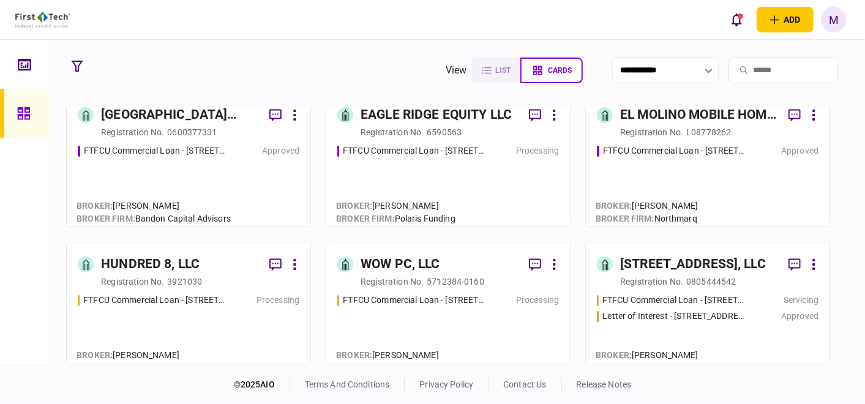
click at [651, 166] on div "FTFCU Commercial Loan - [STREET_ADDRESS] Approved" at bounding box center [708, 179] width 222 height 71
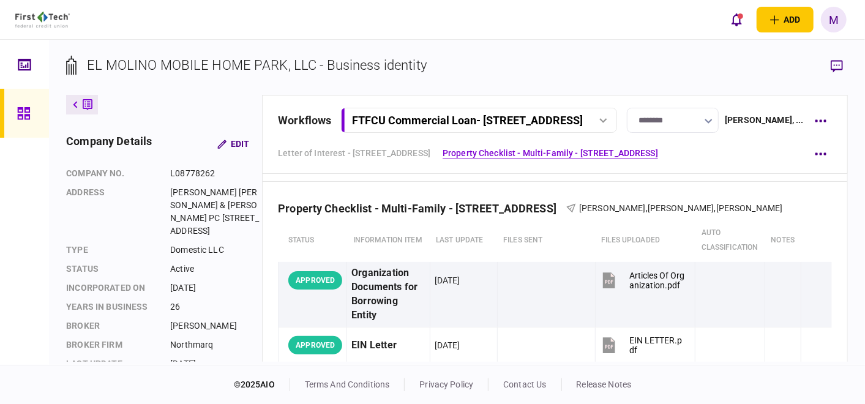
scroll to position [543, 0]
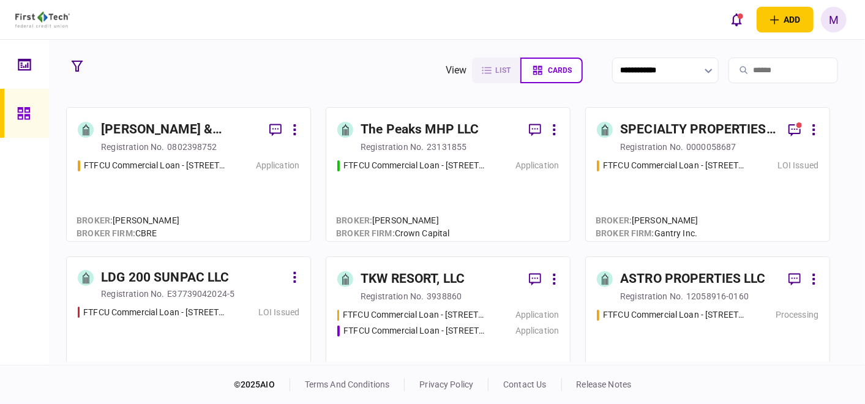
click at [422, 178] on div "FTFCU Commercial Loan - [STREET_ADDRESS] Application" at bounding box center [448, 194] width 222 height 71
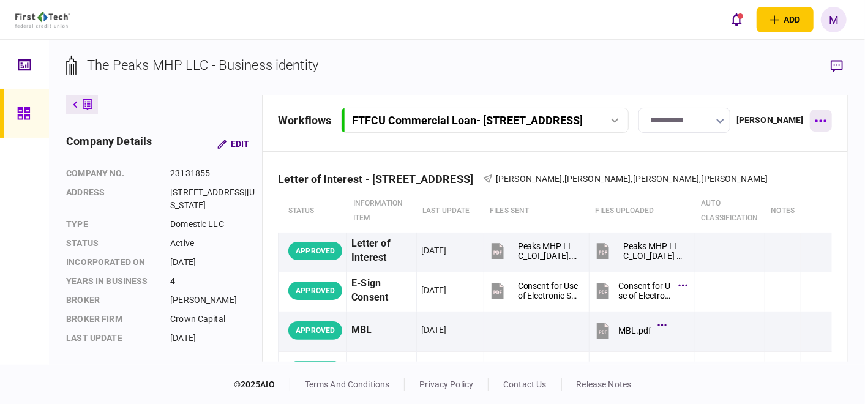
click at [823, 117] on button "button" at bounding box center [821, 121] width 22 height 22
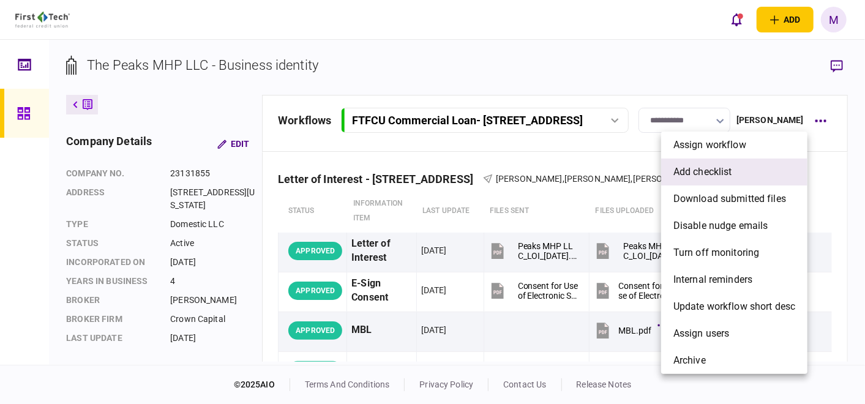
click at [718, 173] on span "add checklist" at bounding box center [702, 172] width 59 height 15
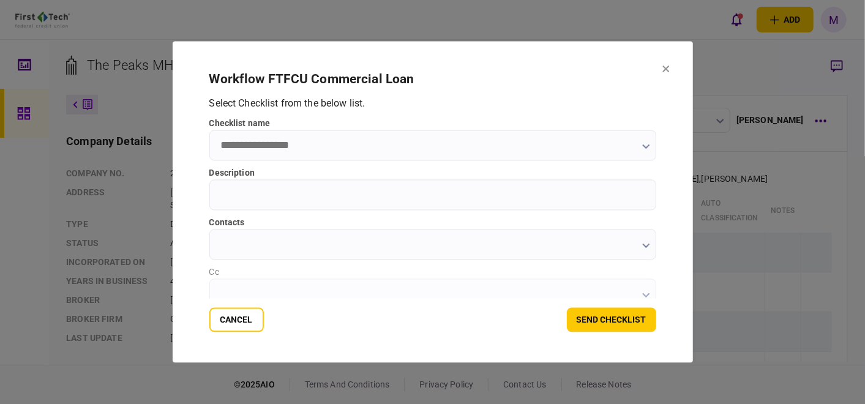
click at [642, 151] on button "button" at bounding box center [646, 146] width 8 height 10
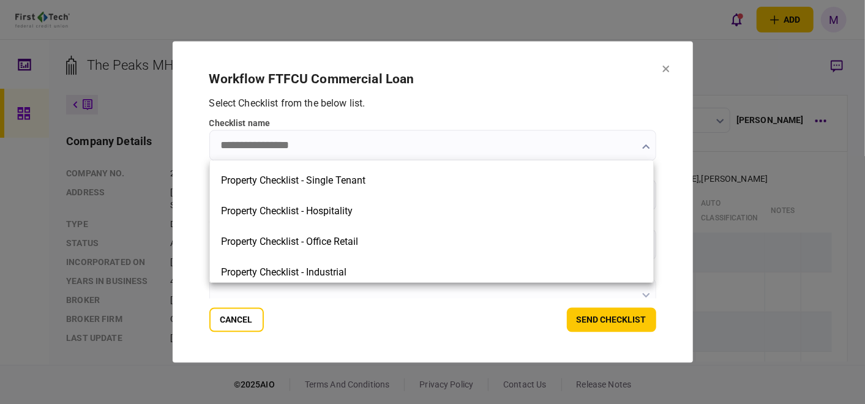
scroll to position [340, 0]
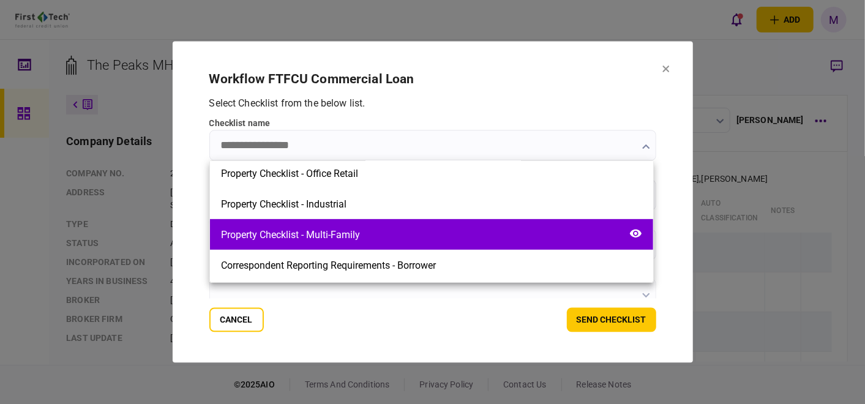
click at [434, 236] on div "Property Checklist - Multi-Family" at bounding box center [431, 234] width 443 height 31
type input "**********"
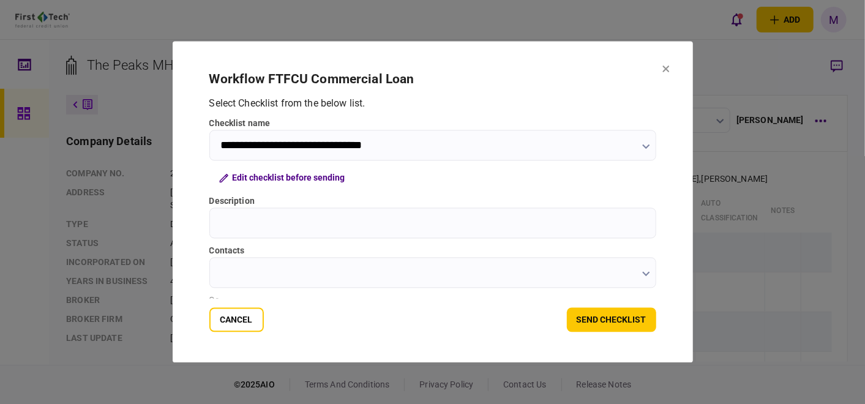
click at [417, 229] on input "Description" at bounding box center [432, 223] width 447 height 31
type input "**********"
click at [644, 274] on icon "button" at bounding box center [646, 274] width 8 height 5
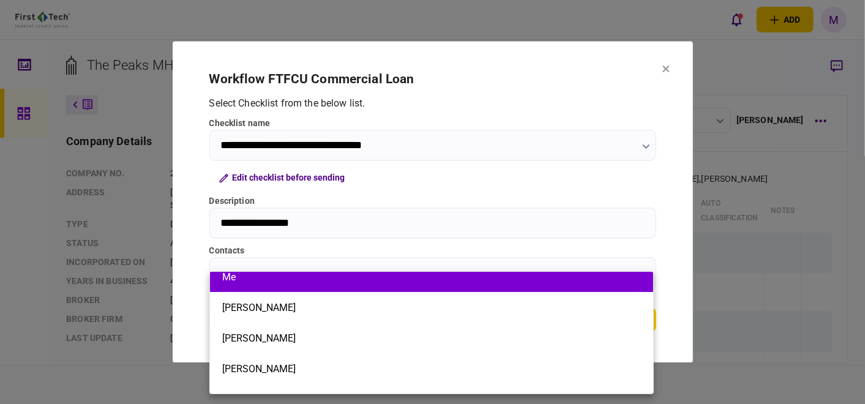
scroll to position [62, 0]
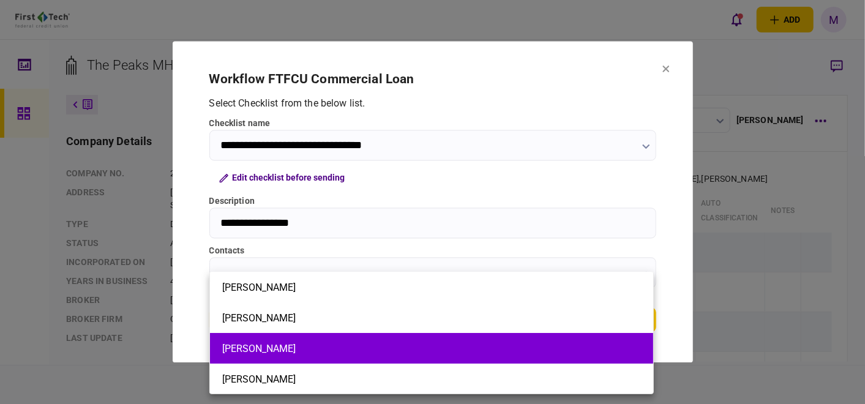
click at [345, 334] on li "[PERSON_NAME]" at bounding box center [431, 348] width 443 height 31
type input "**********"
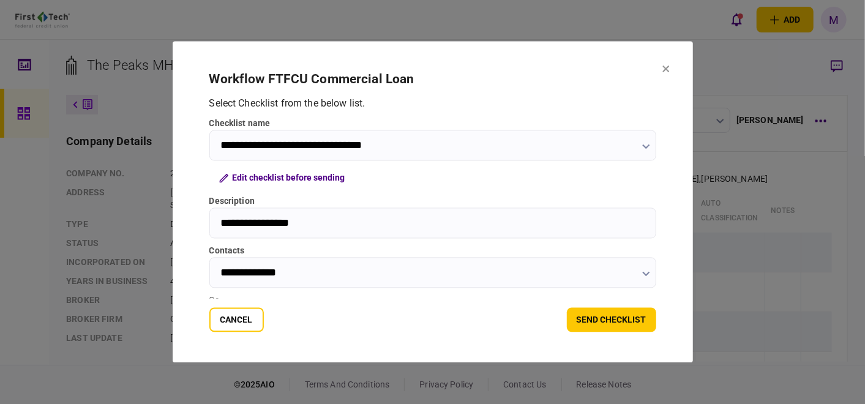
scroll to position [68, 0]
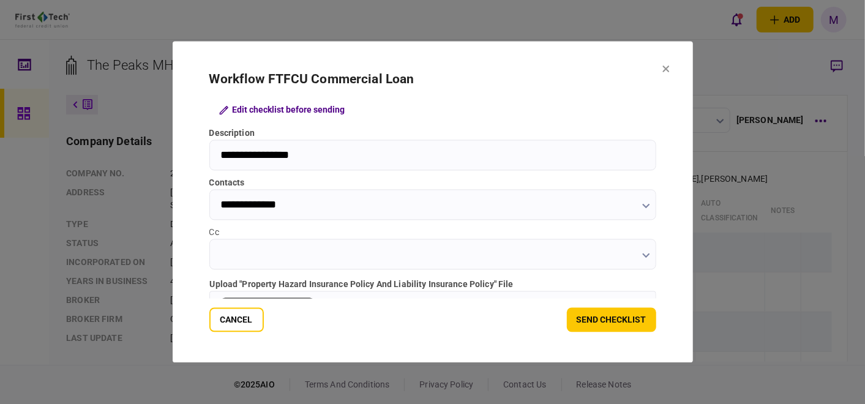
click at [646, 256] on icon "button" at bounding box center [646, 255] width 8 height 5
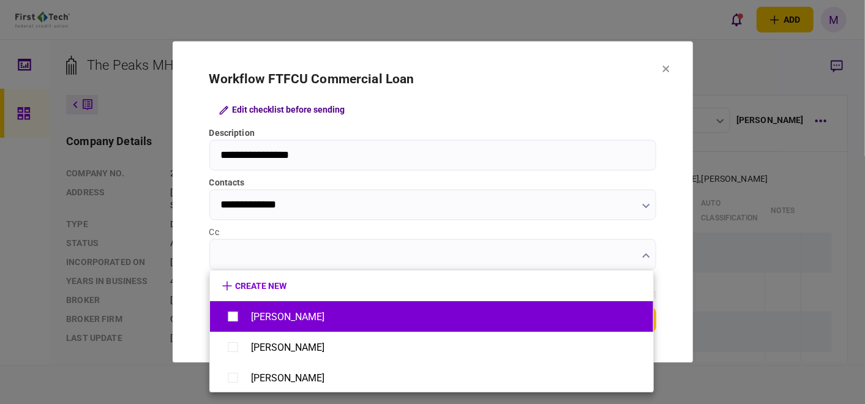
scroll to position [1, 0]
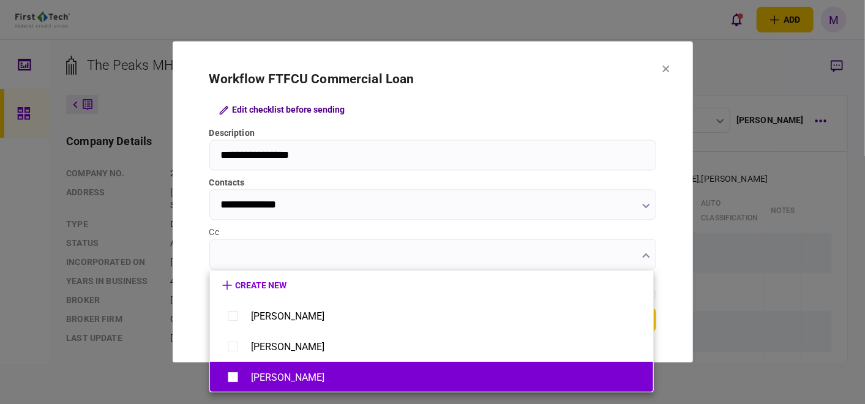
click at [251, 377] on div "[PERSON_NAME]" at bounding box center [287, 377] width 73 height 12
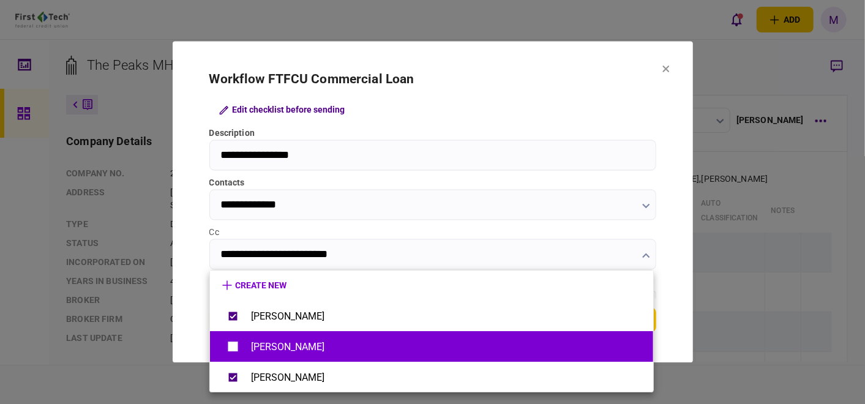
type input "**********"
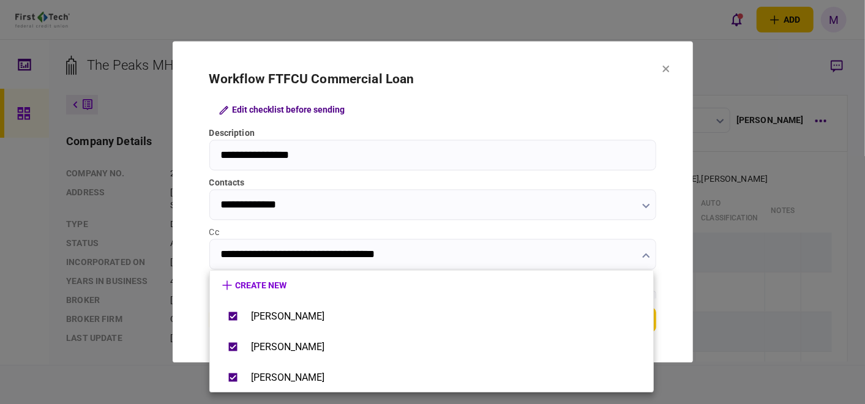
click at [450, 253] on div at bounding box center [432, 202] width 865 height 404
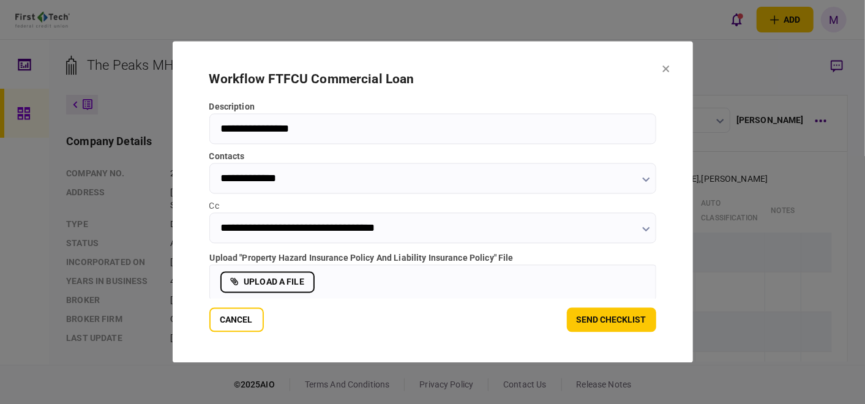
scroll to position [108, 0]
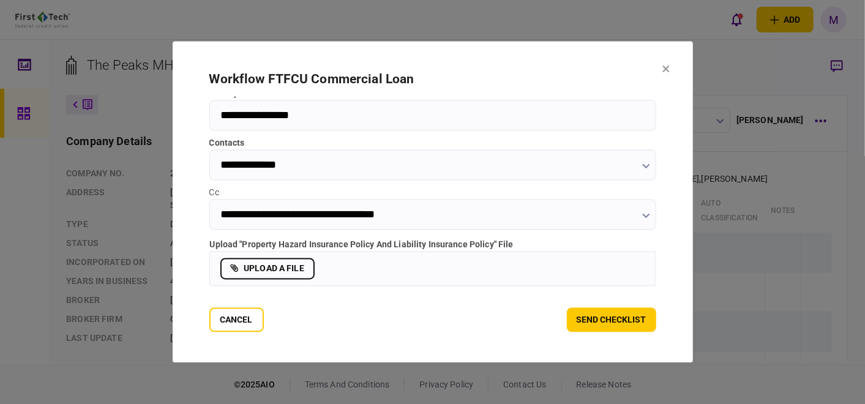
click at [294, 269] on label "upload a file" at bounding box center [267, 268] width 94 height 21
click at [0, 0] on input "upload a file" at bounding box center [0, 0] width 0 height 0
click at [632, 270] on icon "remove file" at bounding box center [634, 268] width 9 height 9
click at [285, 267] on label "upload a file" at bounding box center [267, 268] width 94 height 21
click at [0, 0] on input "upload a file" at bounding box center [0, 0] width 0 height 0
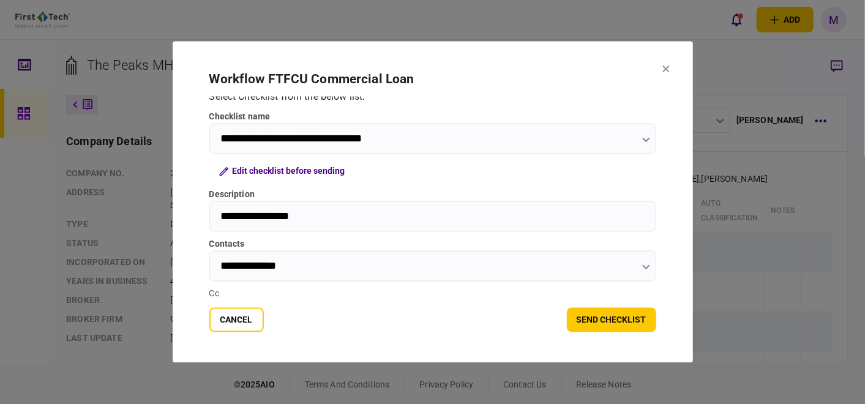
scroll to position [0, 0]
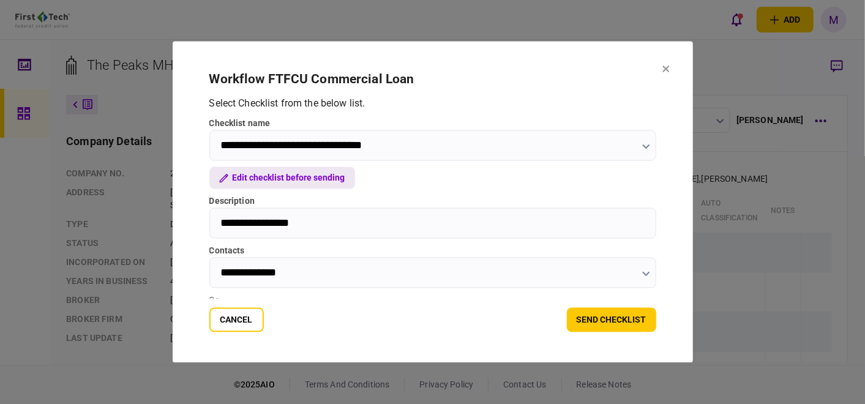
click at [274, 181] on button "Edit checklist before sending" at bounding box center [282, 178] width 146 height 22
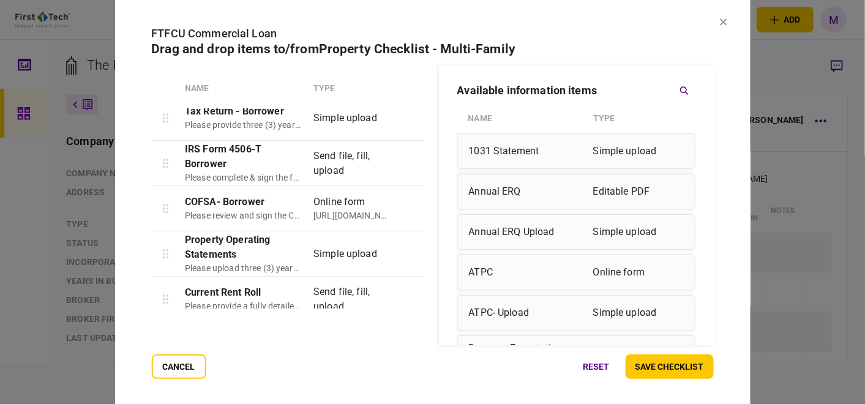
scroll to position [272, 0]
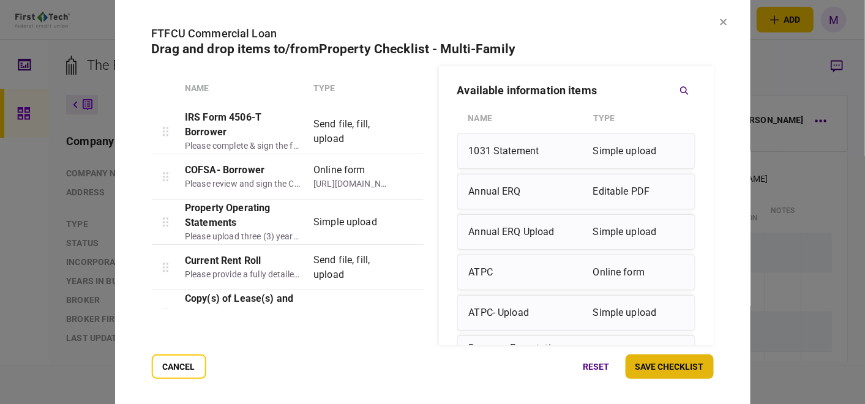
click at [676, 368] on button "save checklist" at bounding box center [669, 366] width 88 height 24
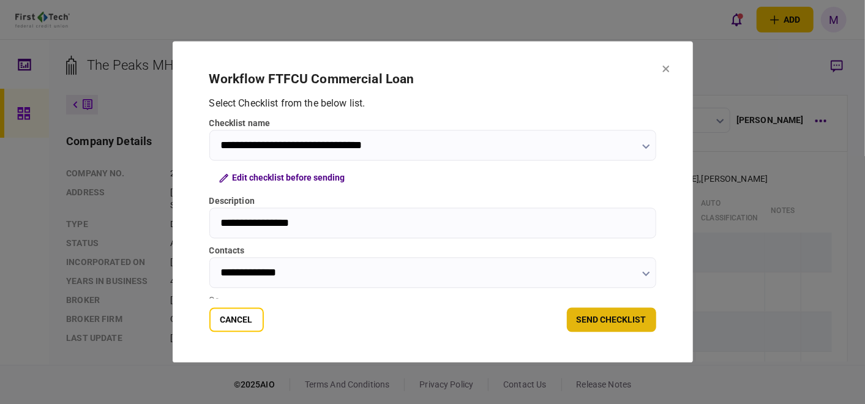
click at [621, 319] on button "send checklist" at bounding box center [611, 320] width 89 height 24
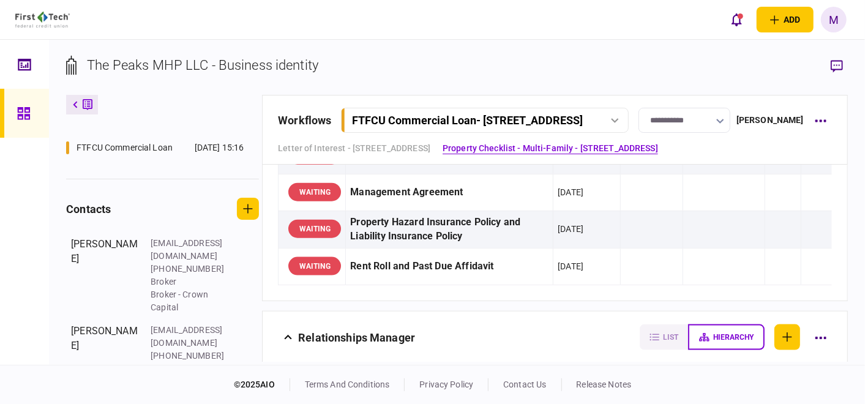
scroll to position [265, 0]
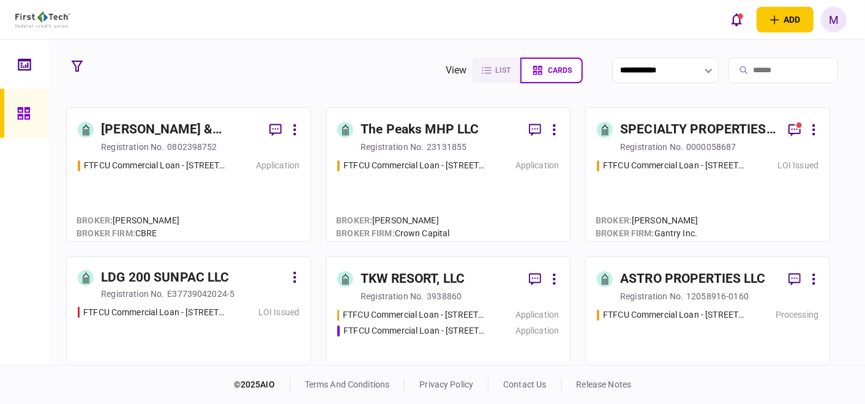
click at [468, 187] on div "FTFCU Commercial Loan - [STREET_ADDRESS] Application" at bounding box center [448, 194] width 222 height 71
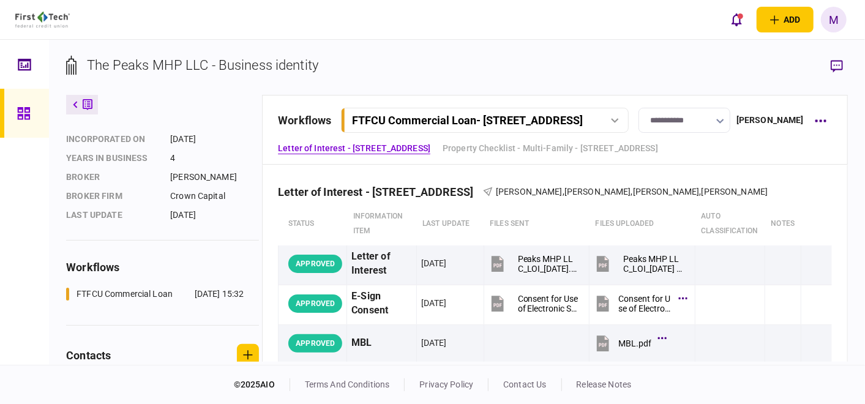
scroll to position [136, 0]
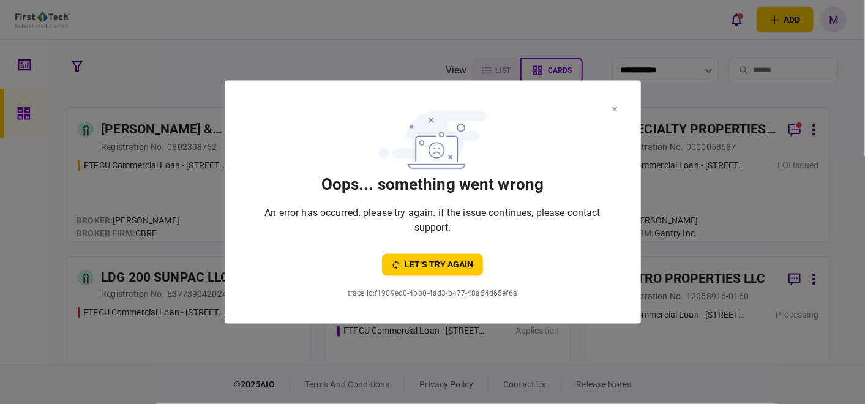
click at [613, 110] on icon at bounding box center [614, 109] width 5 height 5
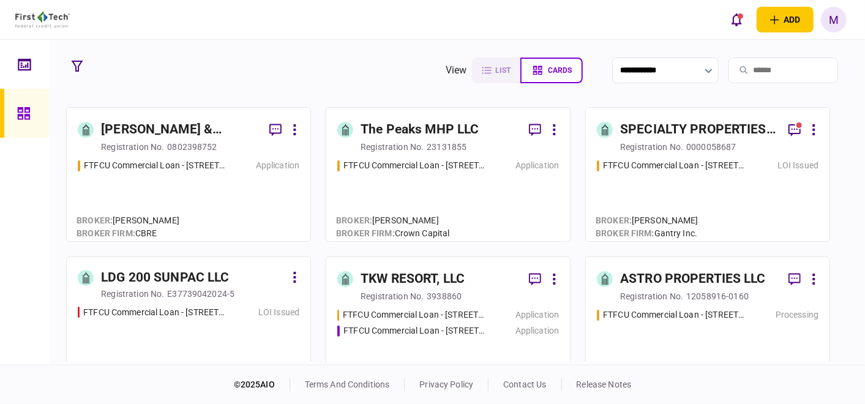
click at [191, 187] on div "FTFCU Commercial Loan - 513 E Caney Street Wharton TX Application" at bounding box center [189, 194] width 222 height 71
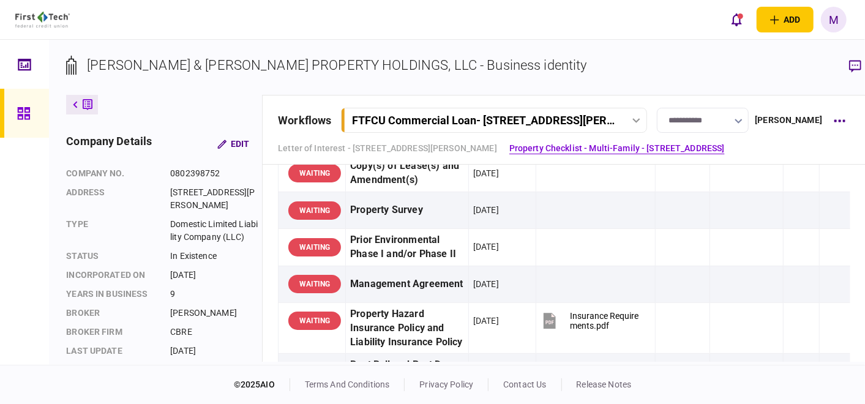
scroll to position [884, 0]
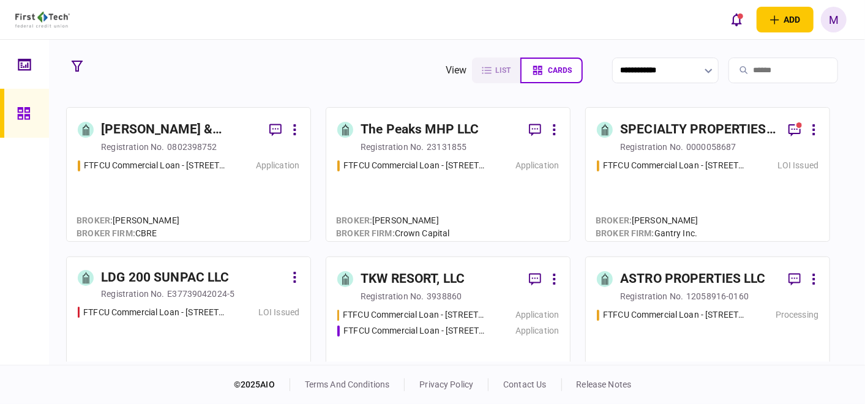
click at [717, 199] on div "FTFCU Commercial Loan - 1151-B Hospital Way Pocatello LOI Issued" at bounding box center [708, 194] width 222 height 71
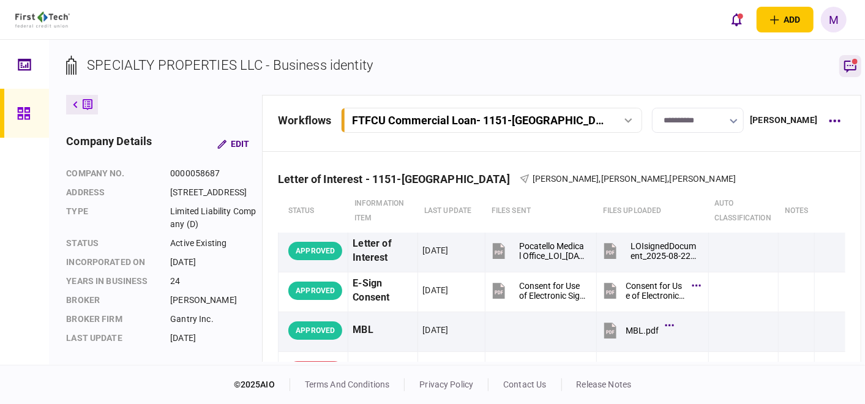
click at [843, 66] on icon "button" at bounding box center [850, 66] width 15 height 15
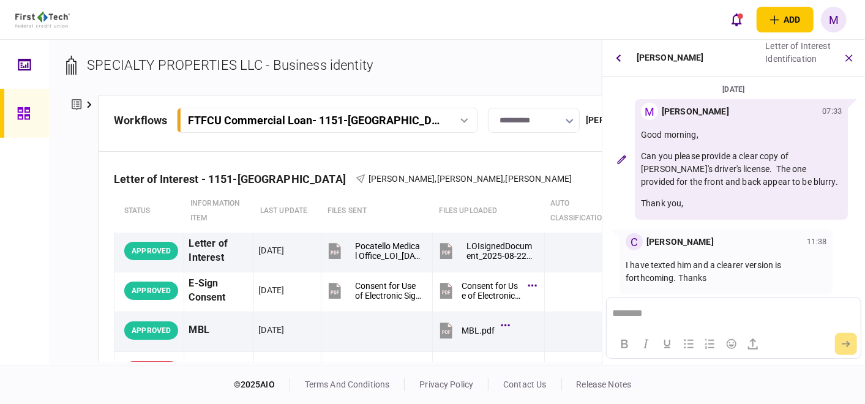
scroll to position [7, 0]
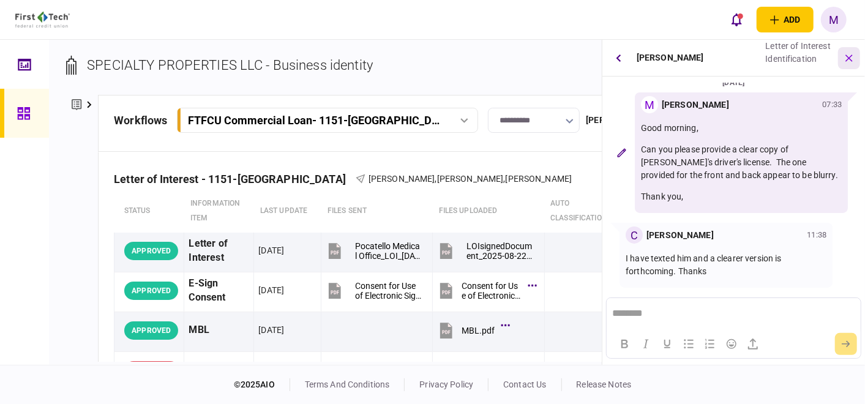
click at [853, 58] on icon "button" at bounding box center [849, 58] width 14 height 14
